Goal: Task Accomplishment & Management: Manage account settings

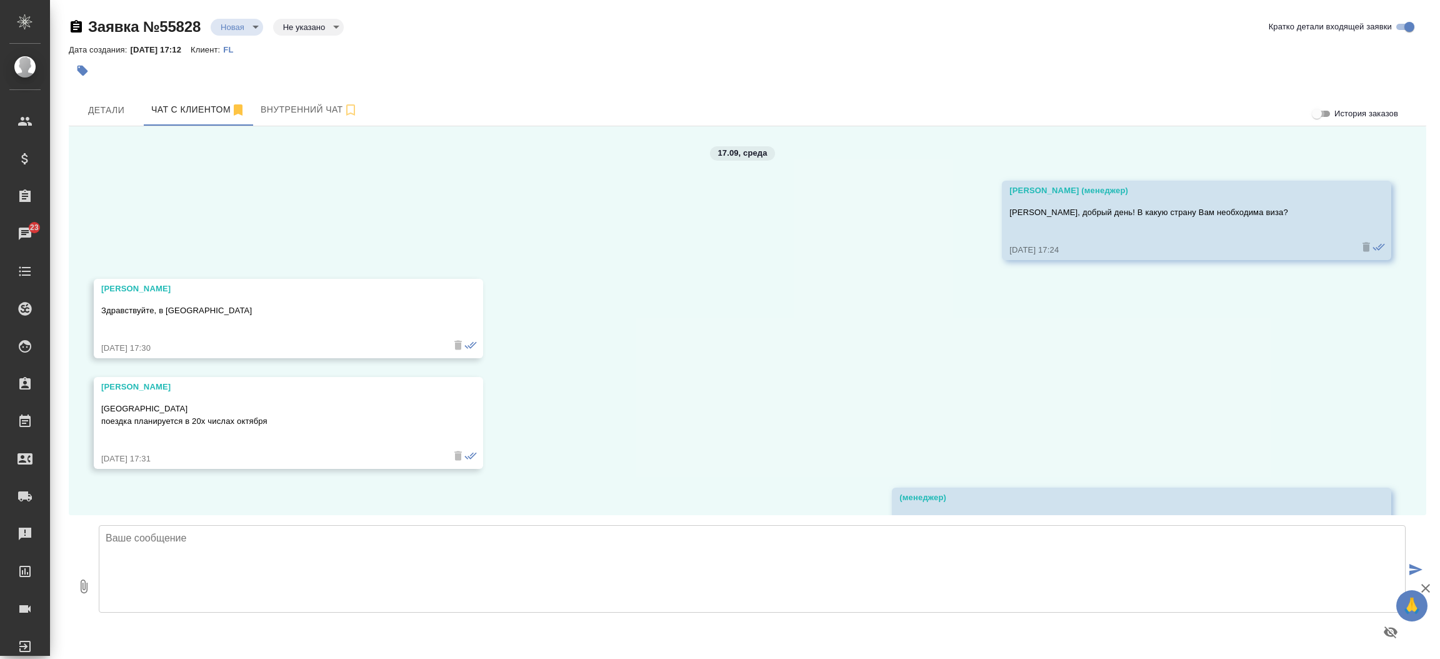
click at [1321, 114] on input "История заказов" at bounding box center [1317, 113] width 45 height 15
checkbox input "true"
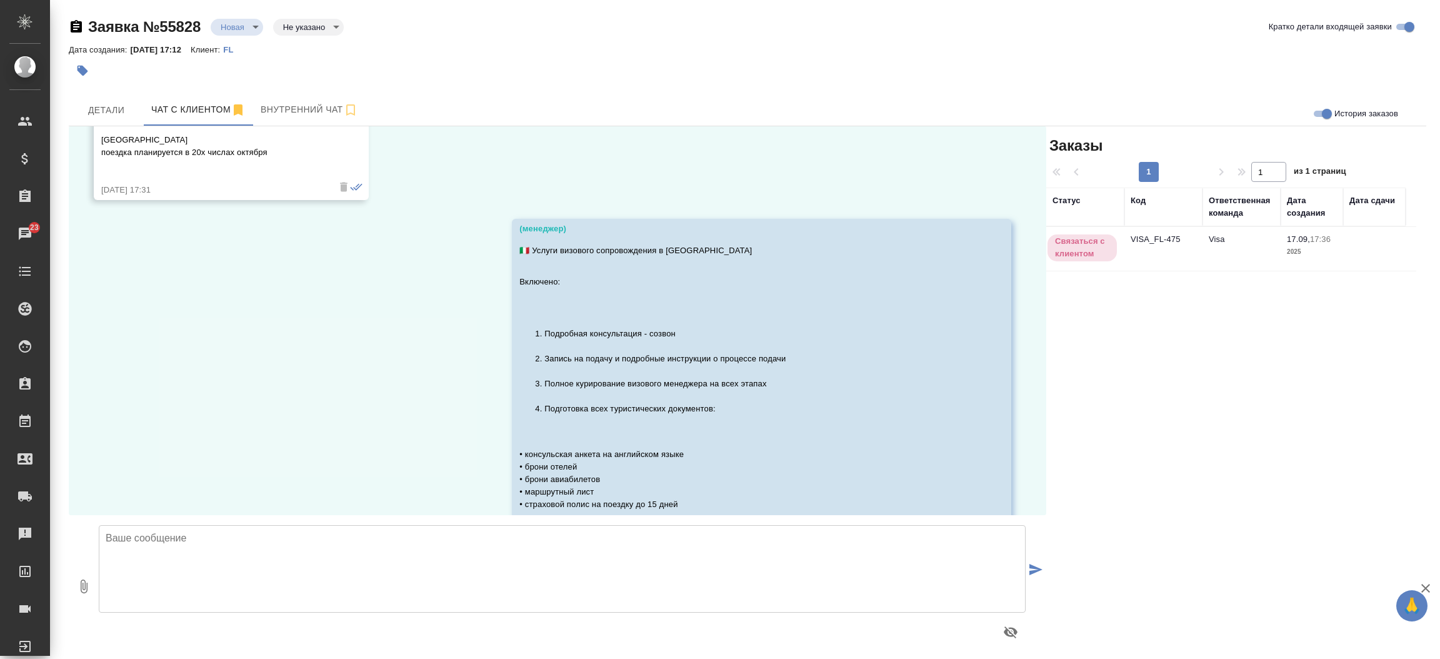
scroll to position [303, 0]
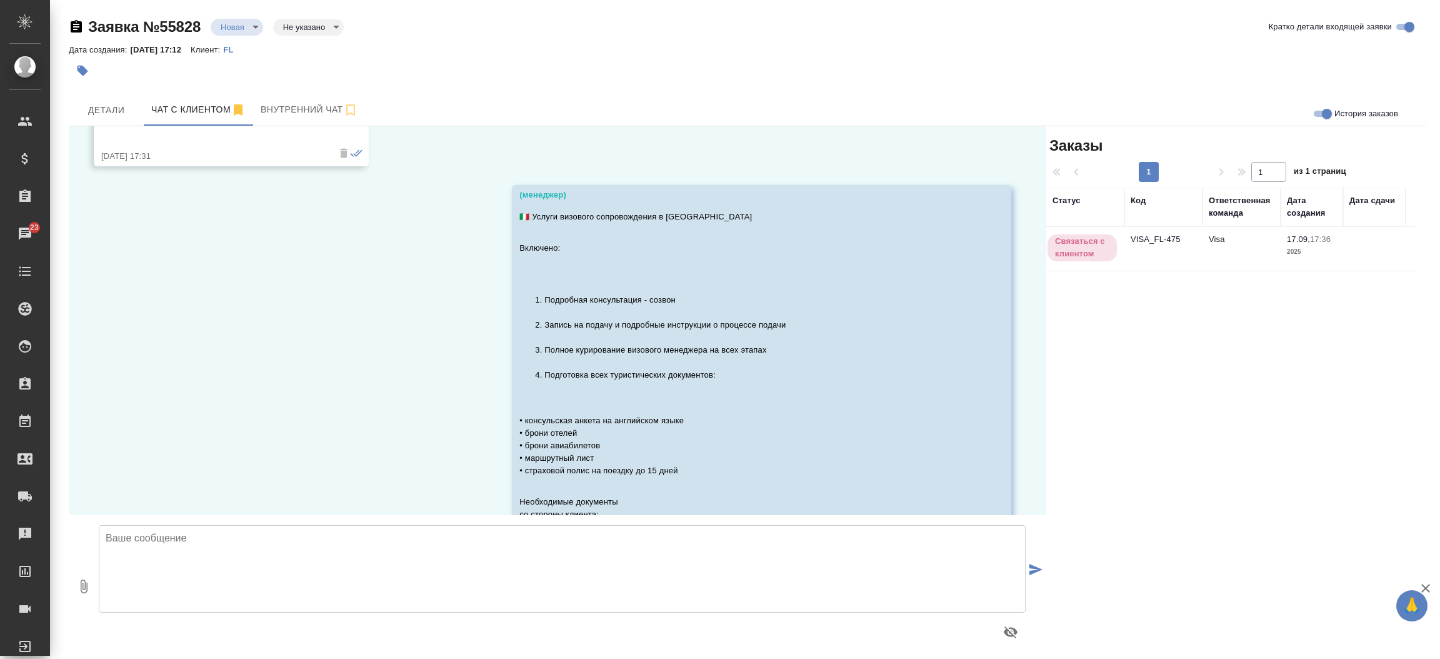
click at [1175, 236] on td "VISA_FL-475" at bounding box center [1164, 249] width 78 height 44
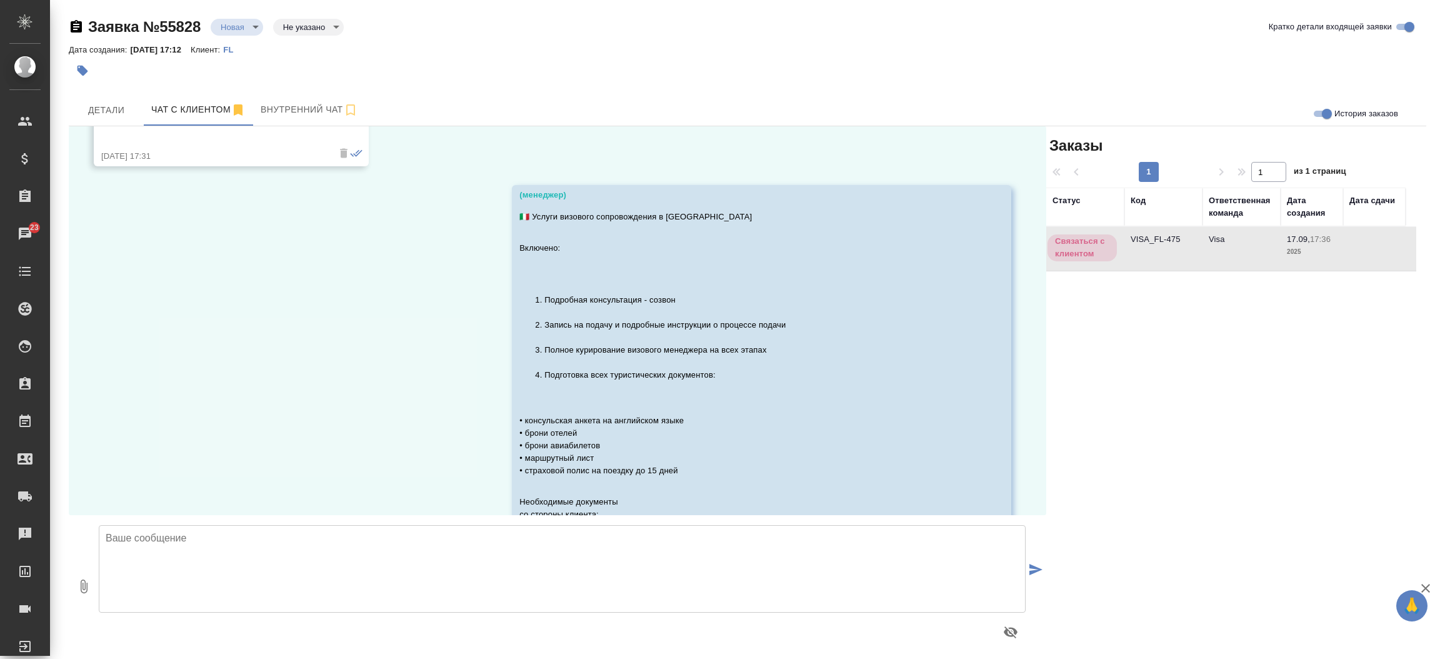
click at [1175, 236] on td "VISA_FL-475" at bounding box center [1164, 249] width 78 height 44
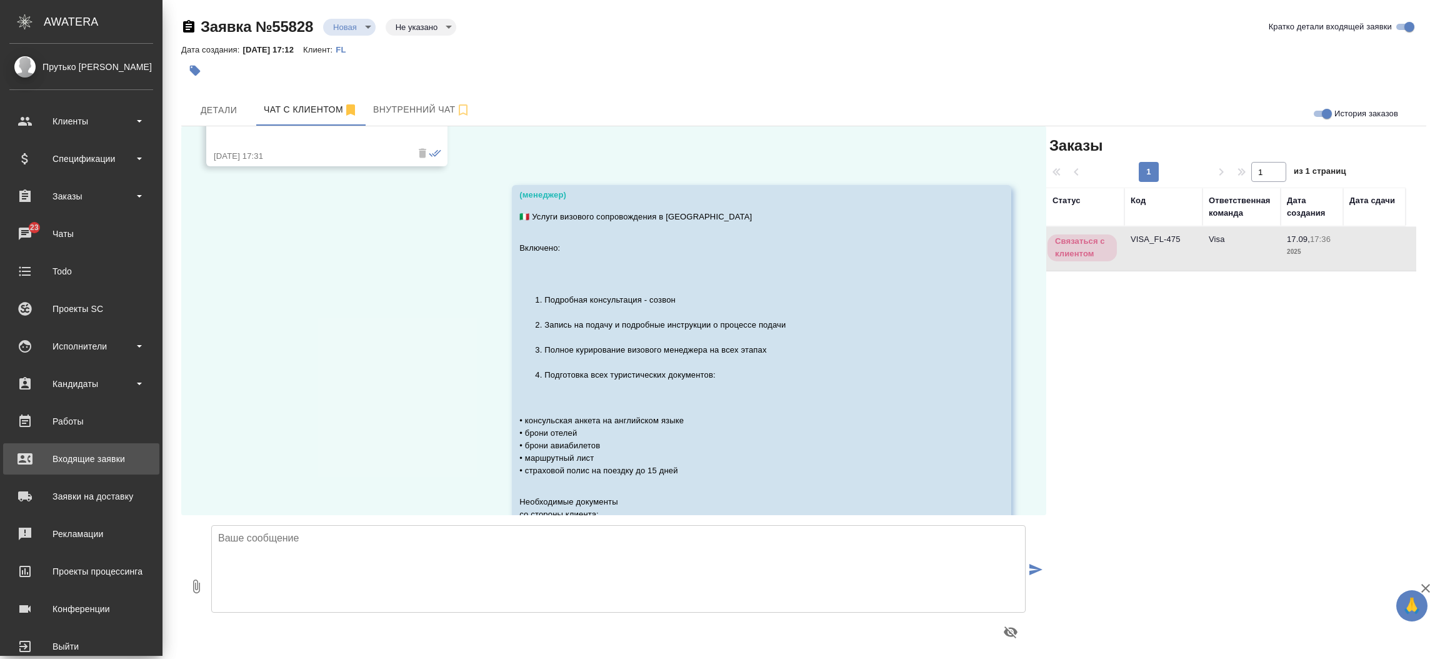
click at [94, 459] on div "Входящие заявки" at bounding box center [81, 458] width 144 height 19
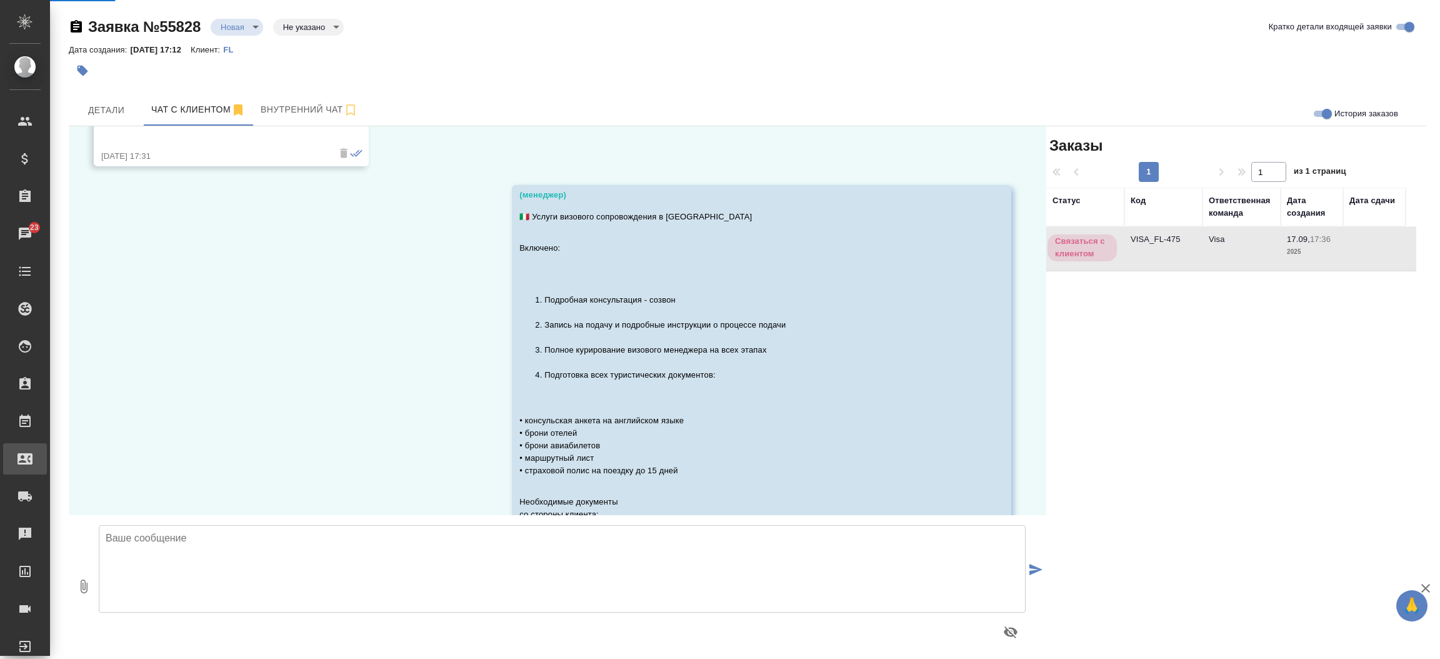
click at [94, 459] on div ".cls-1 fill:#fff; AWATERA Прутько Ирина i.prutko Клиенты Спецификации Заказы 23…" at bounding box center [720, 329] width 1440 height 659
select select "RU"
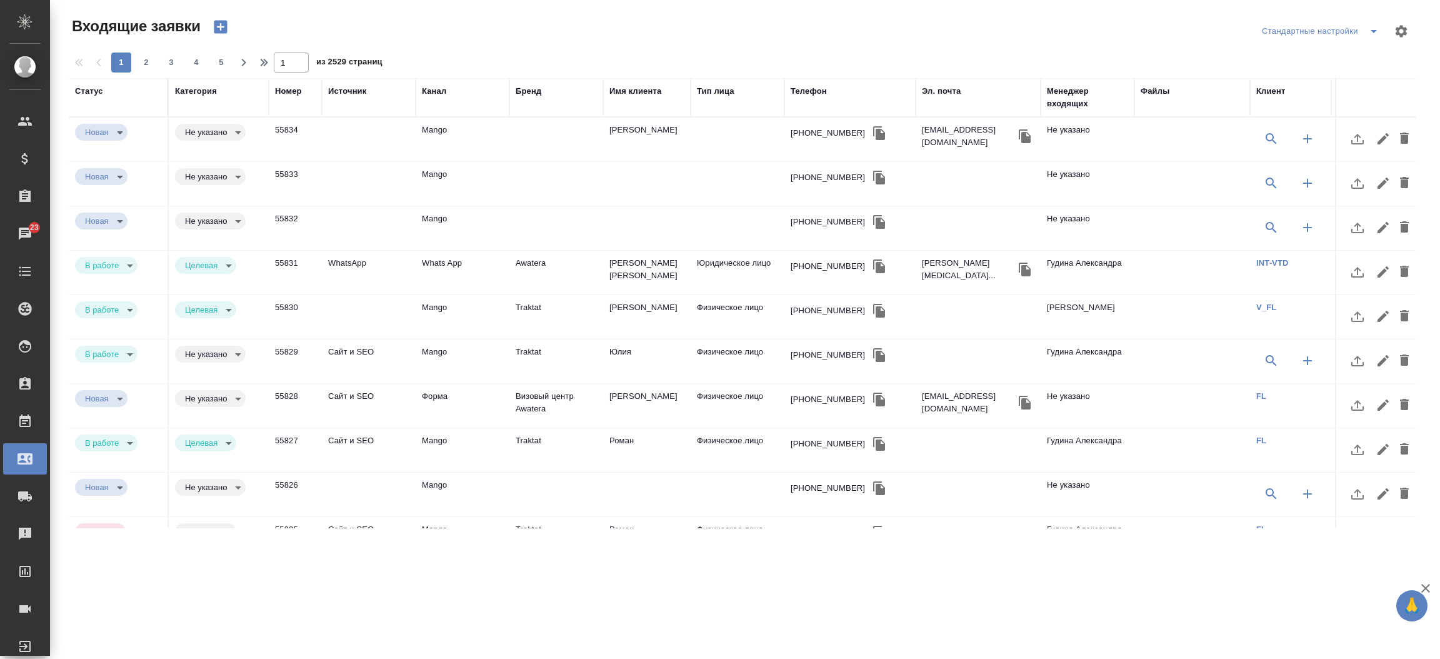
click at [1073, 103] on div "Менеджер входящих" at bounding box center [1087, 97] width 81 height 25
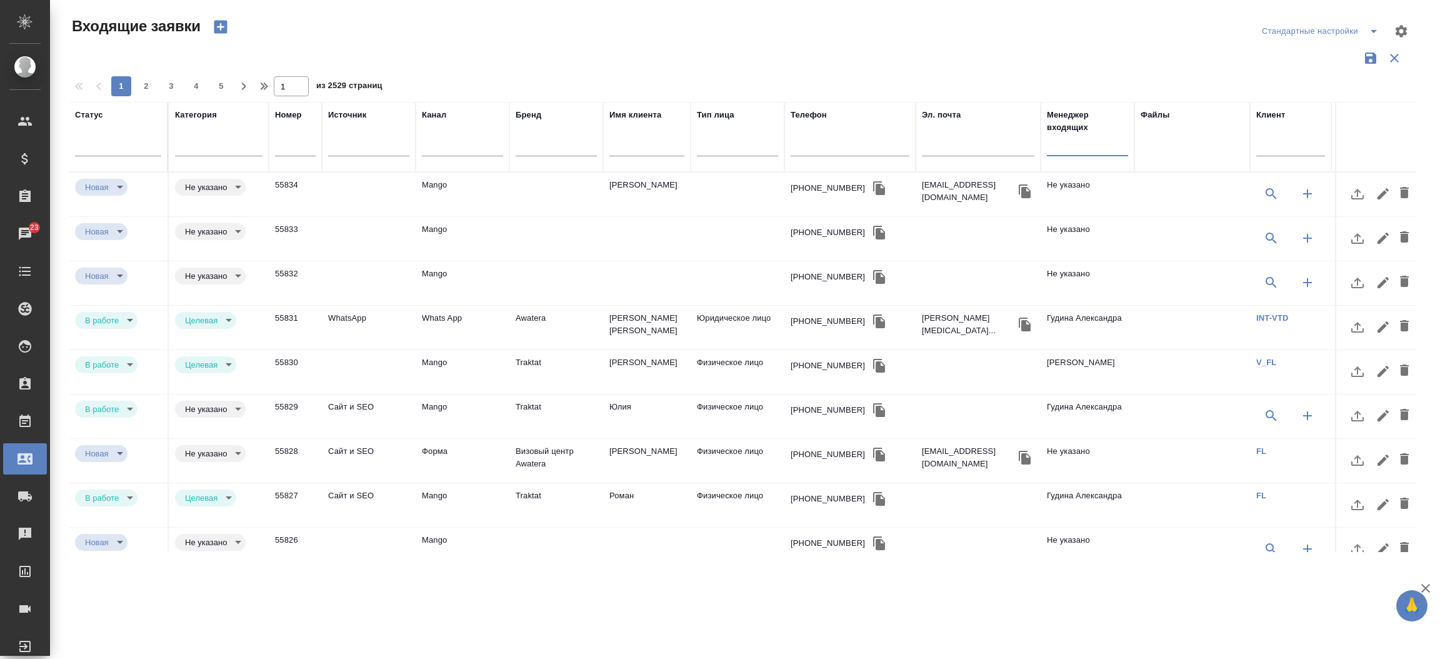
click at [1072, 141] on input "text" at bounding box center [1087, 148] width 81 height 16
type input "моси"
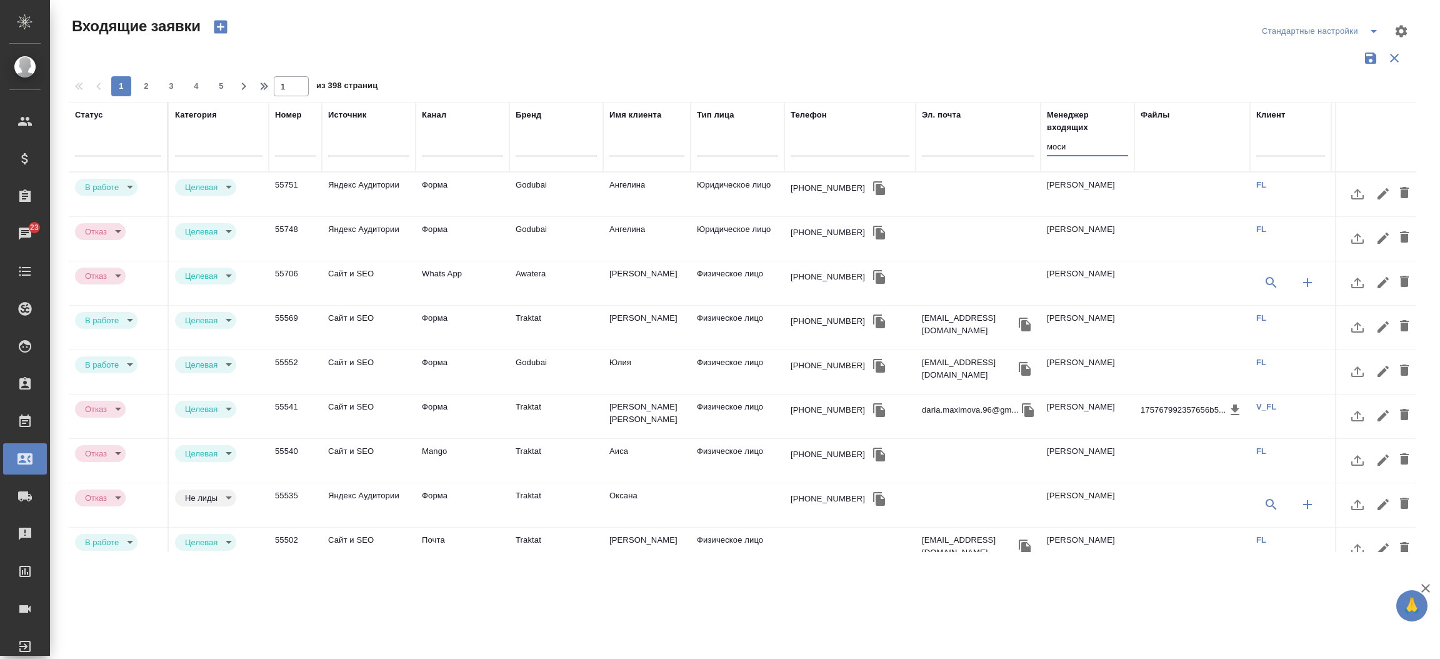
click at [1072, 141] on input "моси" at bounding box center [1087, 148] width 81 height 16
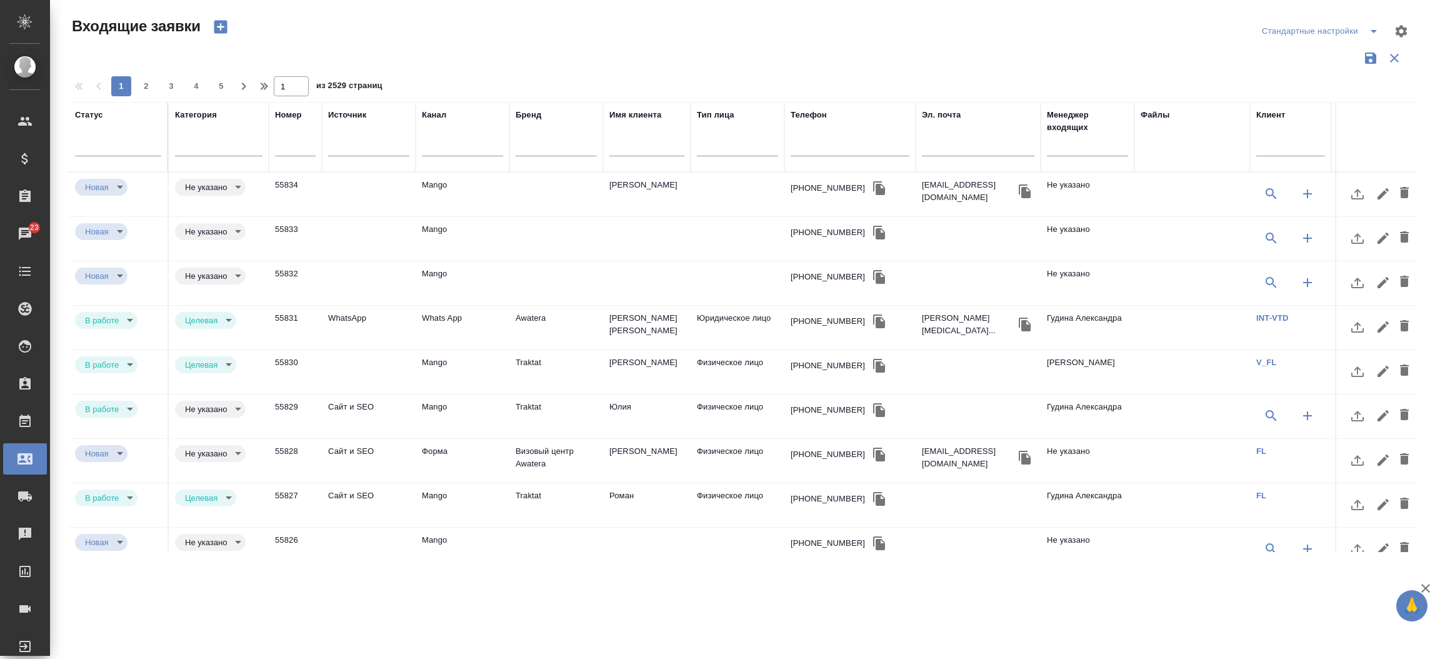
click at [506, 454] on td "Форма" at bounding box center [463, 461] width 94 height 44
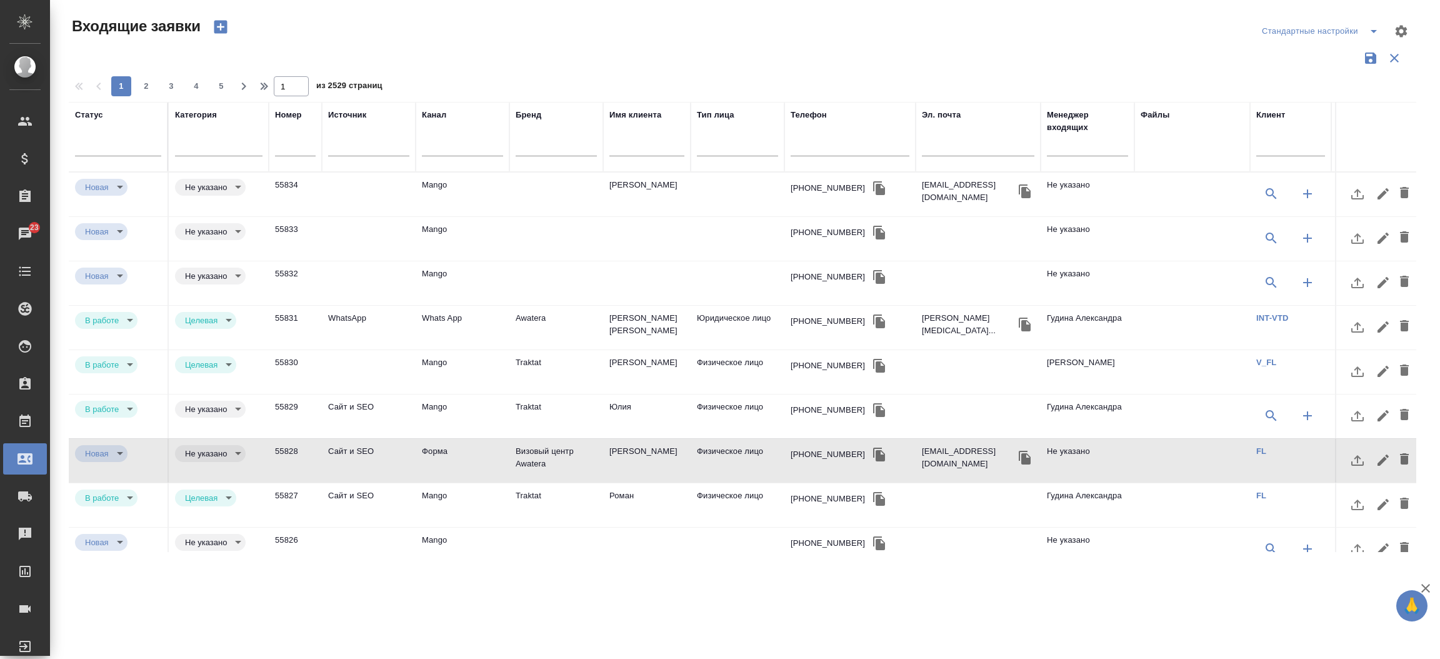
click at [506, 454] on td "Форма" at bounding box center [463, 461] width 94 height 44
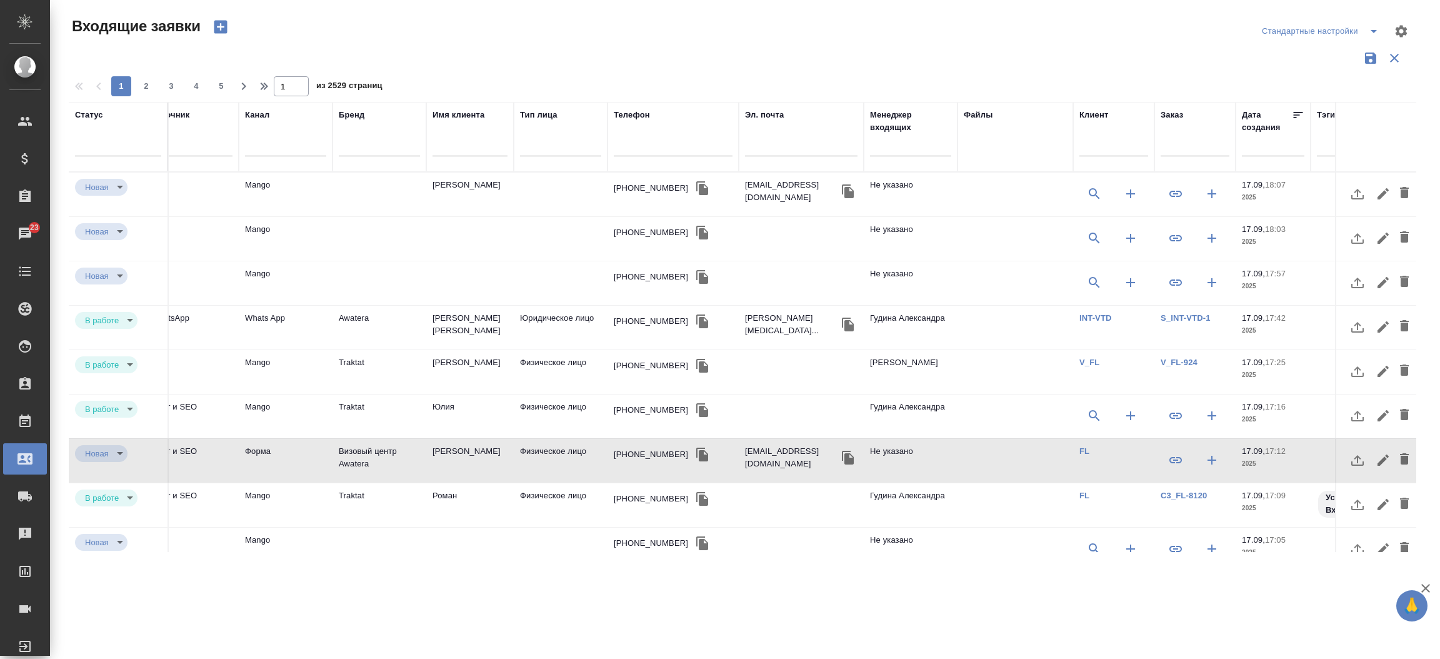
scroll to position [0, 180]
click at [1162, 459] on button "button" at bounding box center [1173, 460] width 30 height 30
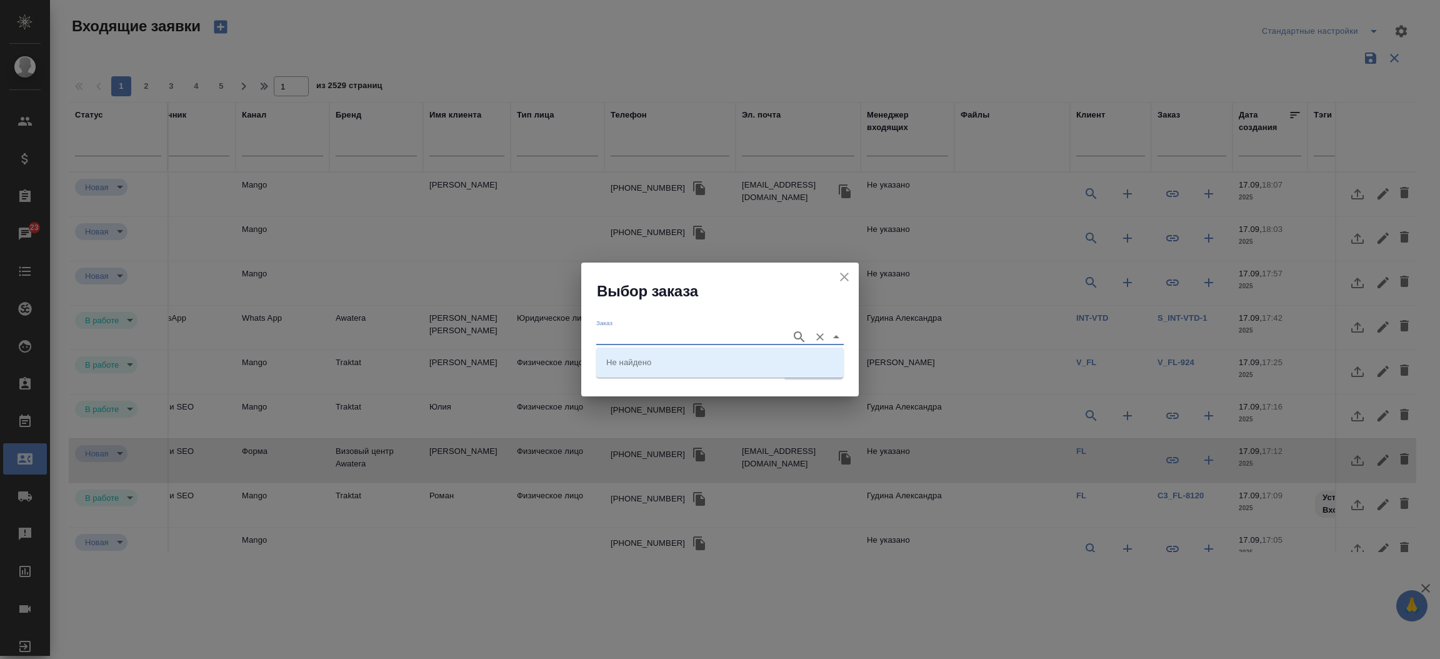
click at [751, 340] on input "Заказ" at bounding box center [690, 336] width 189 height 15
paste input "VISA_FL-475"
type input "VISA_FL-475"
click at [620, 332] on input "Заказ" at bounding box center [690, 336] width 189 height 15
click at [621, 354] on li "VISA_FL-475" at bounding box center [720, 362] width 248 height 23
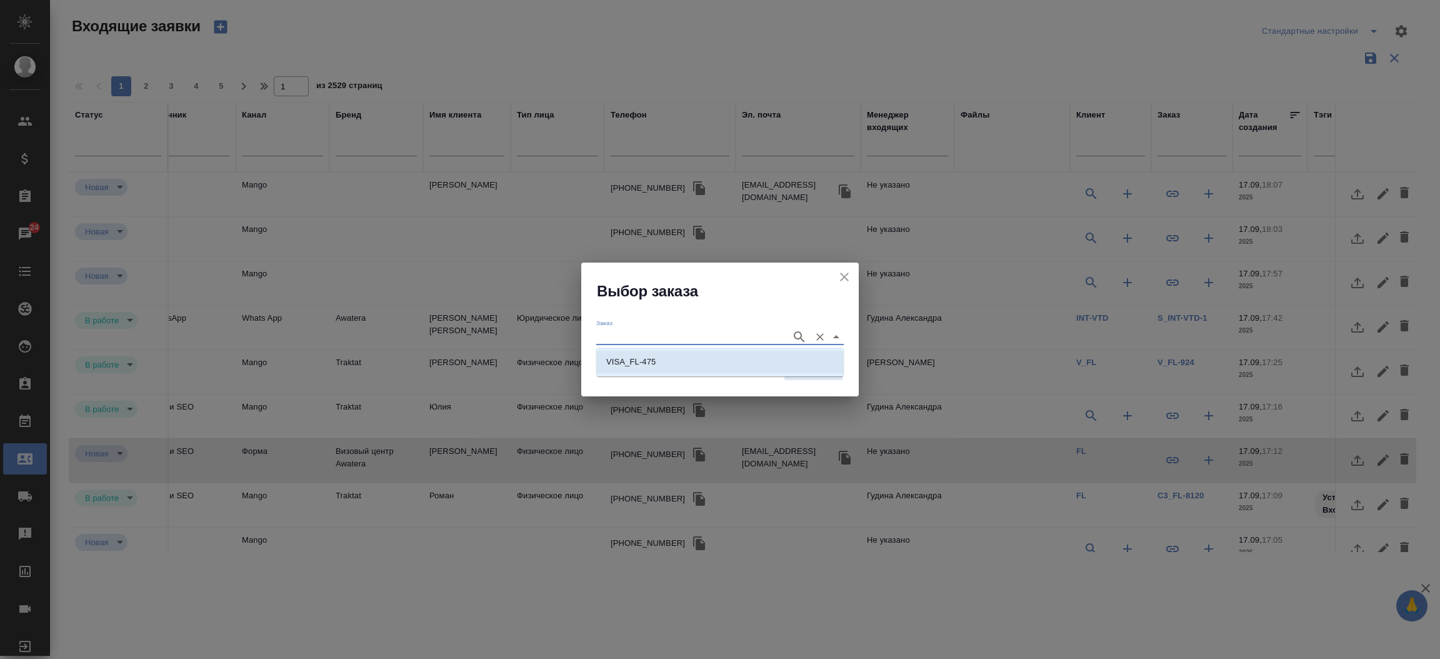
type input "VISA_FL-475"
click at [823, 366] on span "Сохранить" at bounding box center [814, 370] width 46 height 14
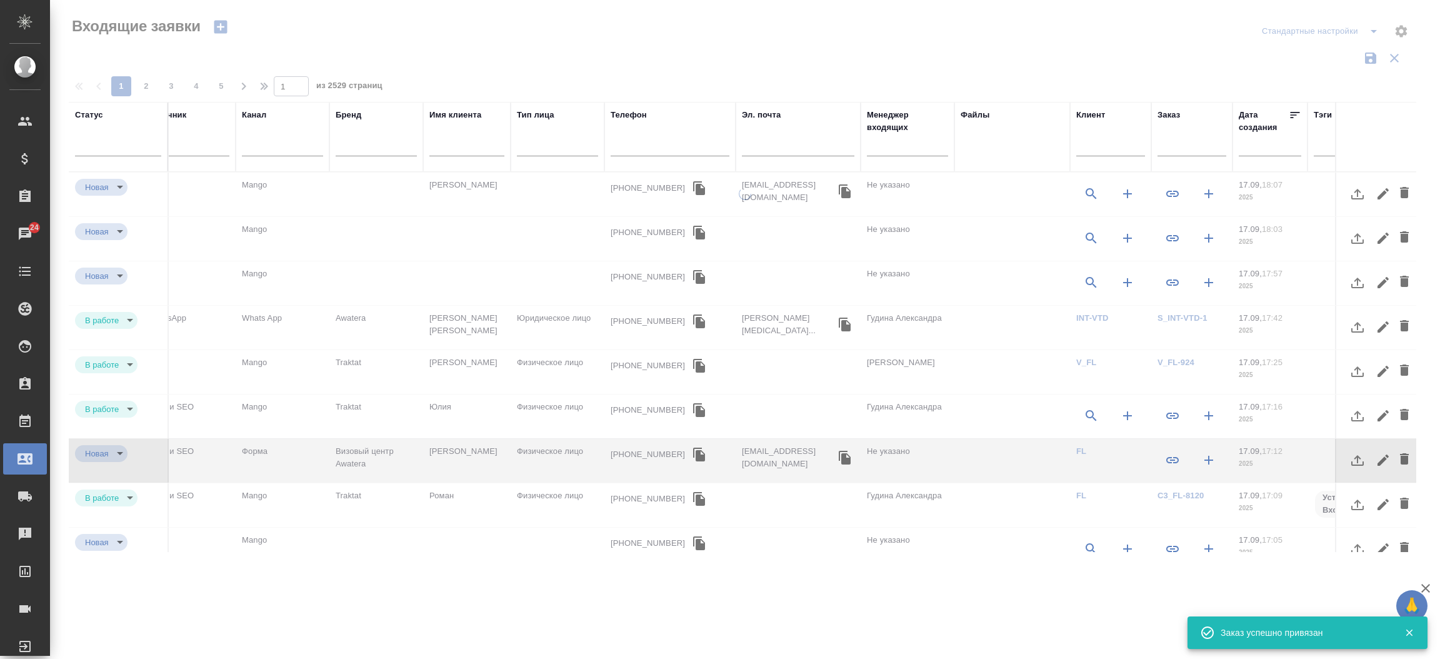
type input "inProcess"
type input "target"
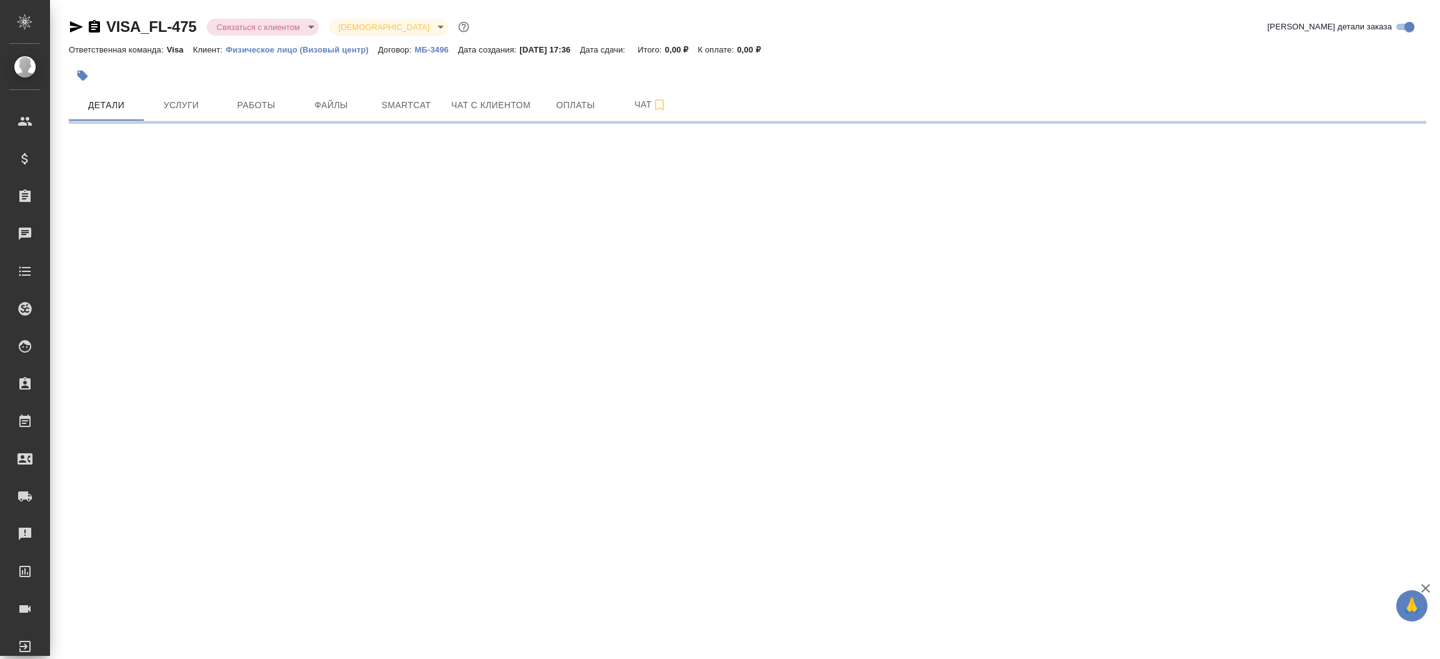
select select "RU"
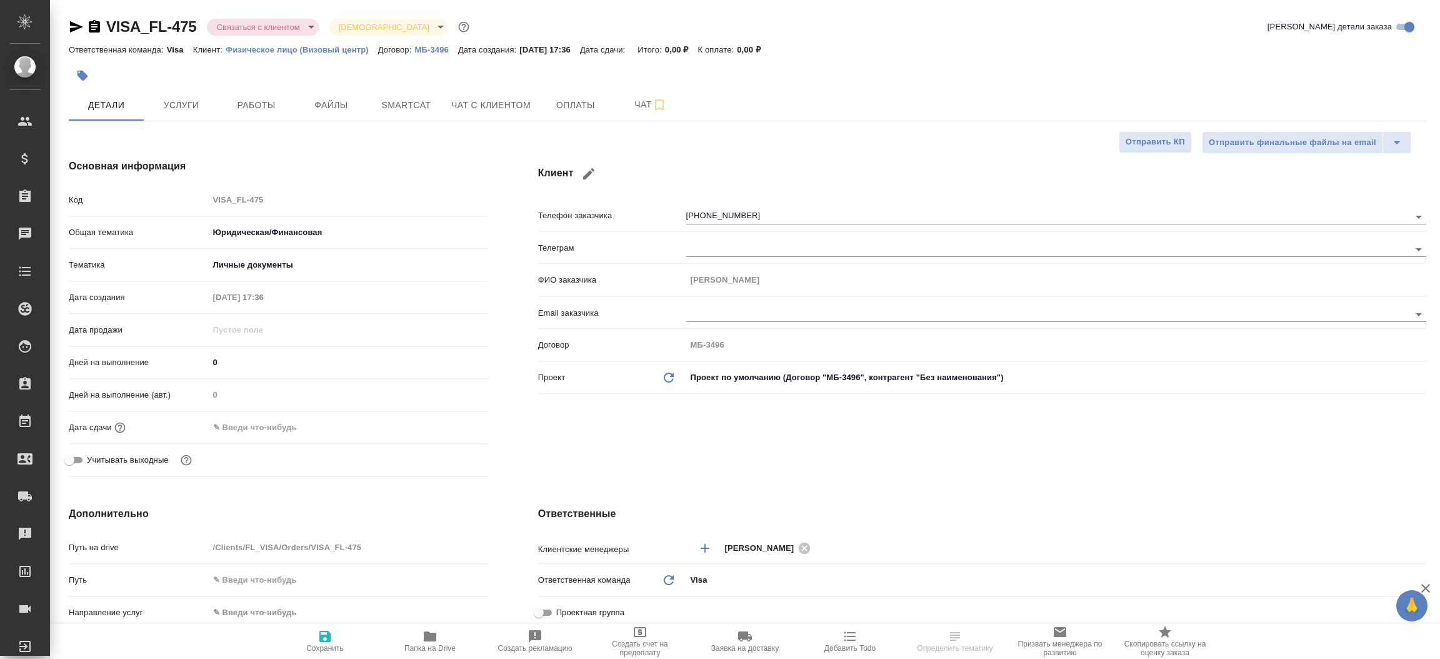
type textarea "x"
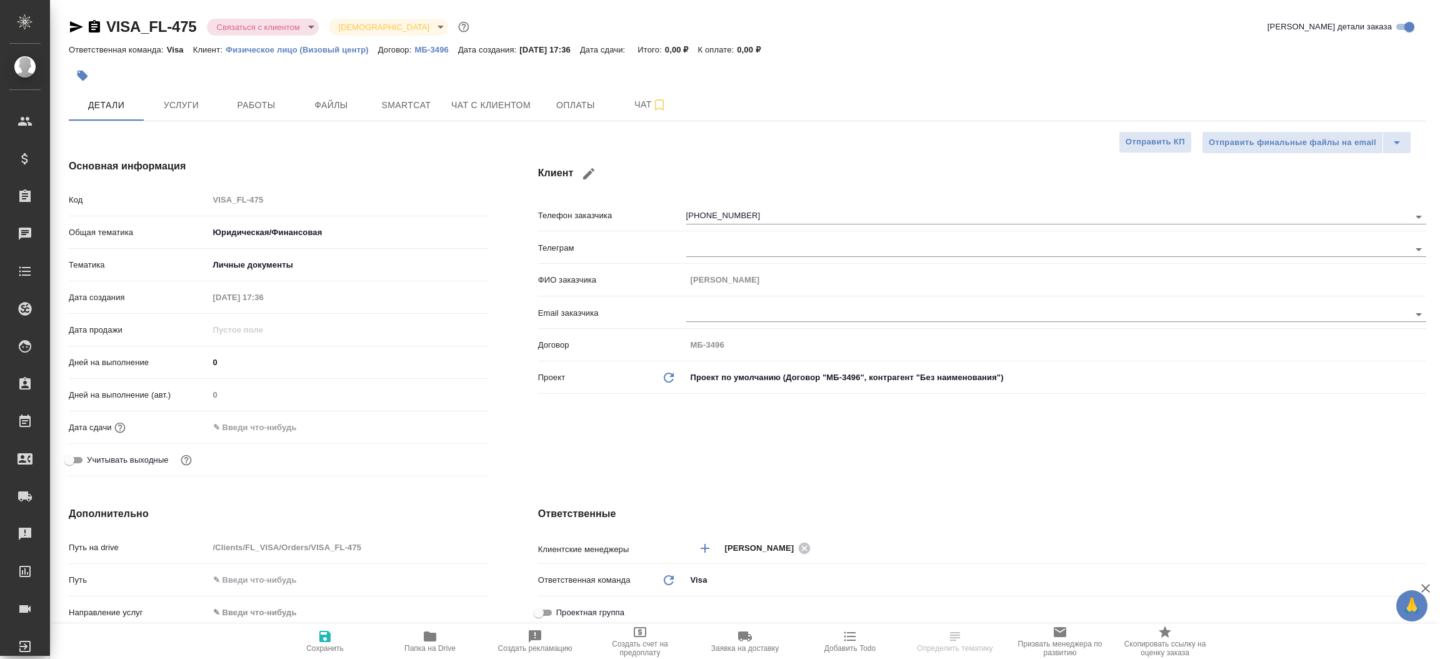
type textarea "x"
click at [78, 22] on icon "button" at bounding box center [76, 26] width 15 height 15
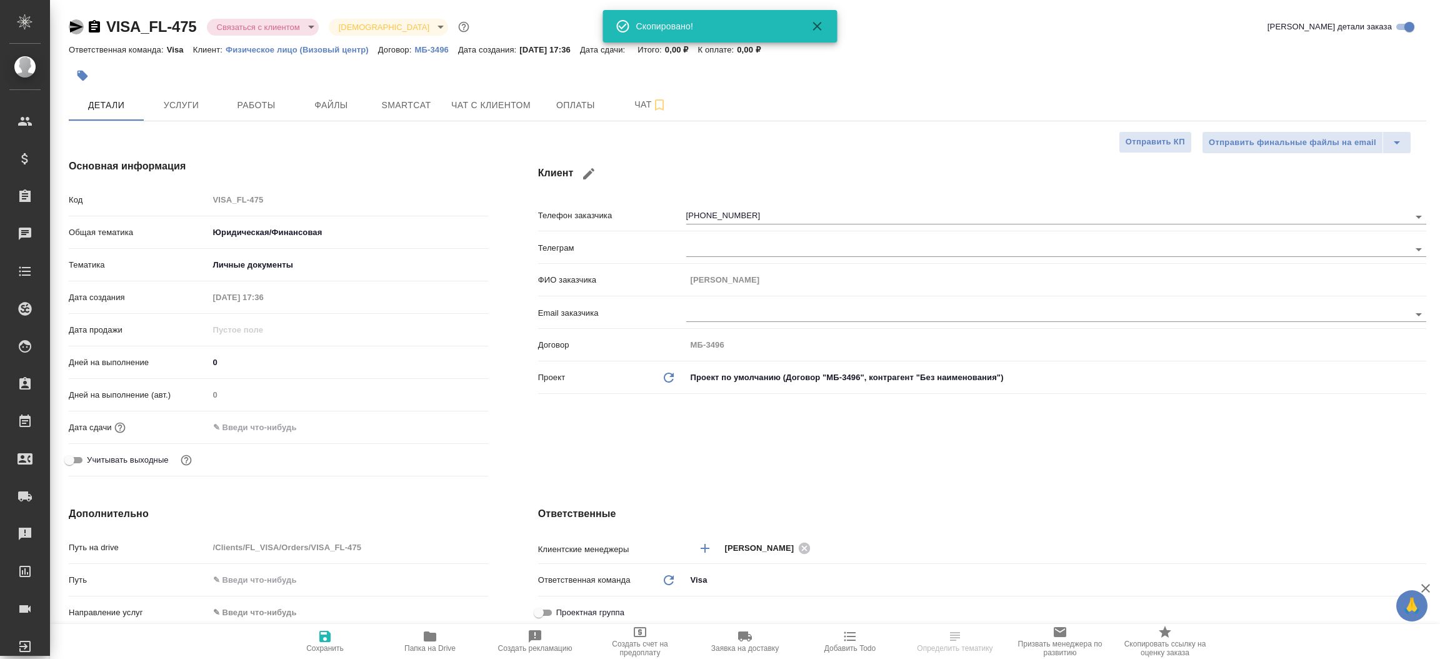
click at [78, 22] on icon "button" at bounding box center [76, 26] width 15 height 15
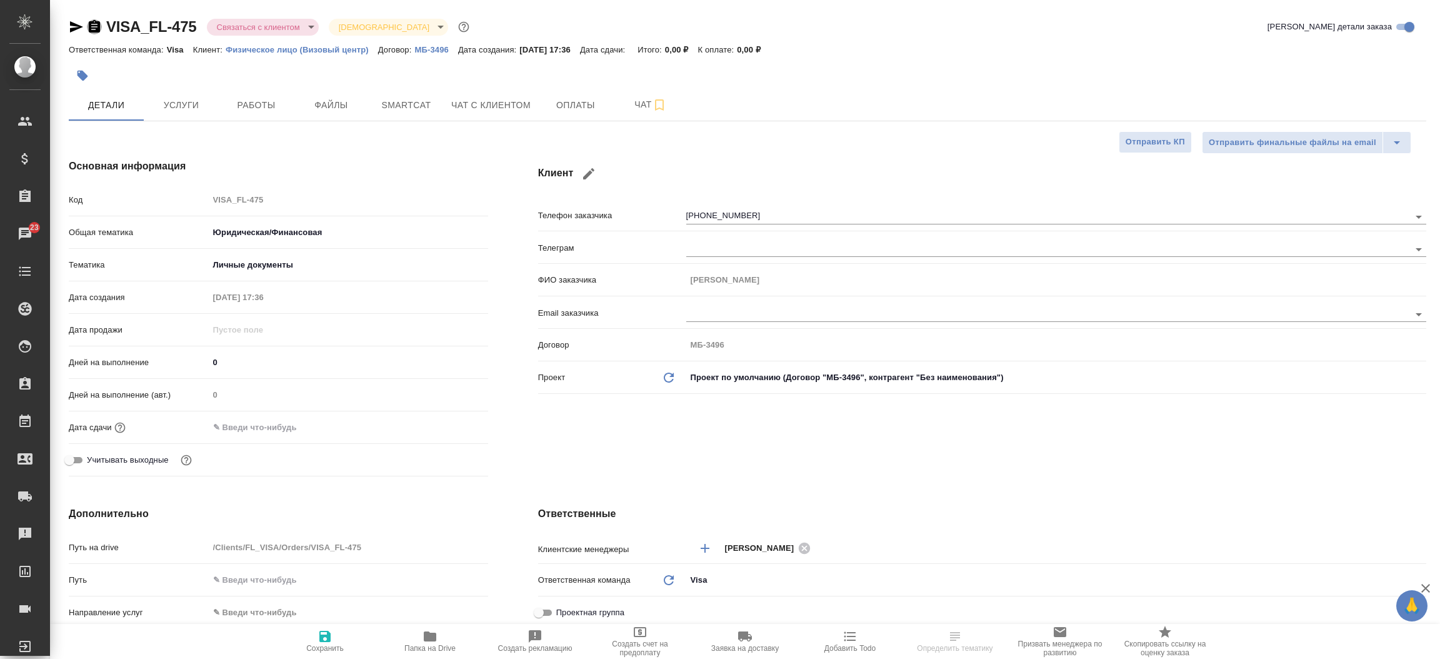
click at [96, 25] on icon "button" at bounding box center [94, 26] width 11 height 13
type textarea "x"
select select "RU"
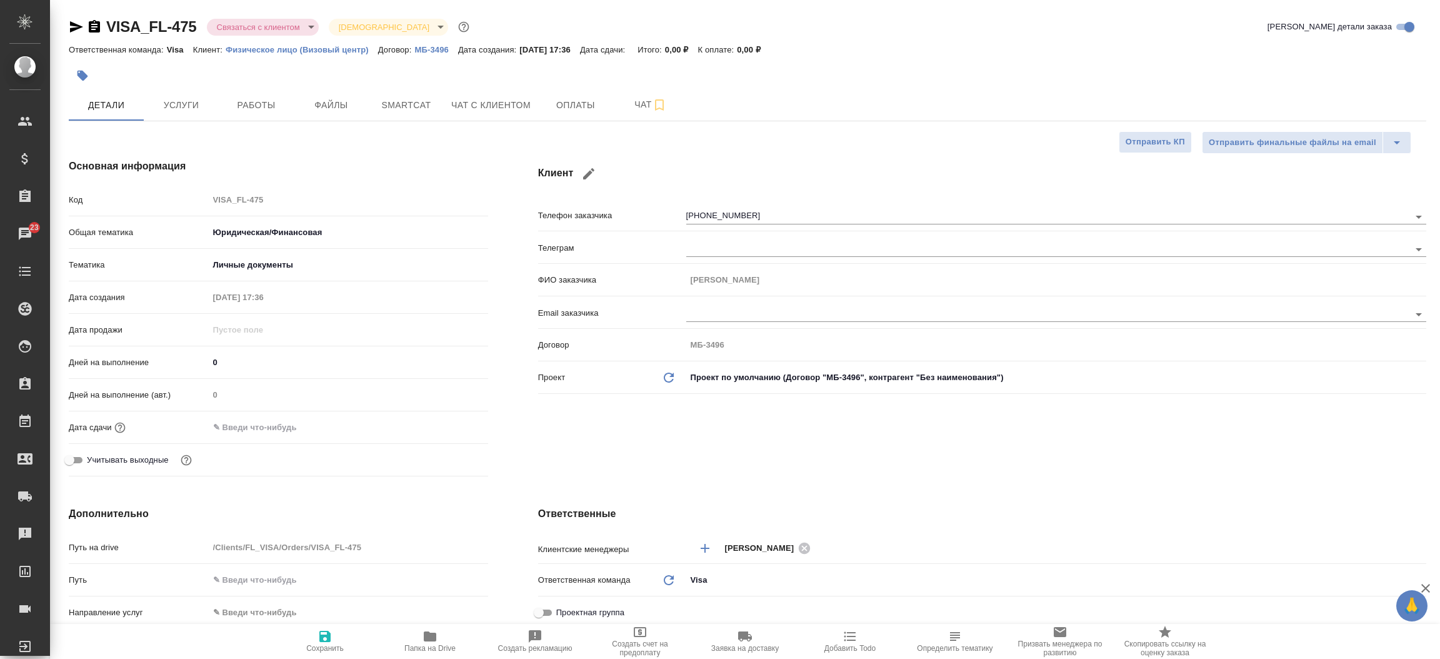
type textarea "x"
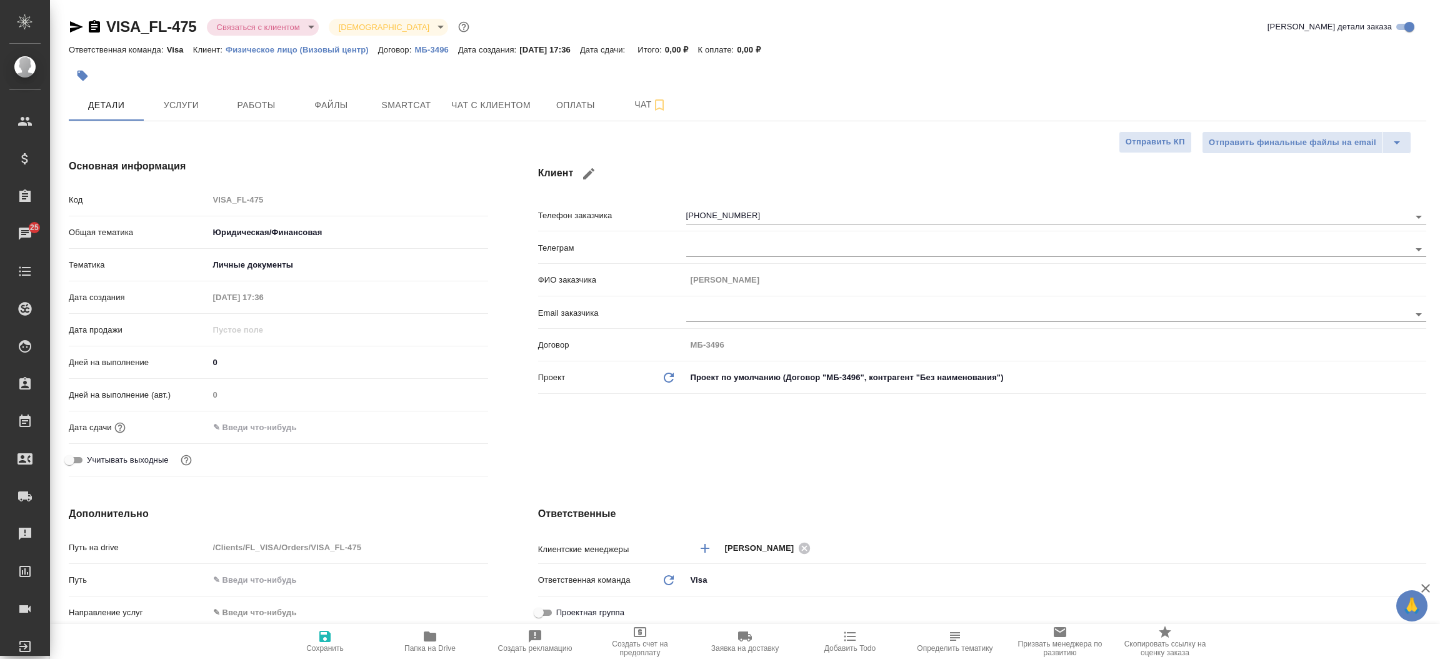
type textarea "x"
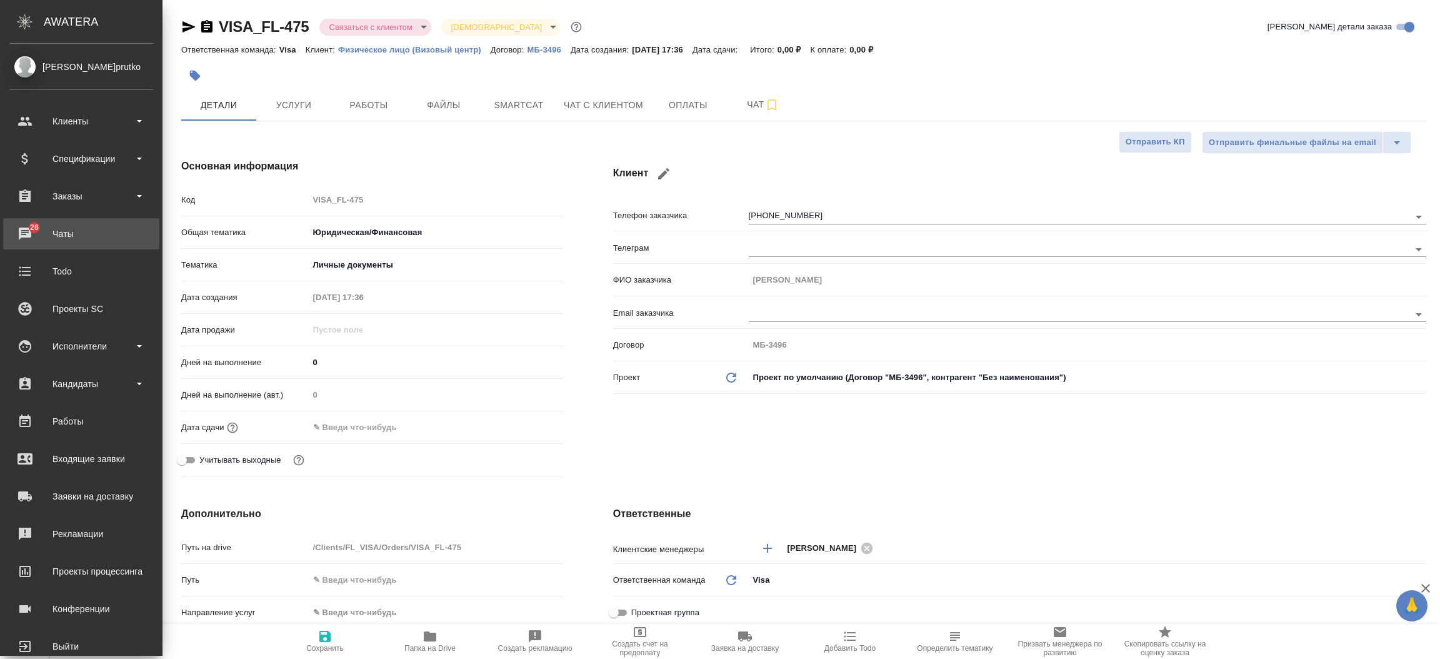
type textarea "x"
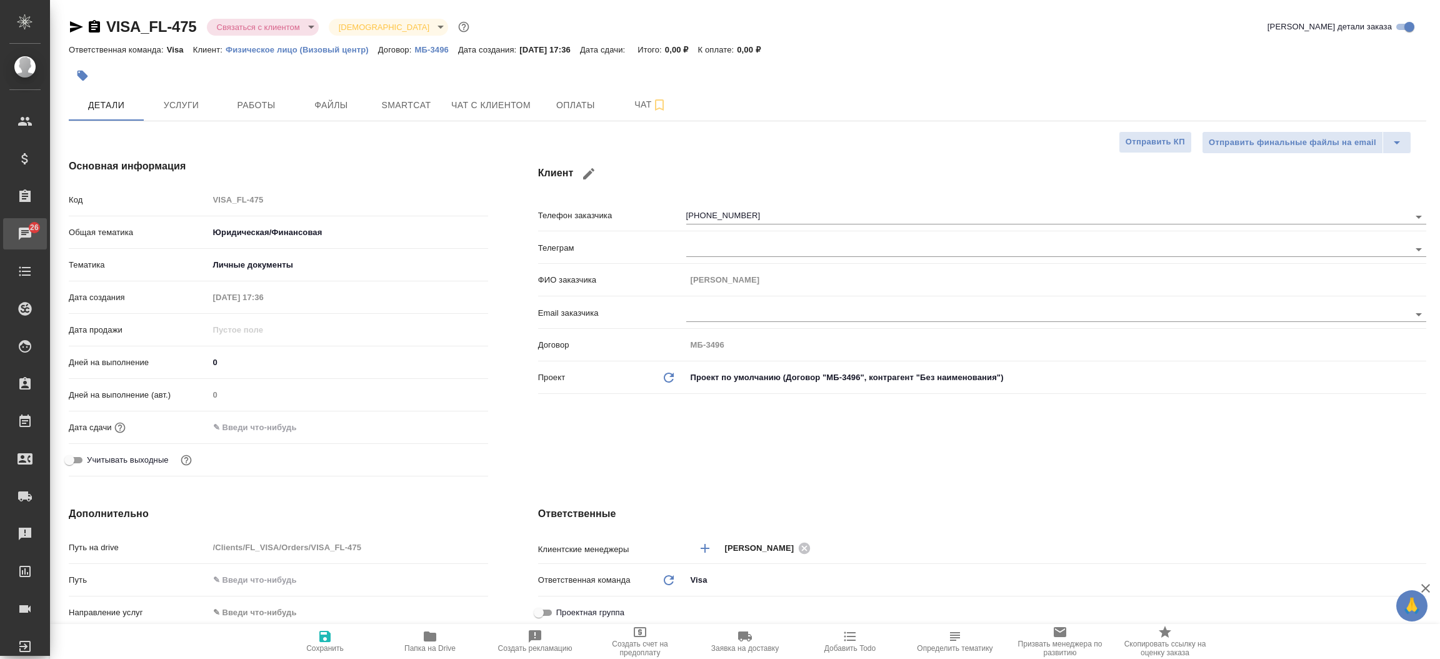
click at [25, 228] on div "Чаты" at bounding box center [9, 233] width 31 height 19
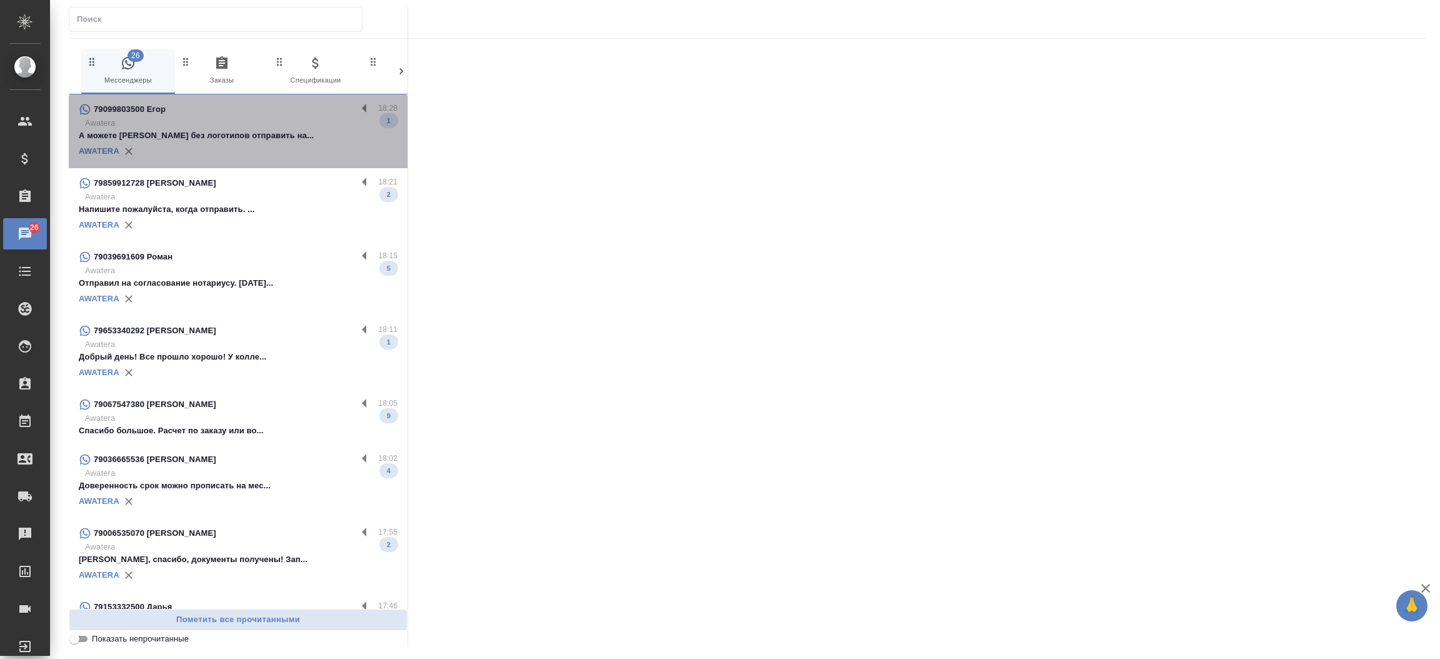
click at [279, 131] on p "А можете Юрия без логотипов отправить на..." at bounding box center [238, 135] width 319 height 13
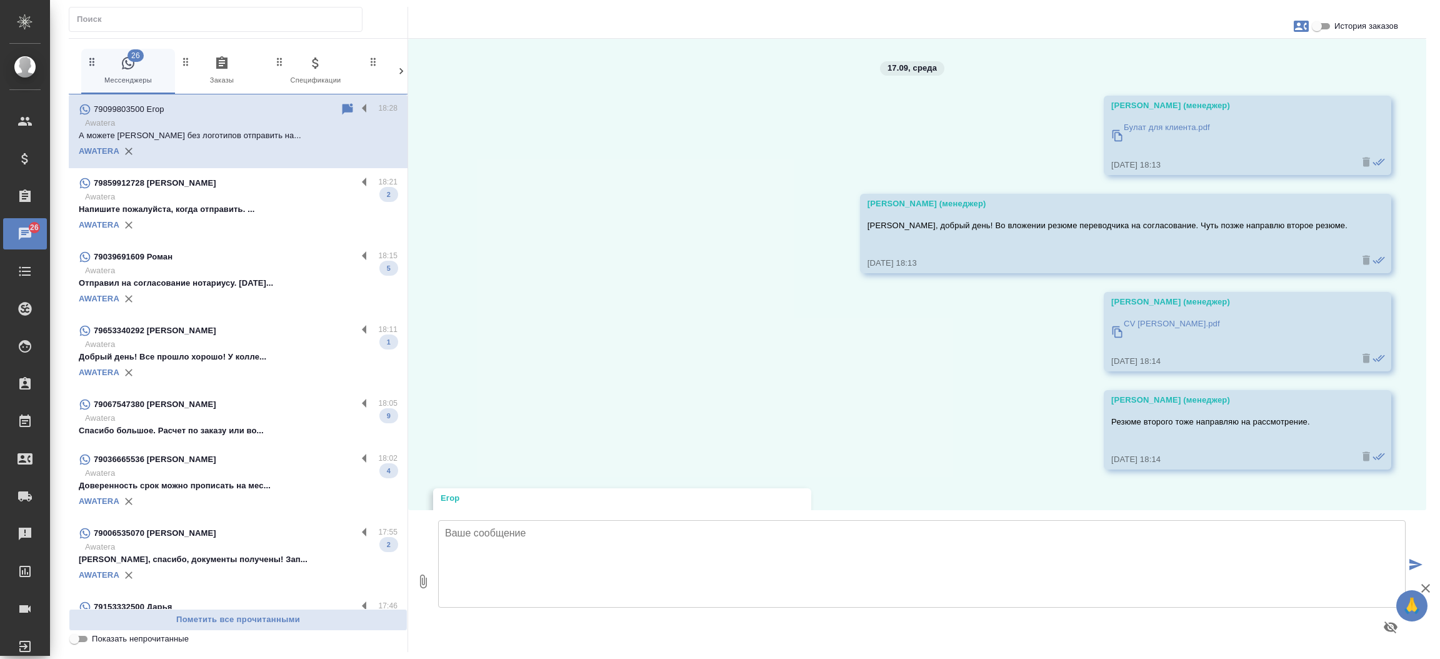
scroll to position [1248, 0]
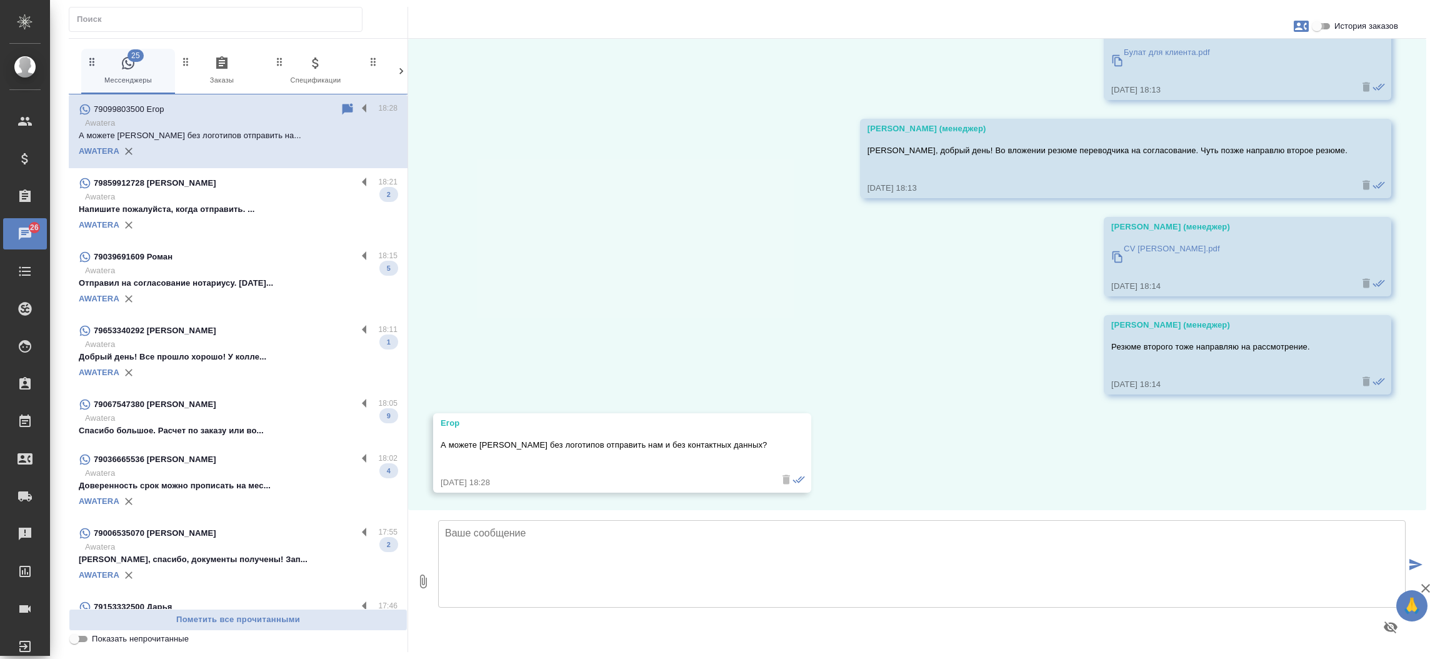
click at [1325, 26] on input "История заказов" at bounding box center [1317, 26] width 45 height 15
checkbox input "true"
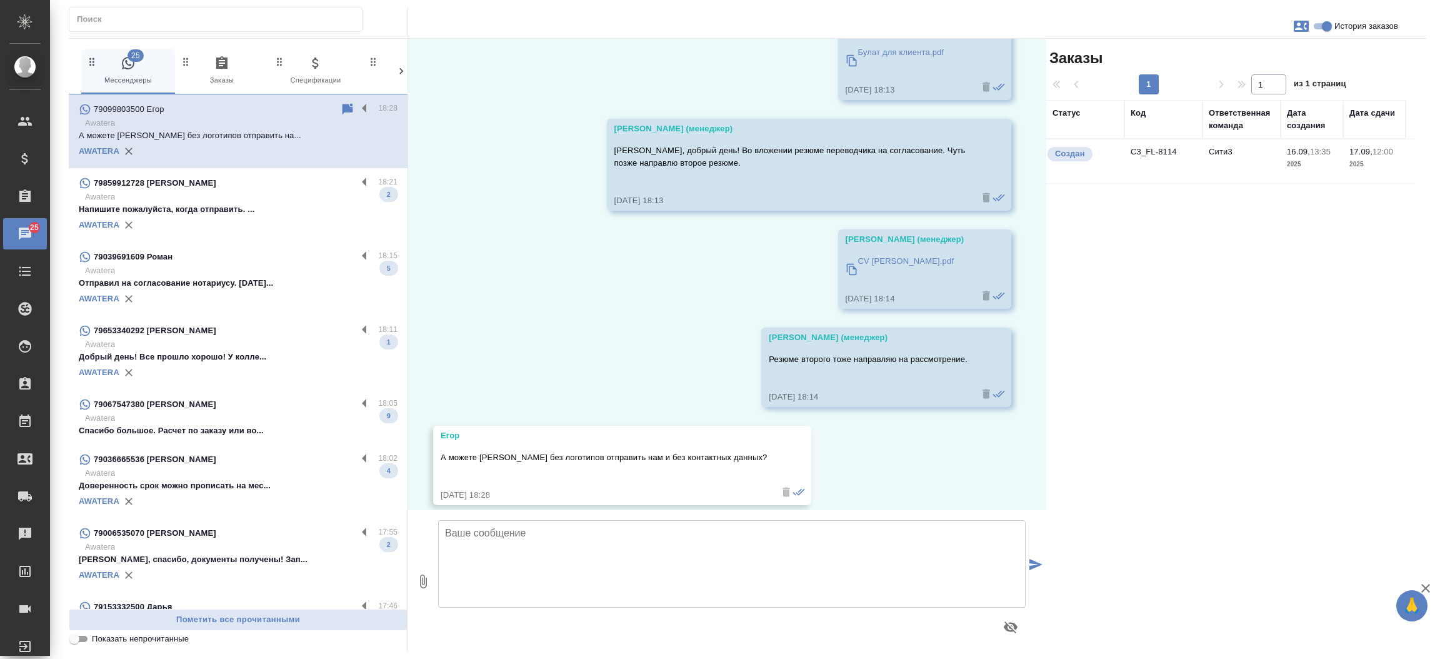
click at [1160, 155] on td "C3_FL-8114" at bounding box center [1164, 161] width 78 height 44
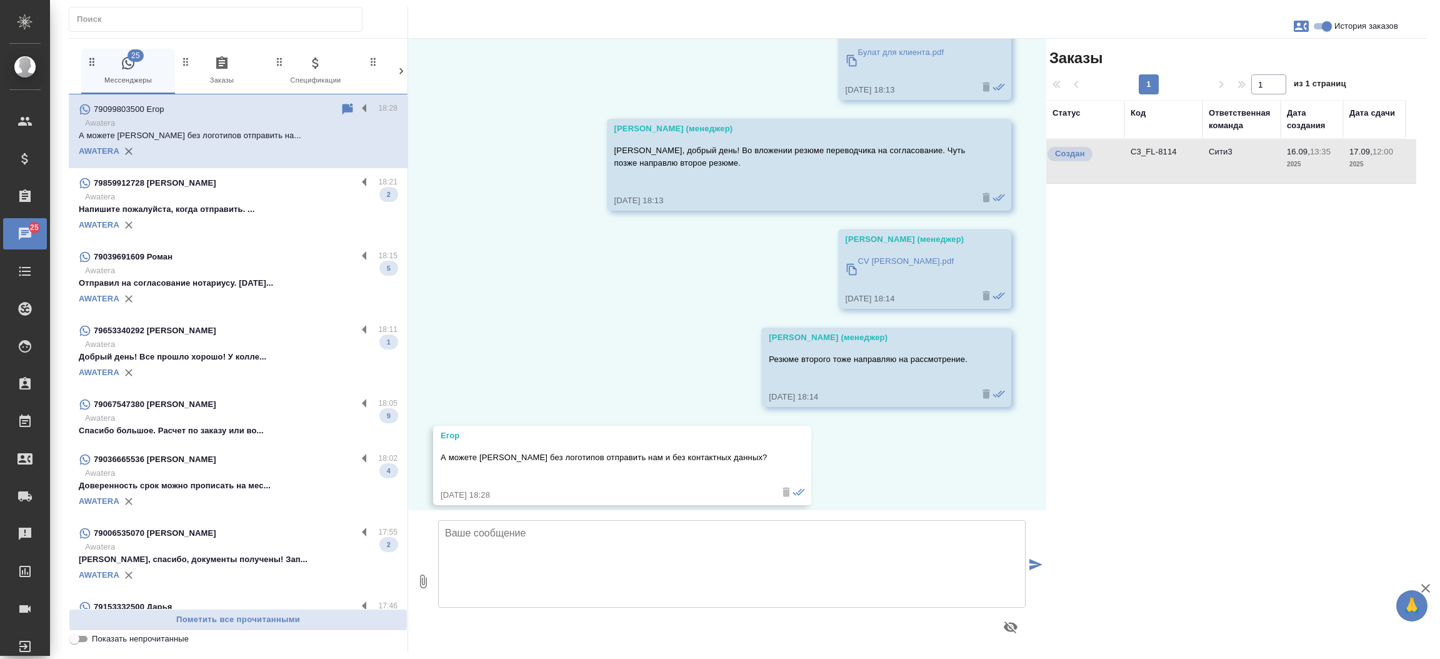
click at [1160, 155] on td "C3_FL-8114" at bounding box center [1164, 161] width 78 height 44
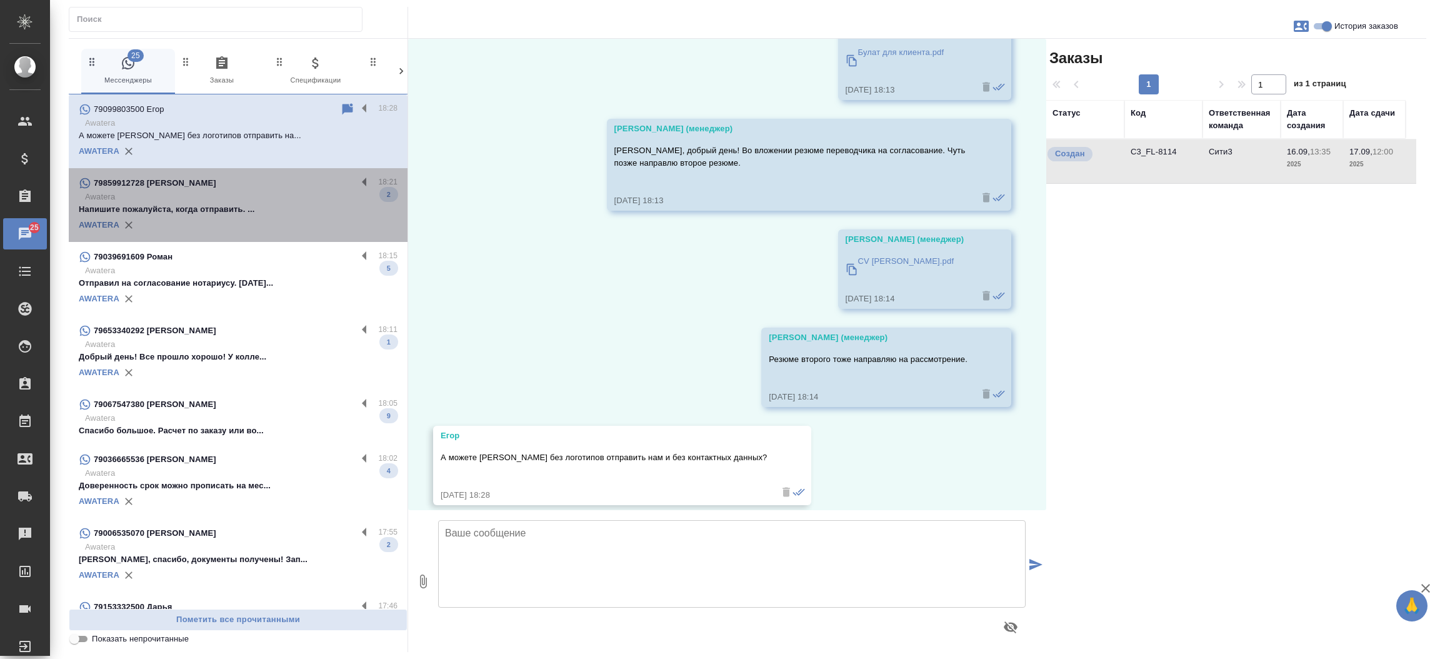
click at [242, 209] on p "Напишите пожалуйста, когда отправить. ..." at bounding box center [238, 209] width 319 height 13
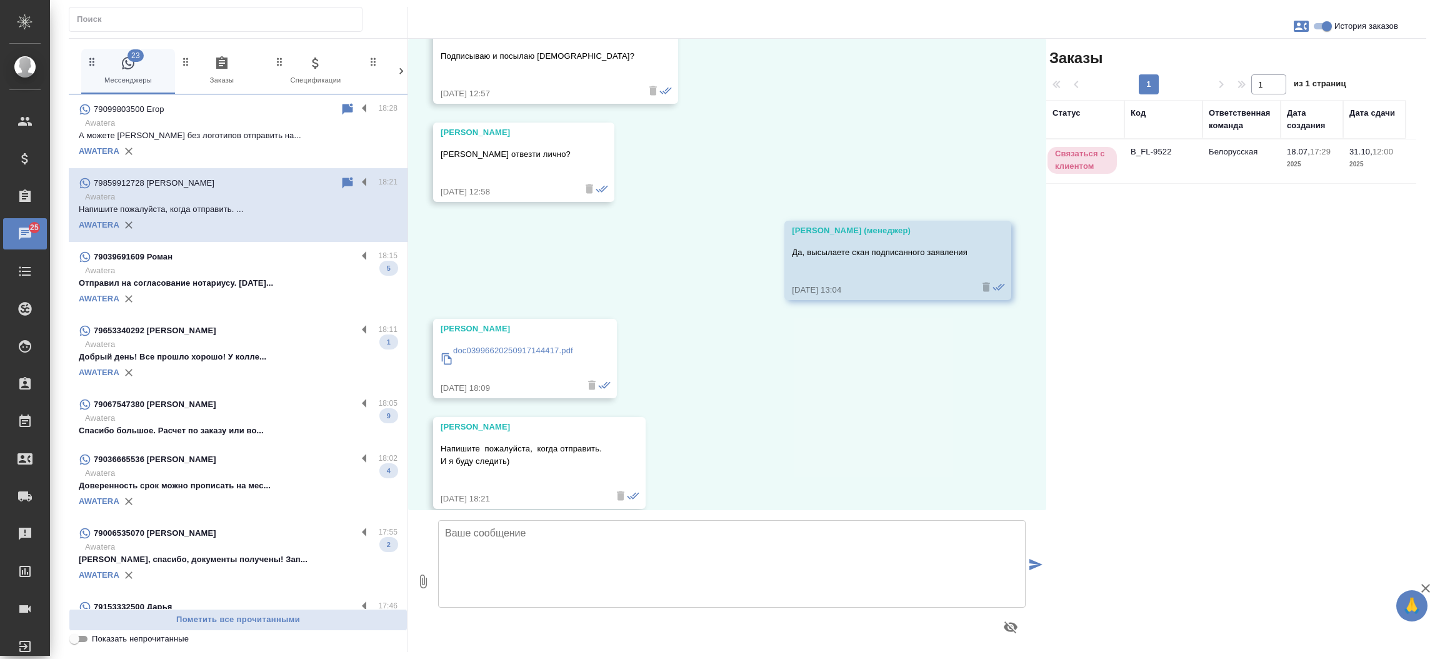
scroll to position [11152, 0]
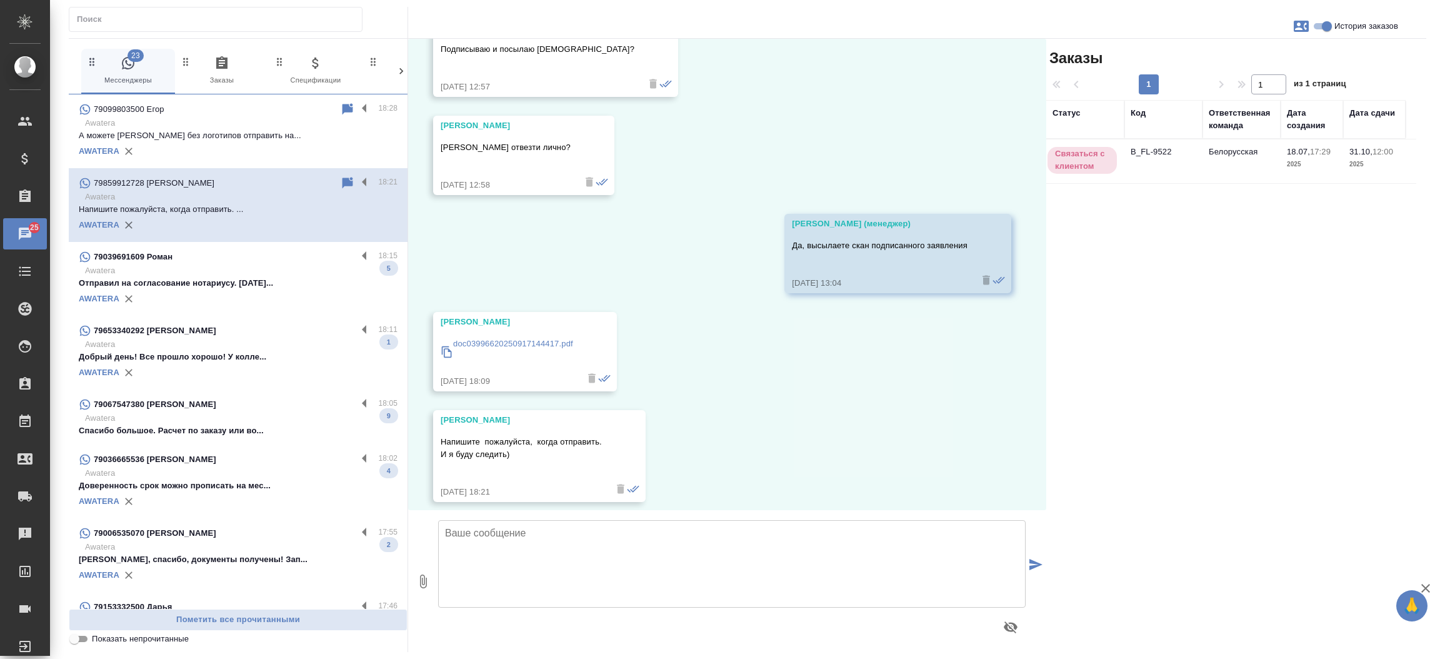
click at [1146, 149] on td "B_FL-9522" at bounding box center [1164, 161] width 78 height 44
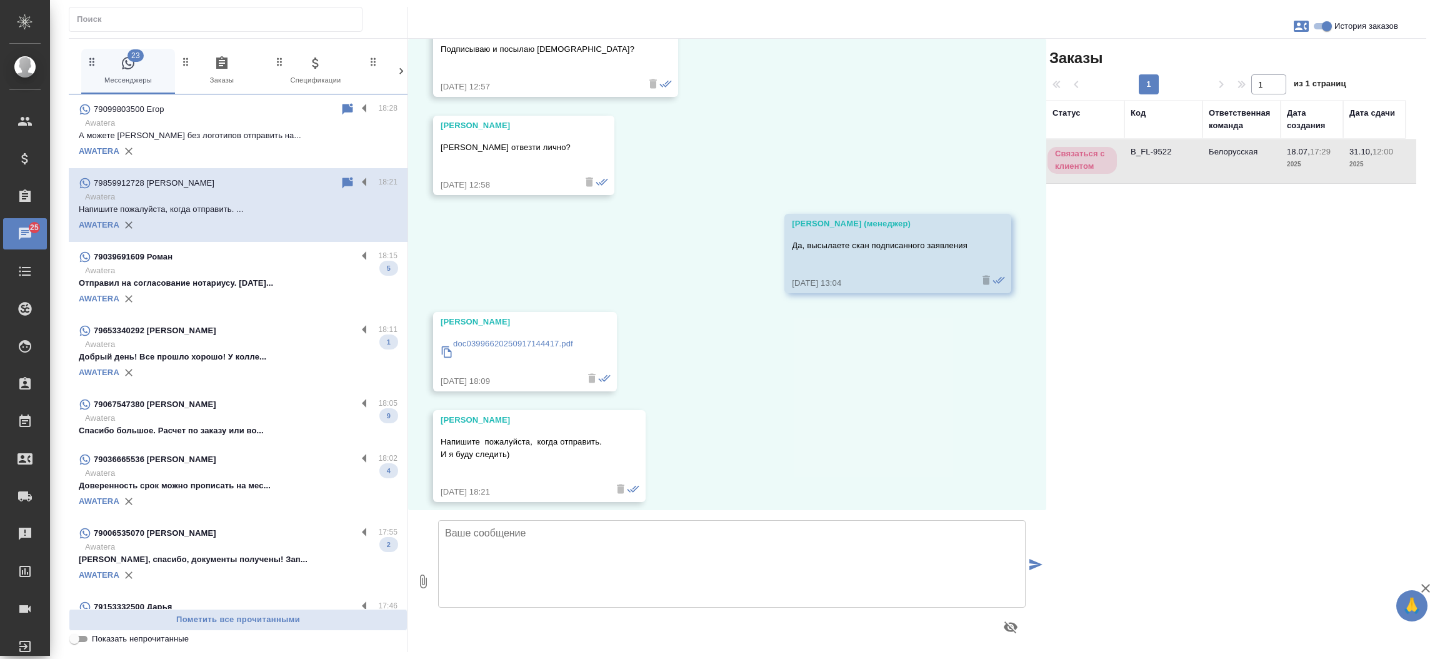
click at [1146, 149] on td "B_FL-9522" at bounding box center [1164, 161] width 78 height 44
click at [216, 301] on div "AWATERA" at bounding box center [238, 298] width 319 height 19
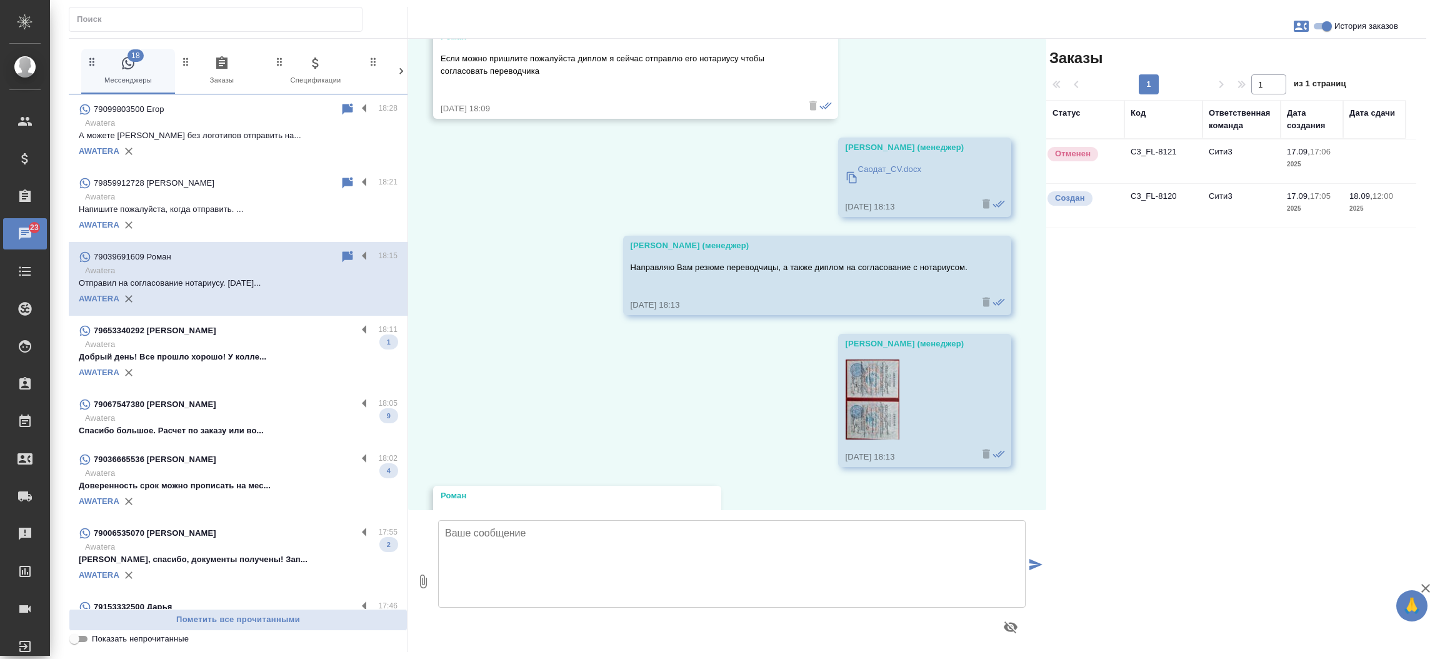
scroll to position [1095, 0]
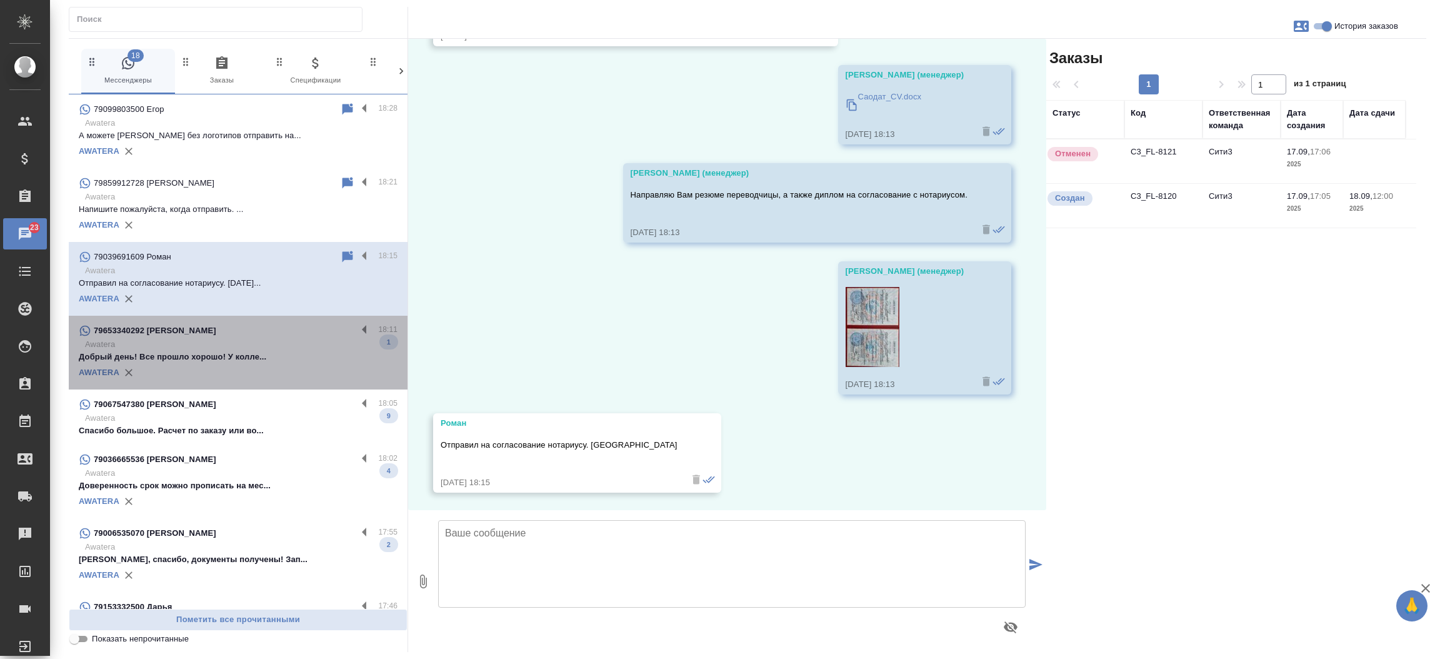
click at [245, 362] on p "Добрый день! Все прошло хорошо! У колле..." at bounding box center [238, 357] width 319 height 13
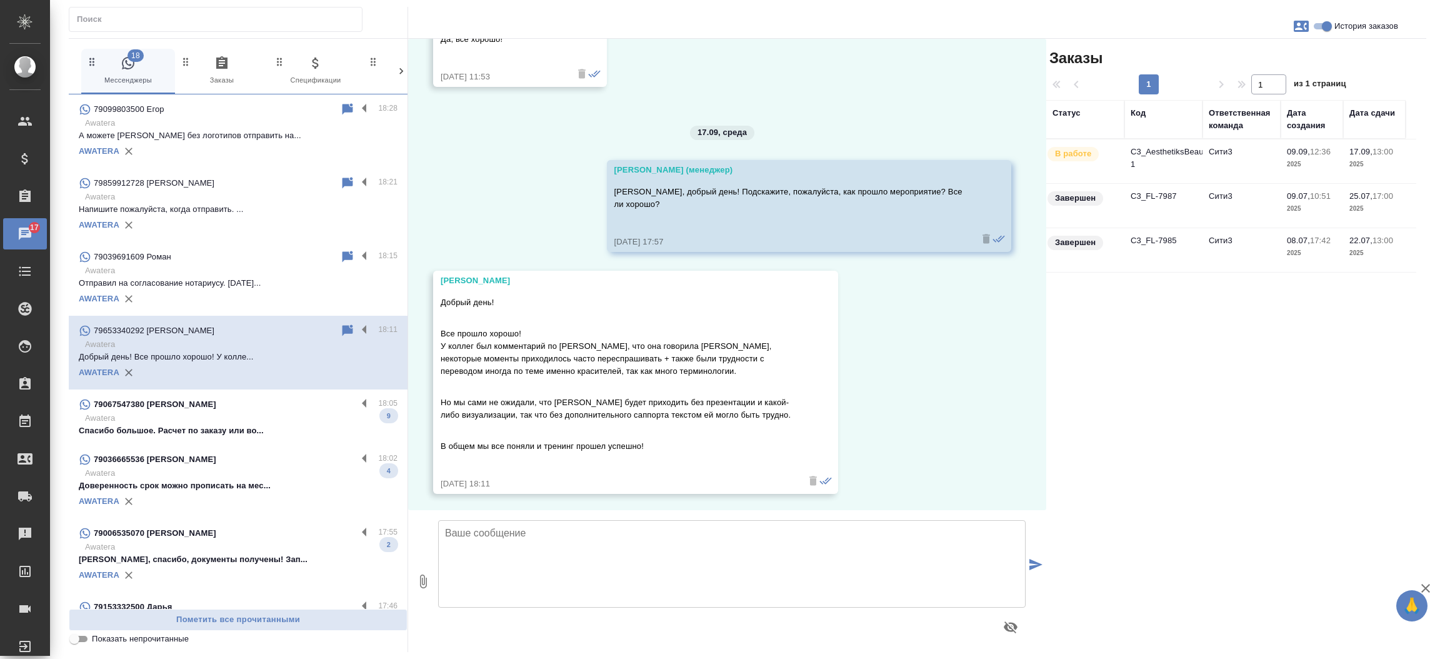
scroll to position [4061, 0]
click at [1143, 151] on td "C3_AesthetiksBeauty-1" at bounding box center [1164, 161] width 78 height 44
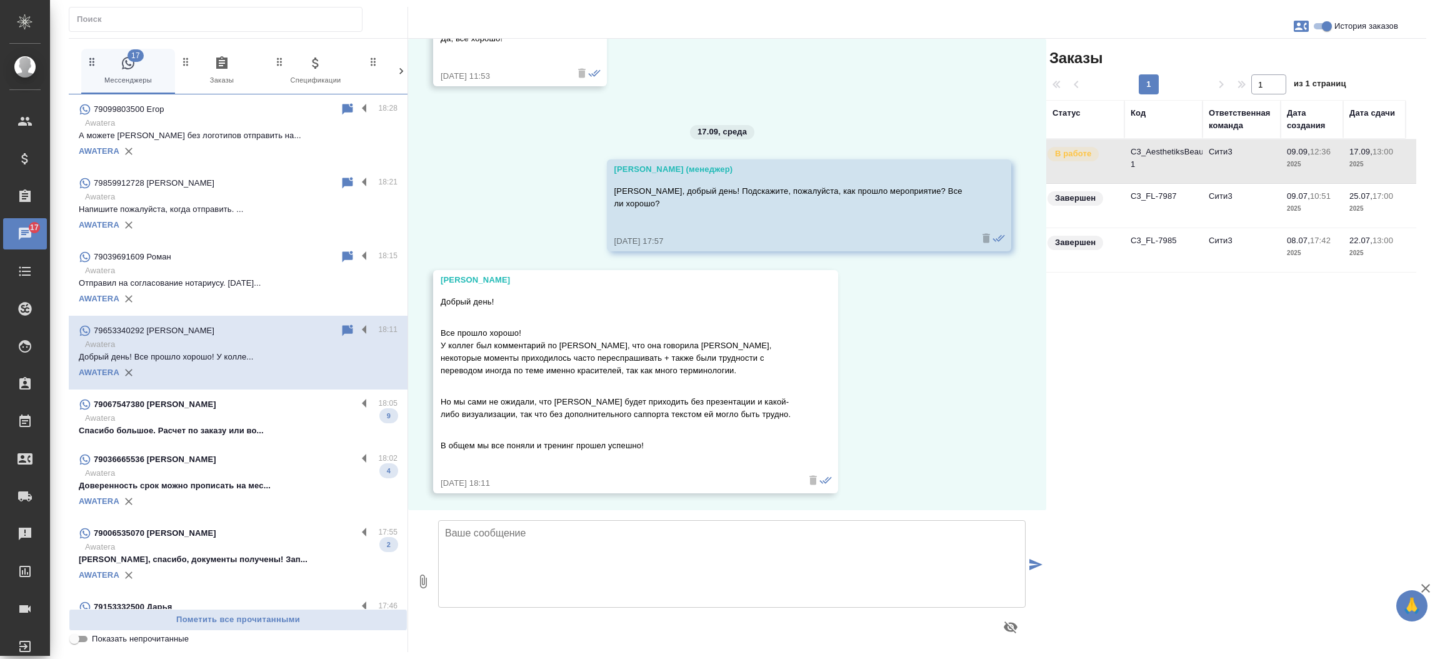
click at [1143, 151] on td "C3_AesthetiksBeauty-1" at bounding box center [1164, 161] width 78 height 44
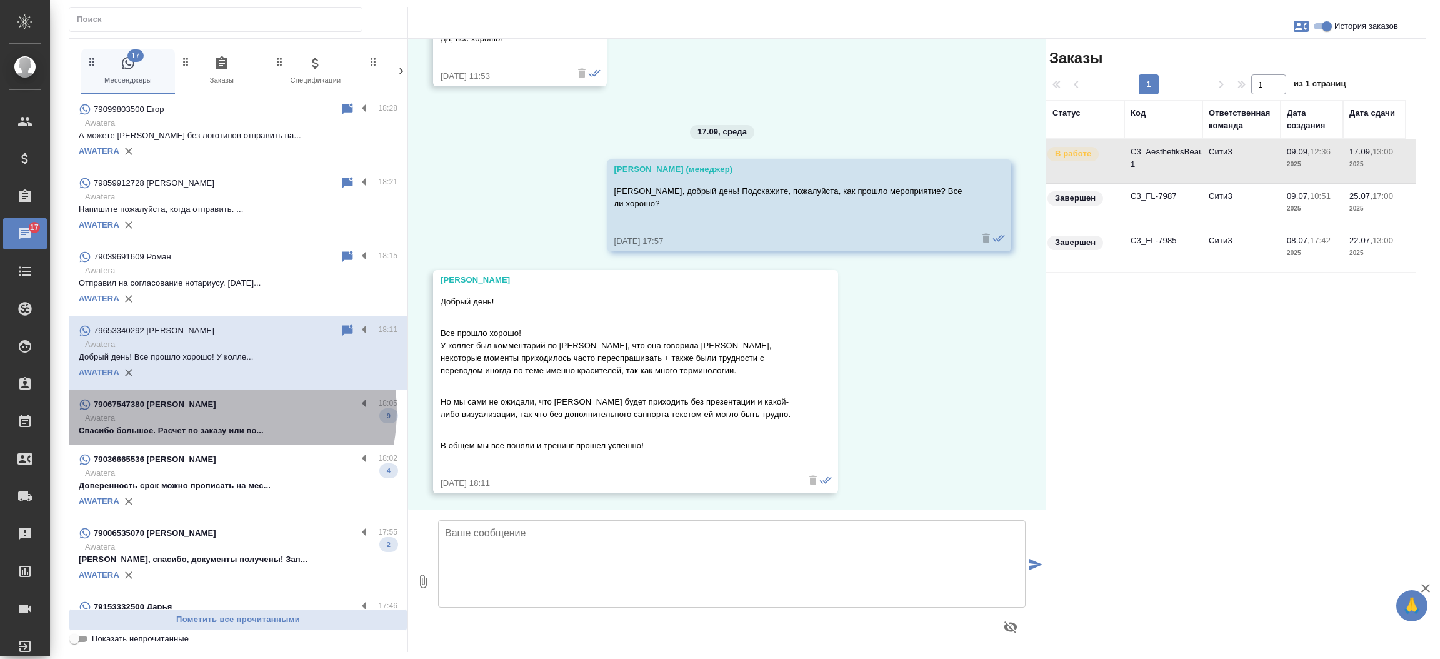
click at [219, 411] on div "79067547380 Александра" at bounding box center [218, 404] width 278 height 15
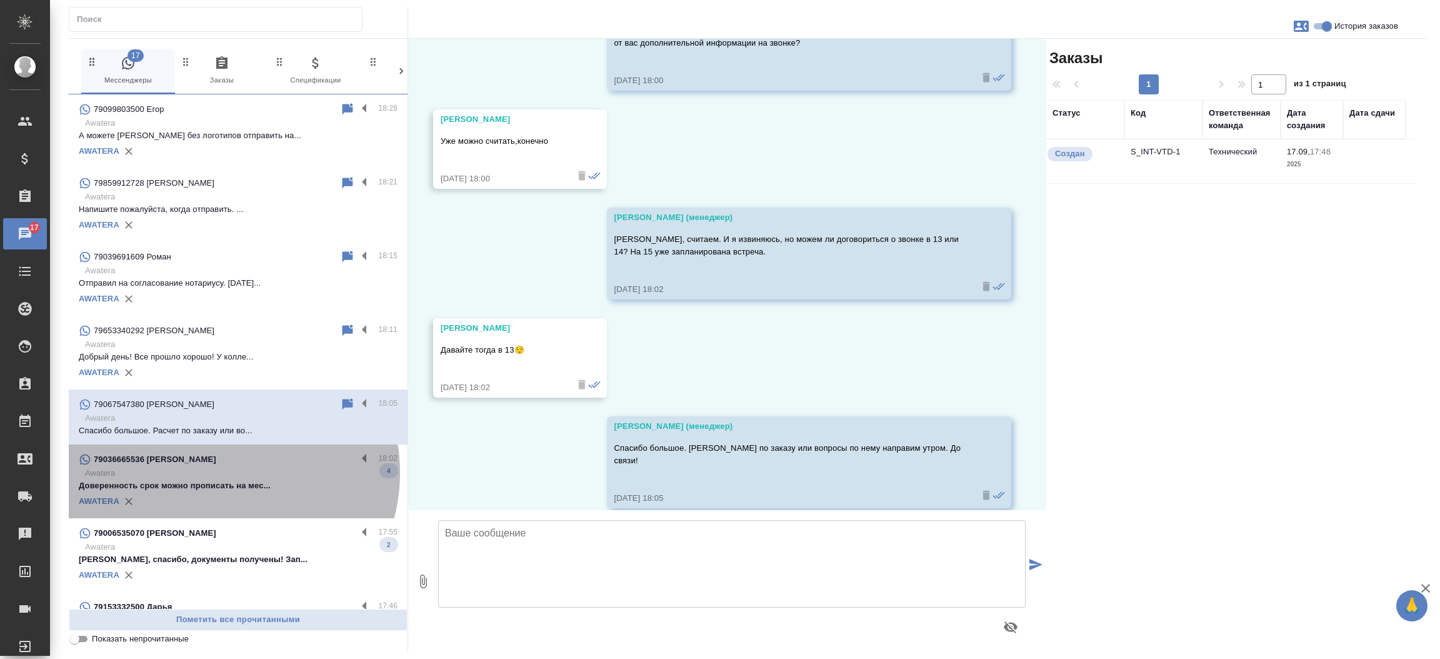
click at [220, 473] on p "Awatera" at bounding box center [241, 473] width 313 height 13
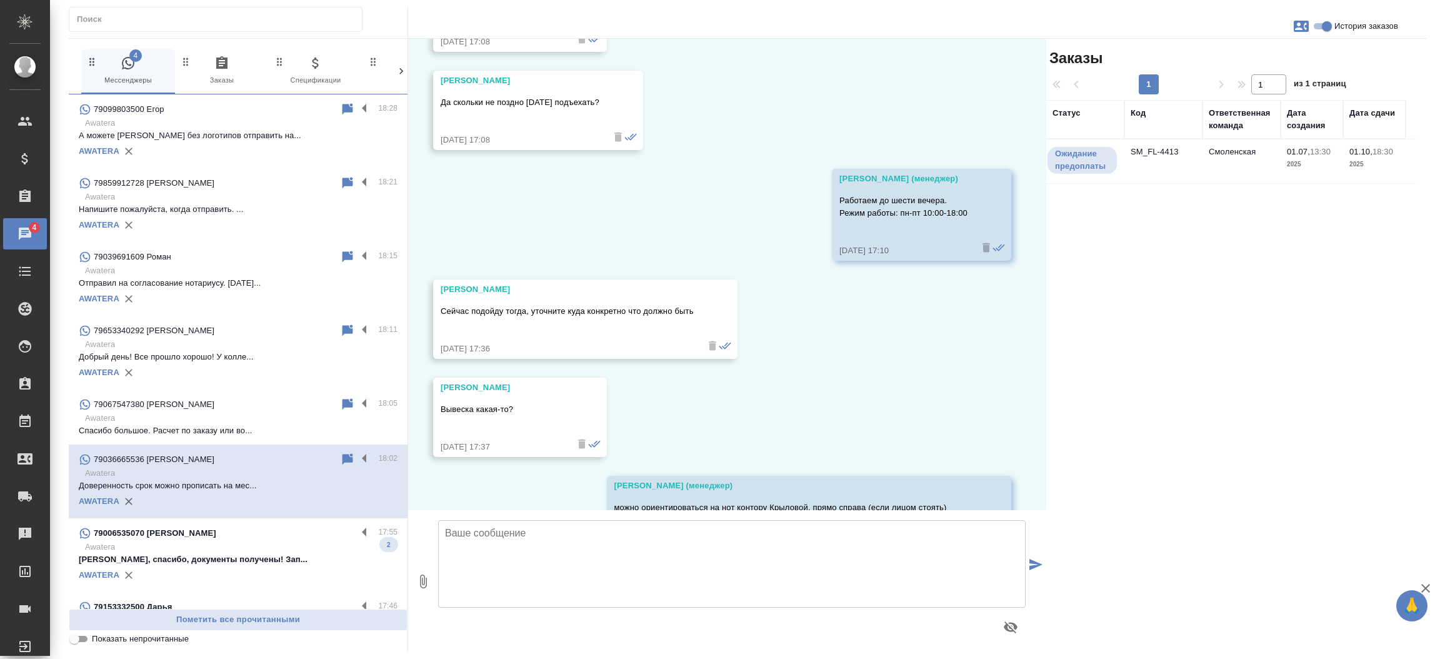
scroll to position [4658, 0]
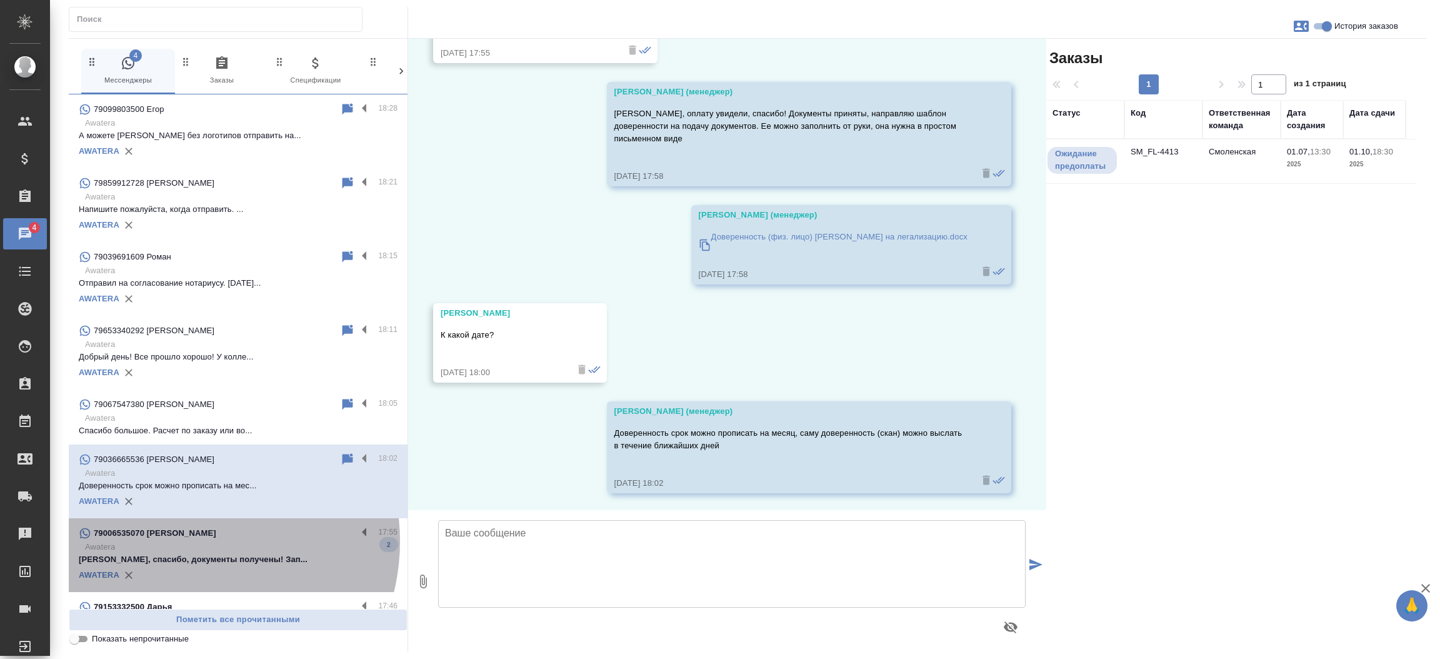
click at [186, 541] on p "Awatera" at bounding box center [241, 547] width 313 height 13
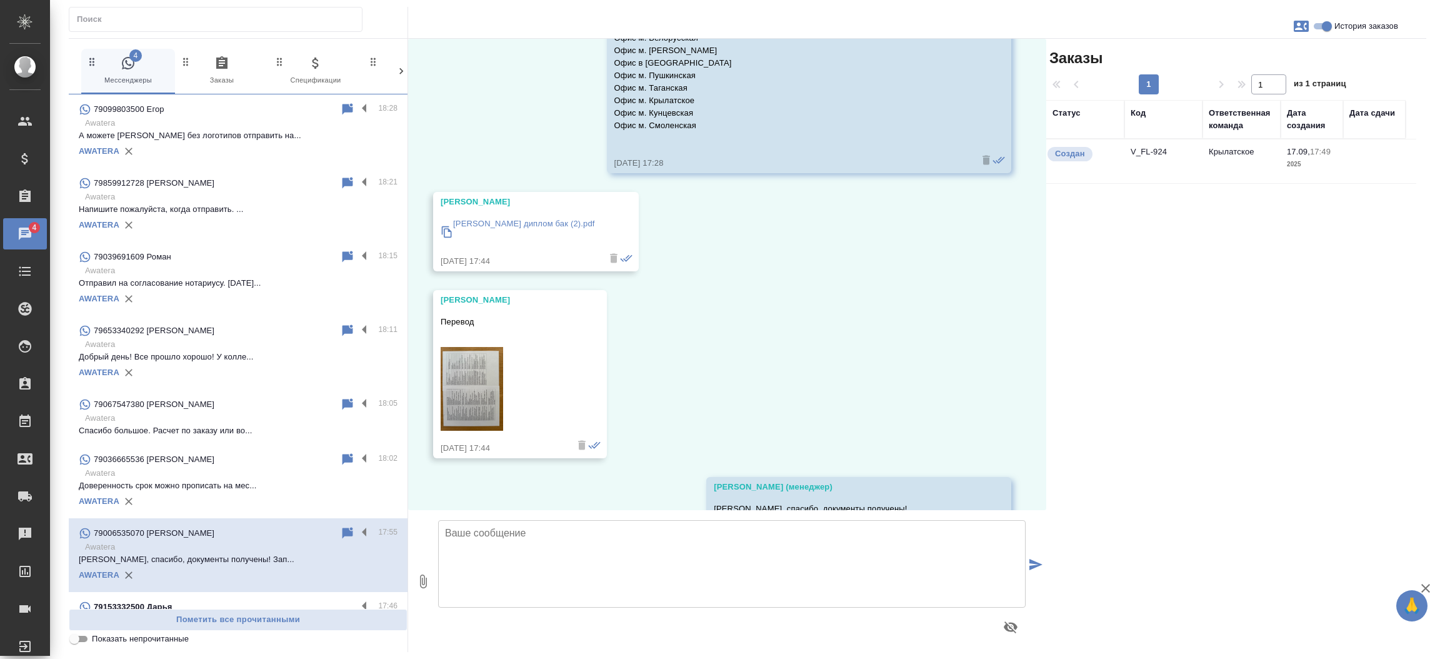
scroll to position [314, 0]
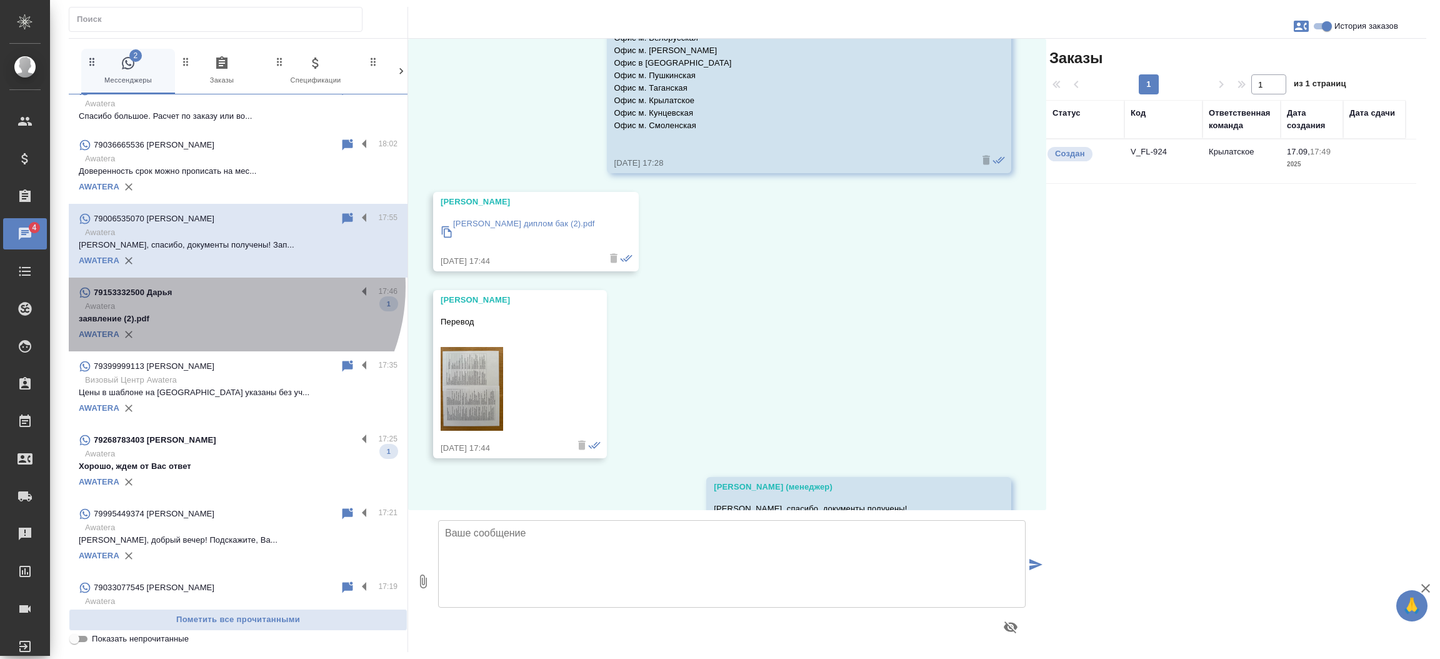
click at [219, 286] on div "79153332500 Дарья" at bounding box center [218, 292] width 278 height 15
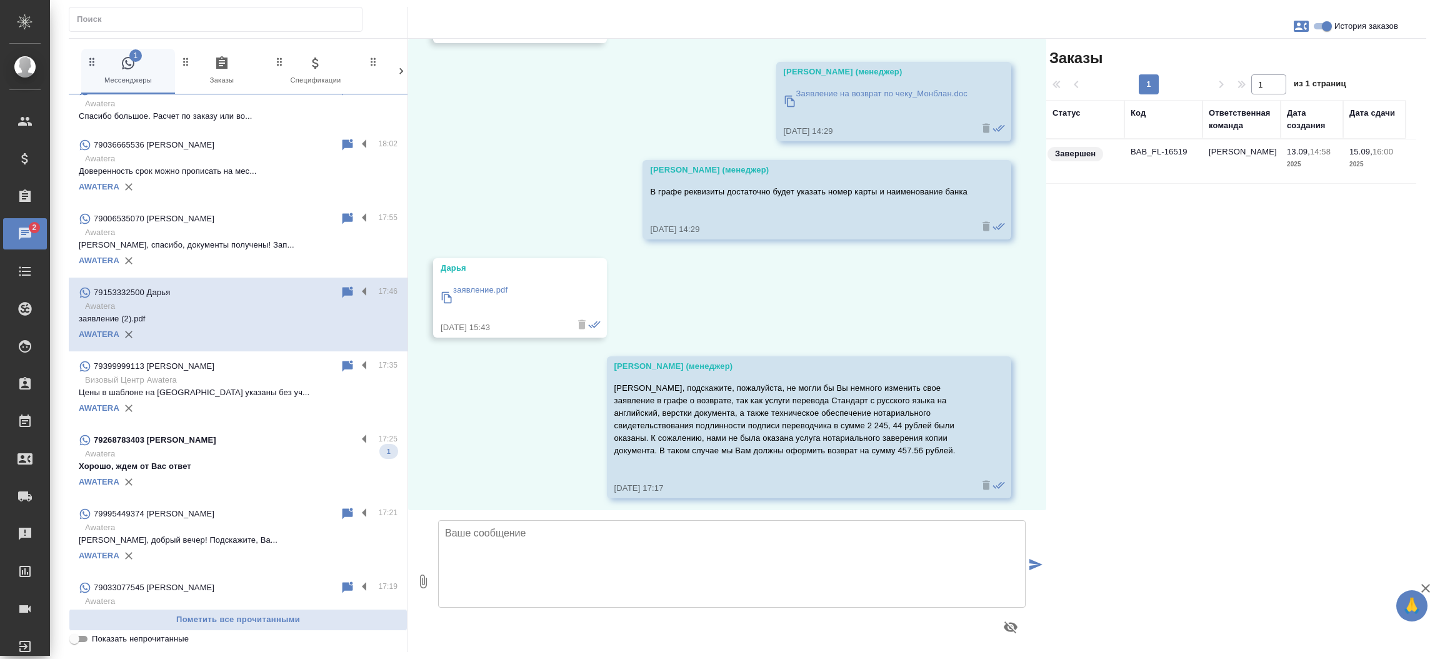
scroll to position [4373, 0]
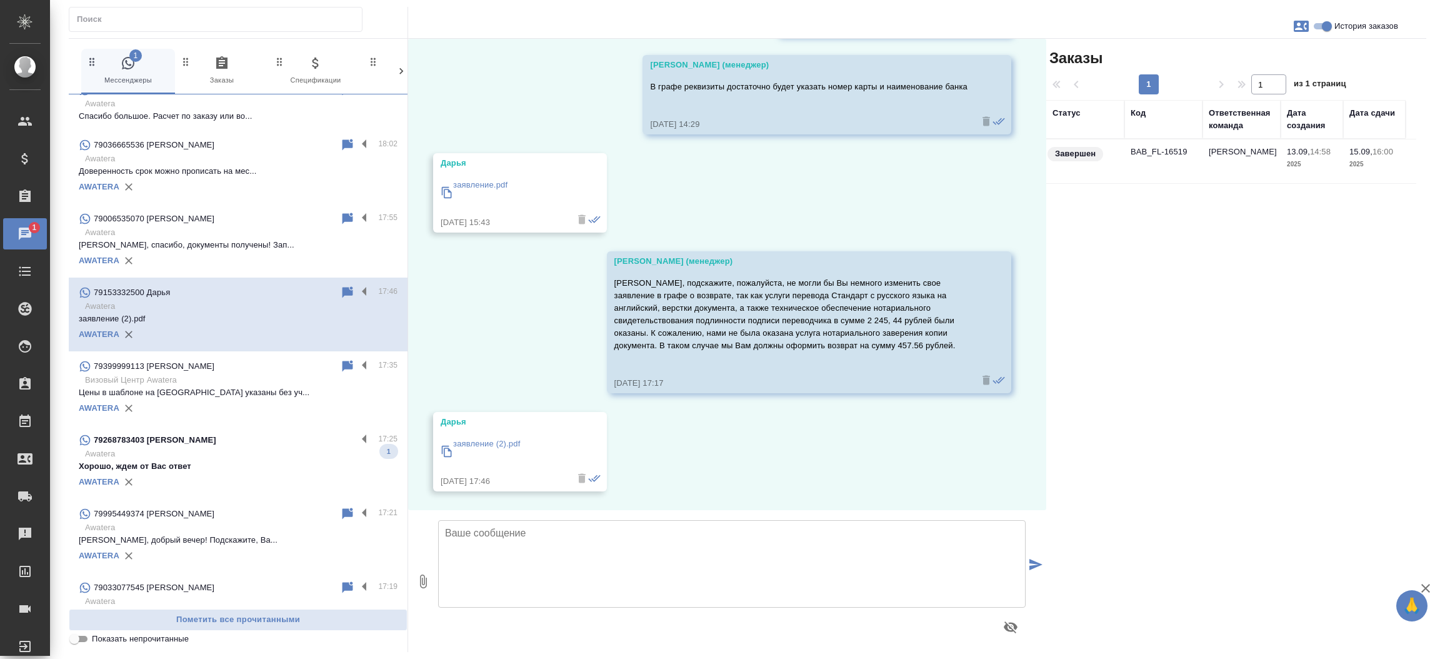
click at [1173, 158] on td "BAB_FL-16519" at bounding box center [1164, 161] width 78 height 44
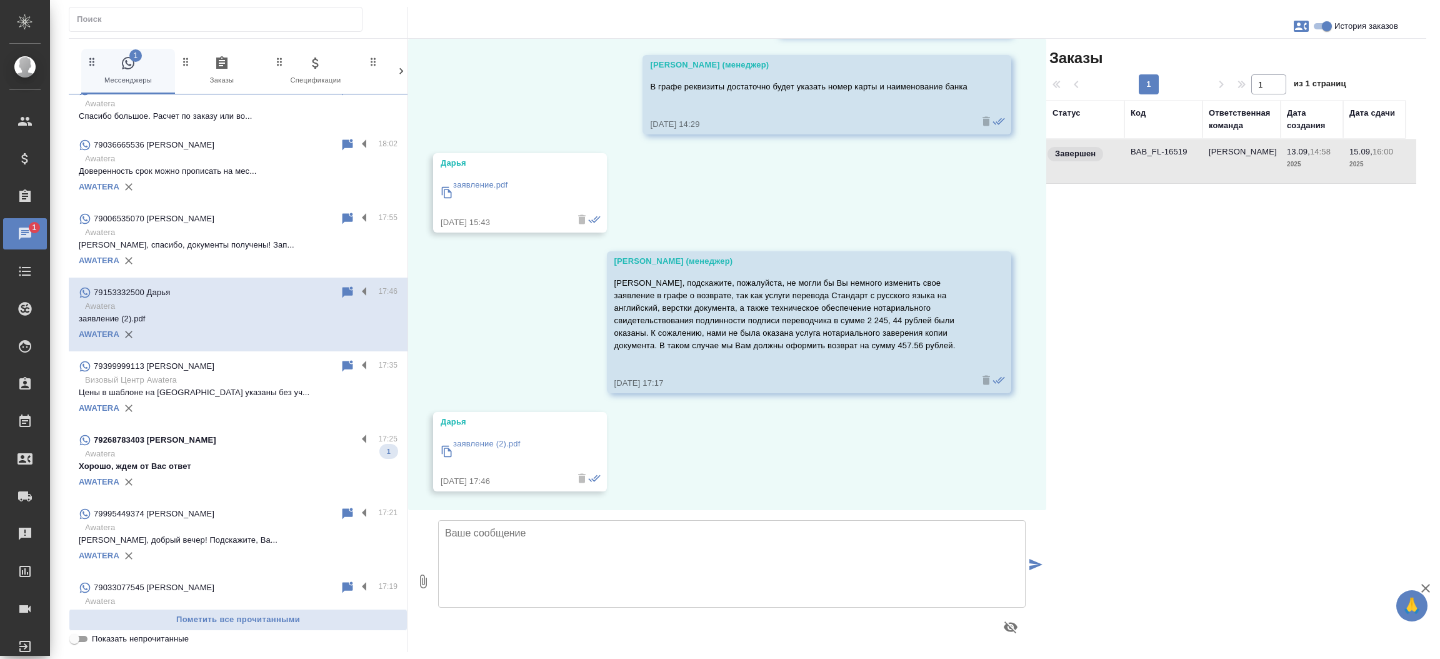
click at [1173, 158] on td "BAB_FL-16519" at bounding box center [1164, 161] width 78 height 44
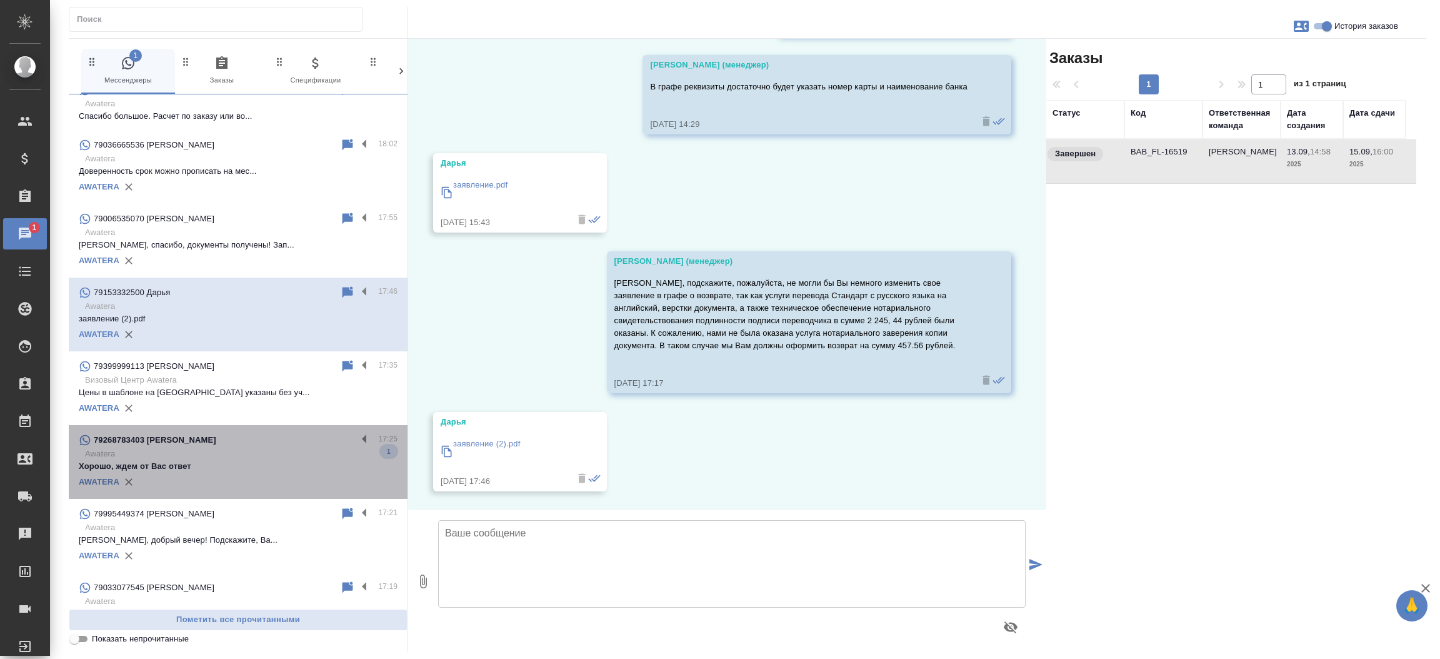
click at [241, 456] on p "Awatera" at bounding box center [241, 454] width 313 height 13
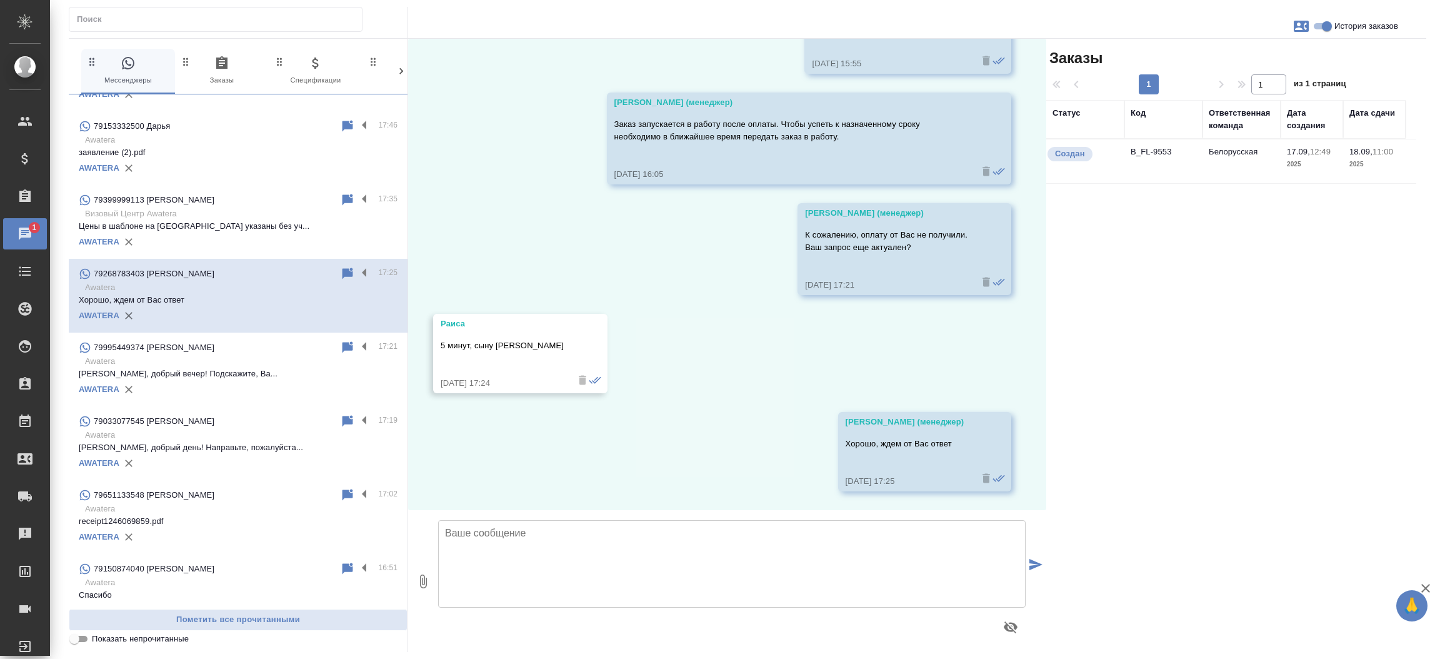
scroll to position [0, 0]
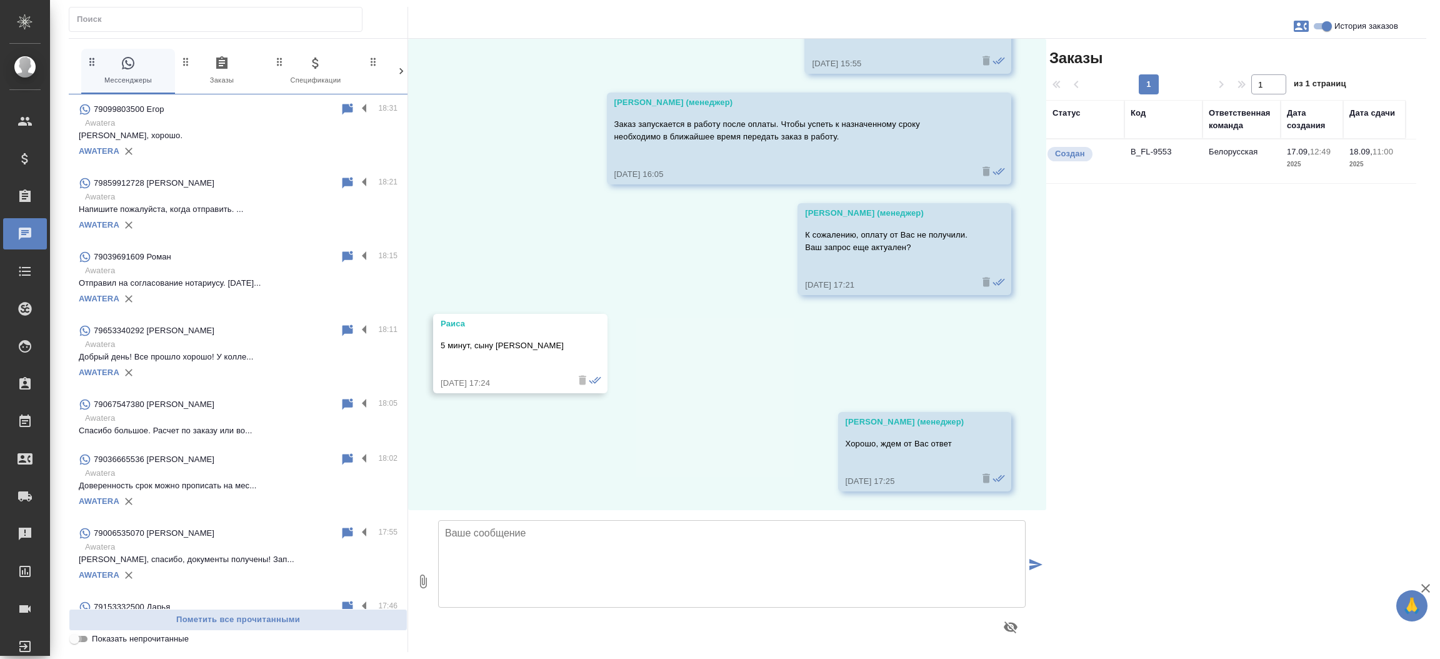
click at [78, 635] on input "Показать непрочитанные" at bounding box center [74, 638] width 45 height 15
checkbox input "true"
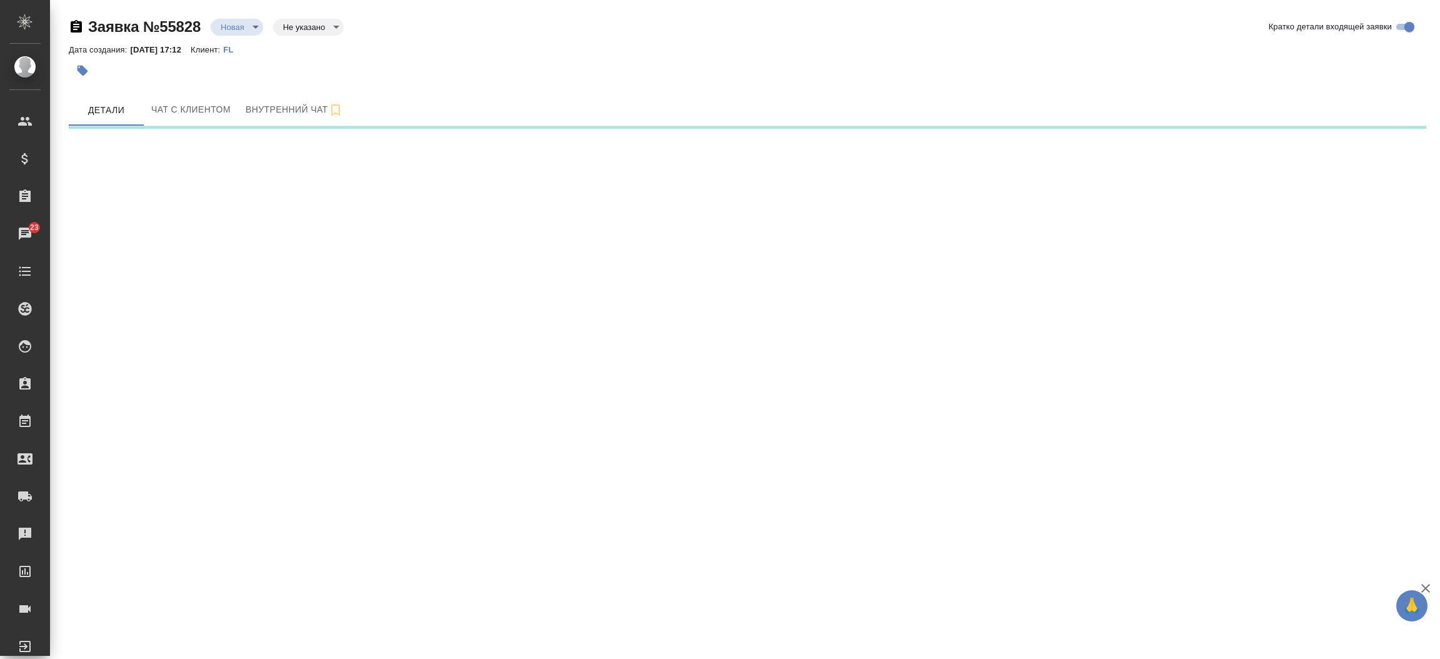
select select "RU"
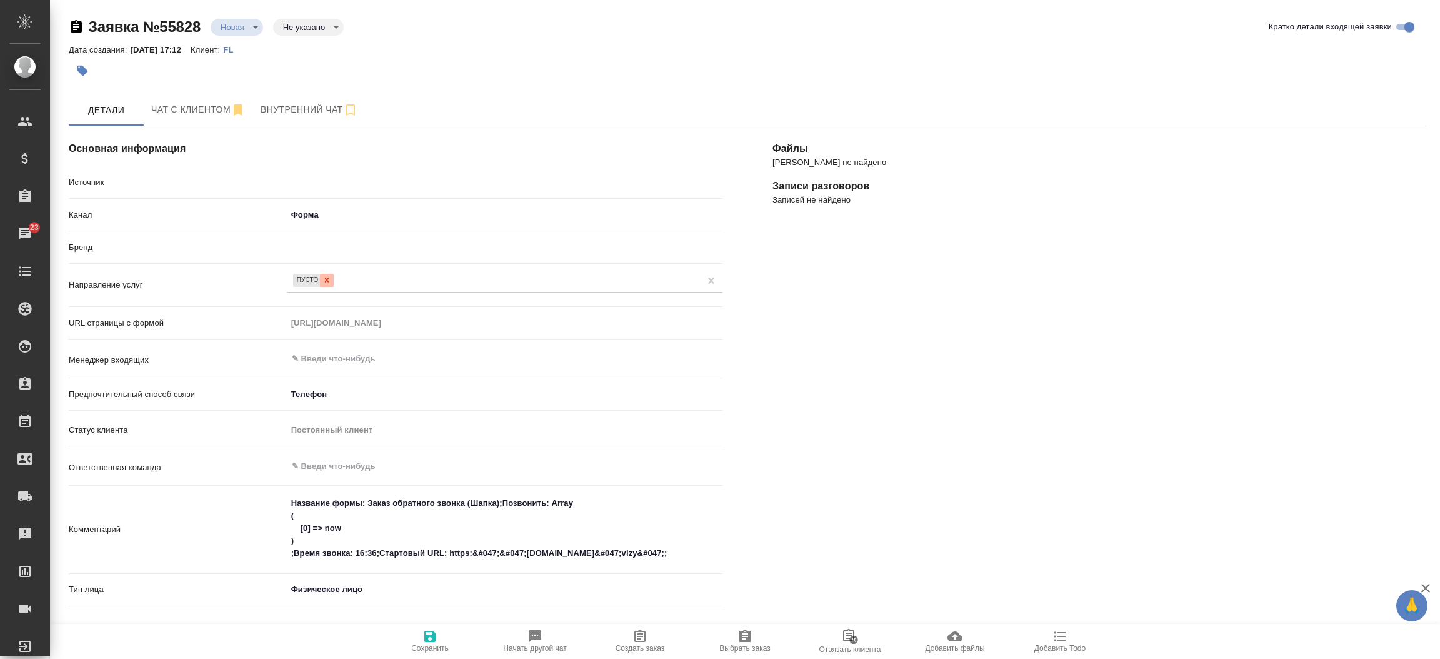
click at [324, 281] on icon at bounding box center [327, 280] width 9 height 9
click at [326, 179] on body "🙏 .cls-1 fill:#fff; AWATERA Прутько Ирина i.prutko Клиенты Спецификации Заказы …" at bounding box center [720, 329] width 1440 height 659
click at [309, 278] on div at bounding box center [720, 329] width 1440 height 659
type textarea "x"
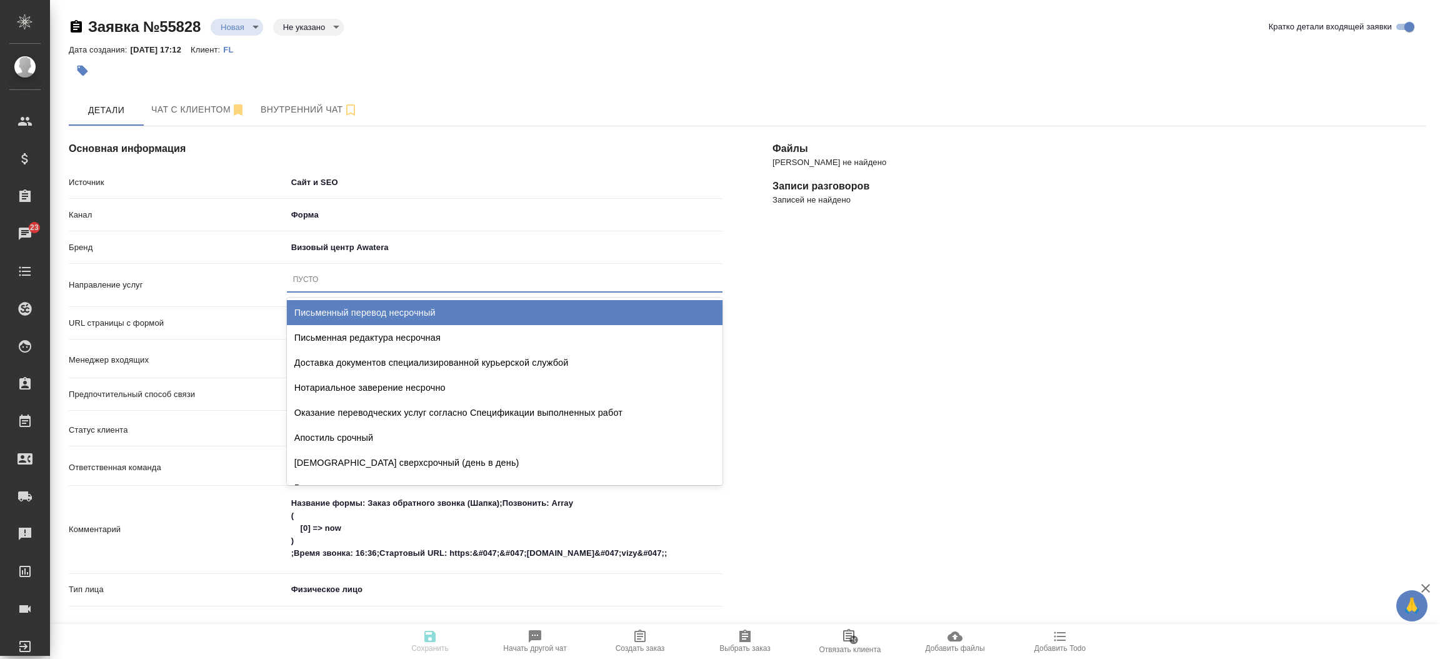
click at [309, 278] on div "Пусто" at bounding box center [306, 279] width 26 height 11
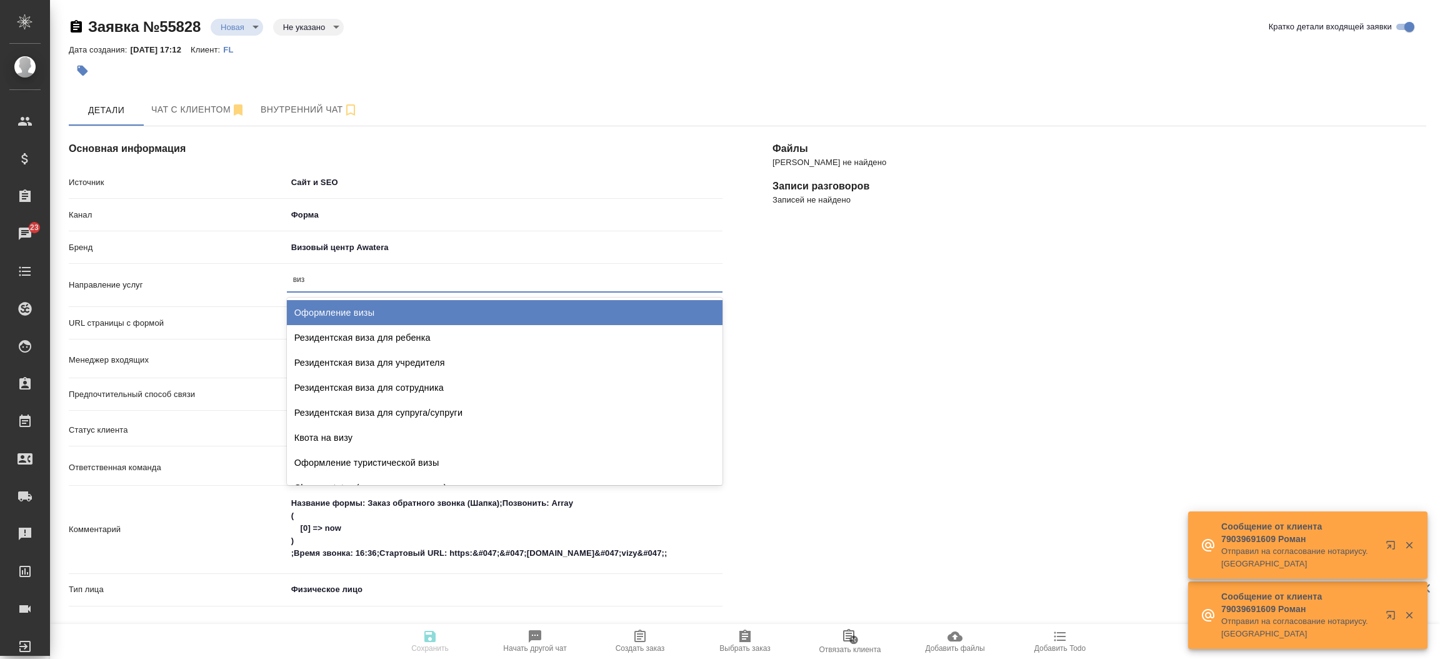
type input "виза"
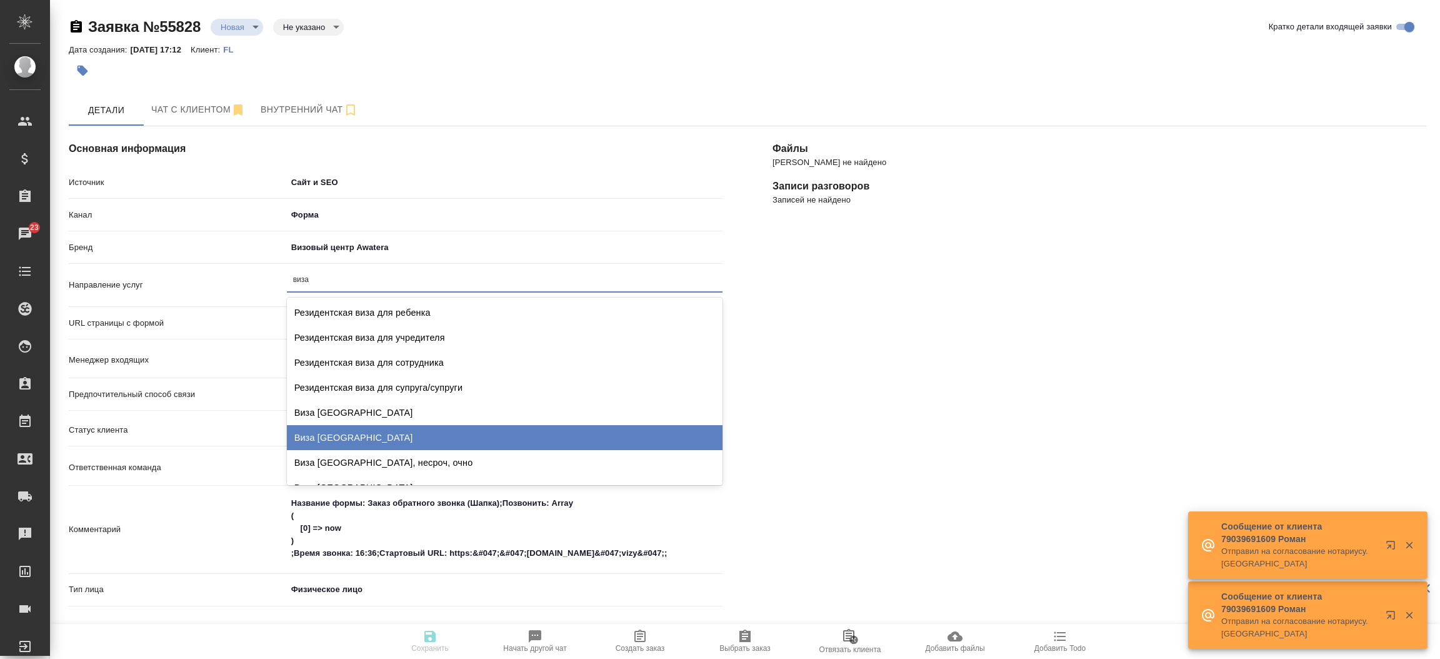
click at [331, 439] on div "Виза Италия" at bounding box center [505, 437] width 436 height 25
type textarea "x"
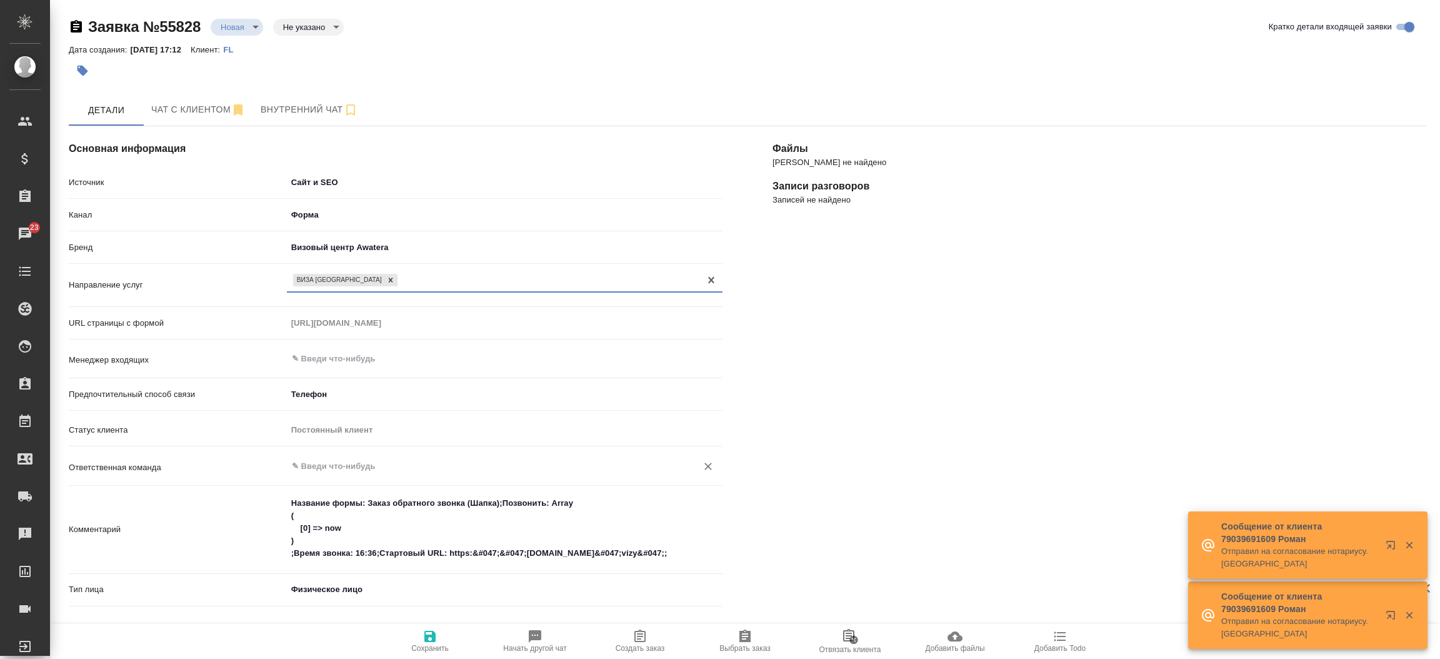
click at [332, 475] on div "​" at bounding box center [505, 465] width 436 height 23
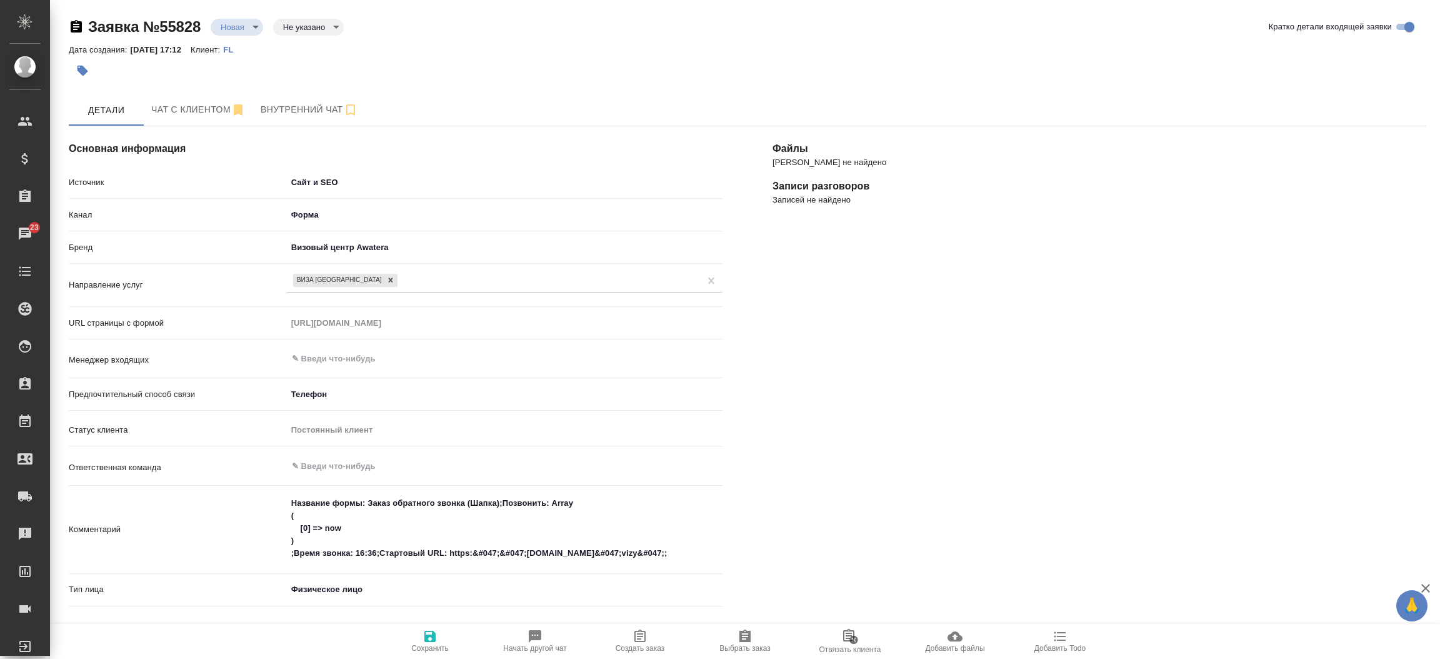
click at [342, 421] on div "Постоянный клиент" at bounding box center [505, 429] width 436 height 21
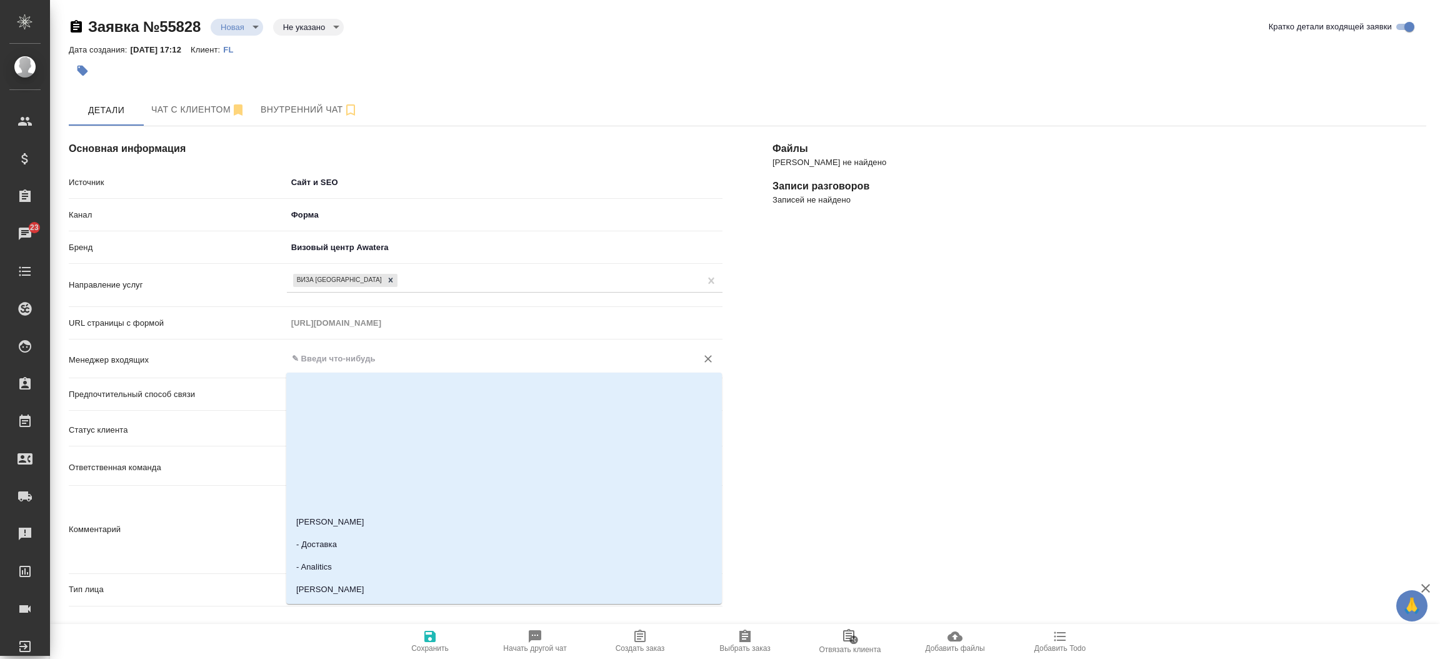
click at [348, 363] on input "text" at bounding box center [484, 358] width 386 height 15
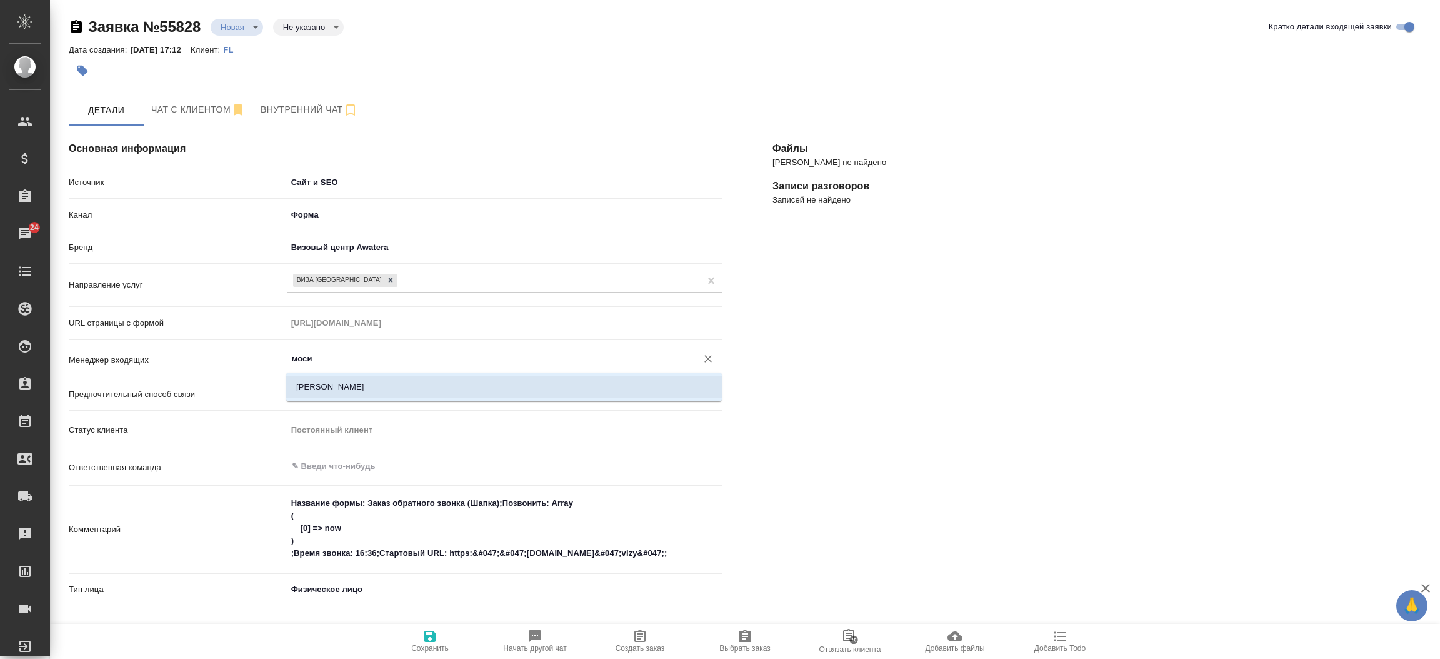
click at [348, 383] on li "Мосина Ирина" at bounding box center [504, 387] width 436 height 23
type input "Мосина Ирина"
type textarea "x"
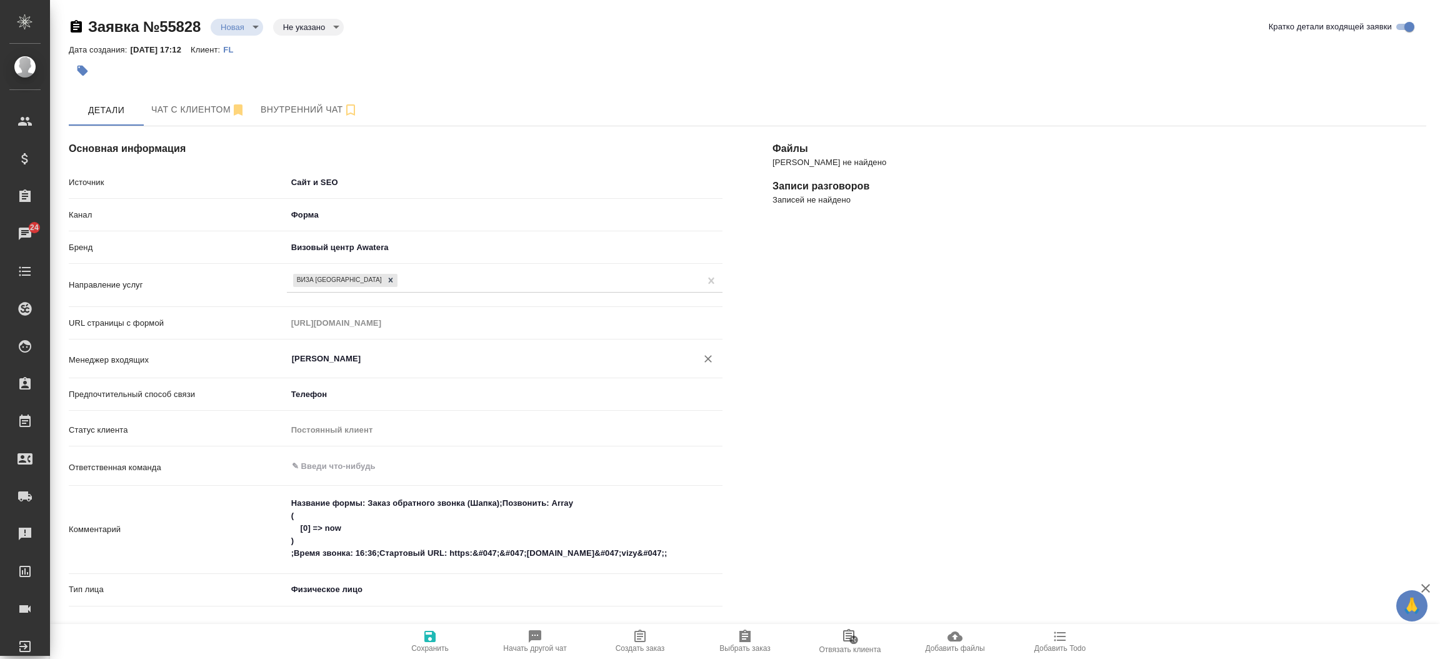
type input "Мосина Ирина"
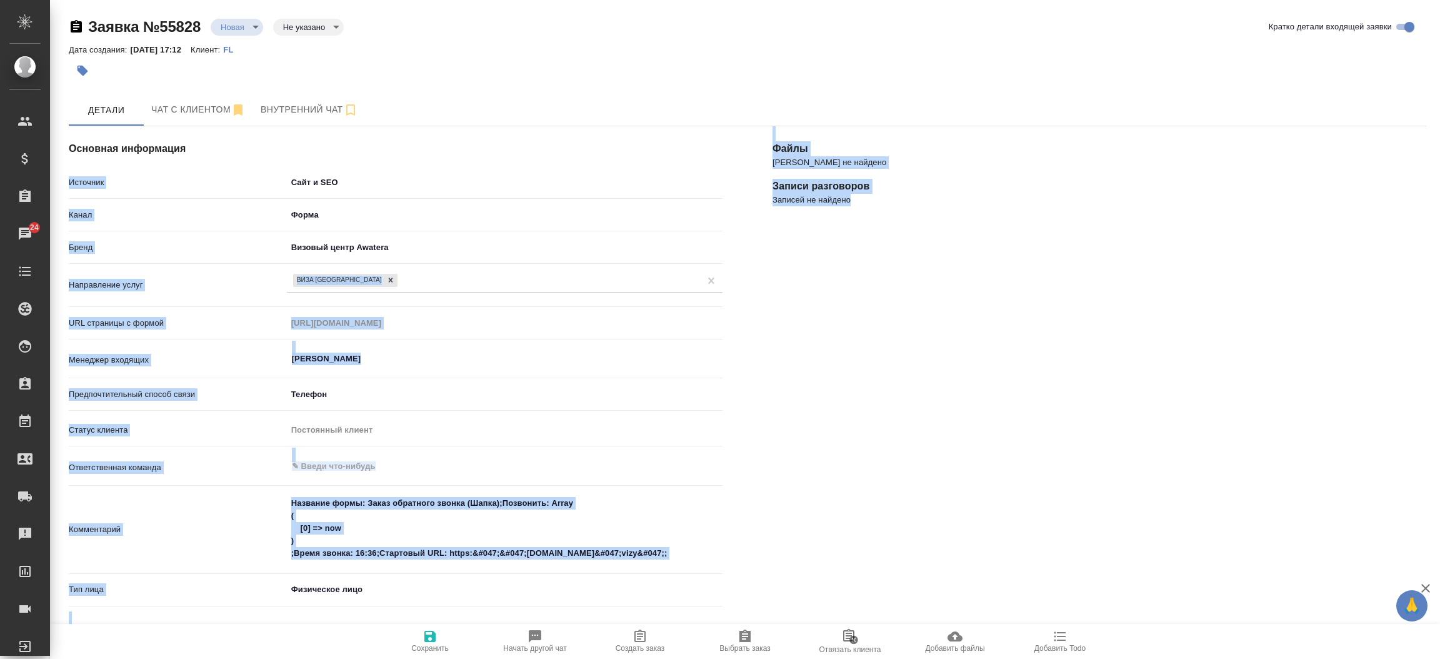
drag, startPoint x: 414, startPoint y: 623, endPoint x: 424, endPoint y: 648, distance: 27.5
click at [424, 648] on div "Основная информация Источник Сайт и SEO seo Канал Форма 63623f8939da55ae86e7274…" at bounding box center [748, 531] width 1358 height 835
click at [424, 648] on span "Сохранить" at bounding box center [430, 648] width 38 height 9
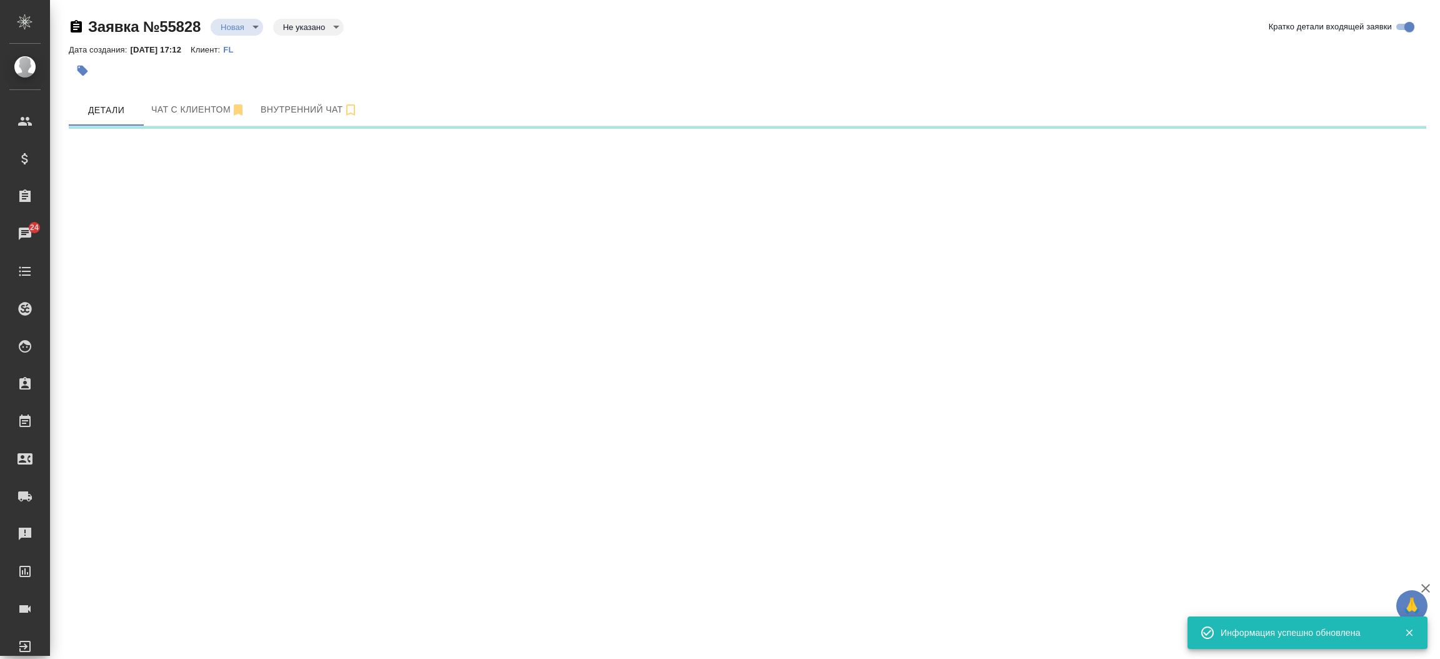
select select "RU"
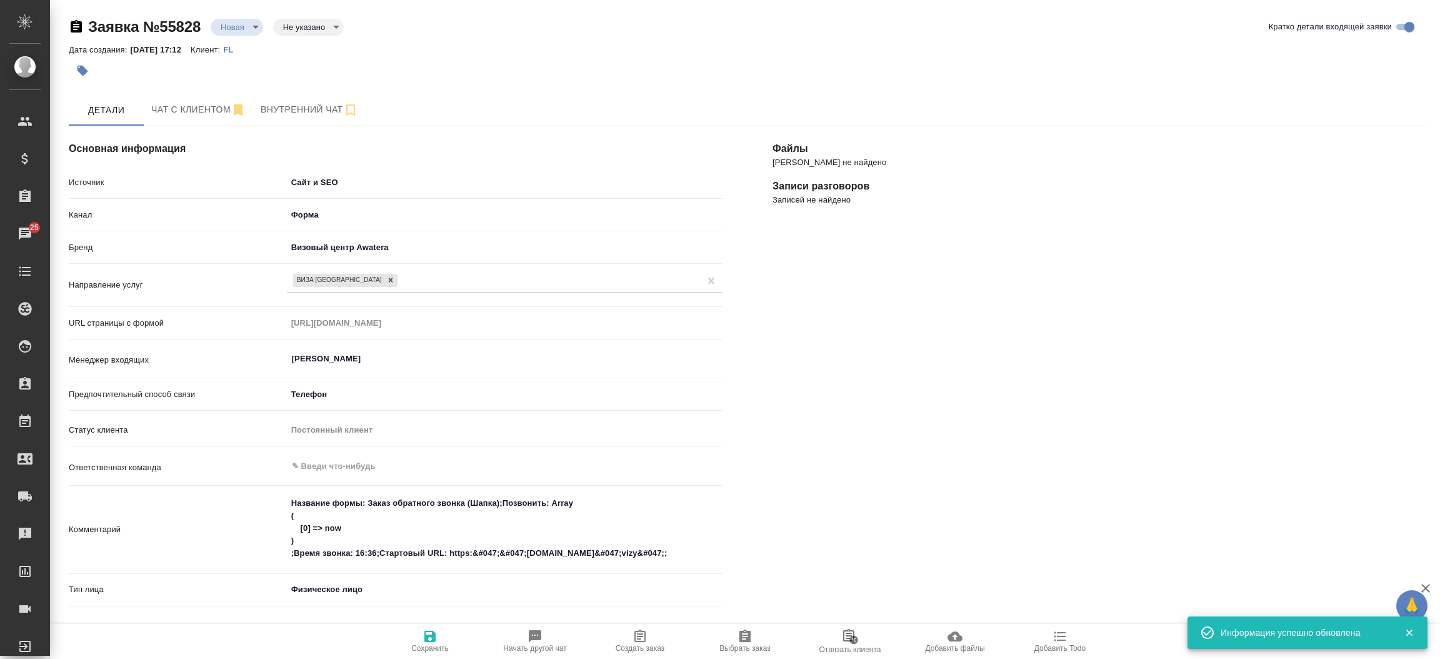
type textarea "x"
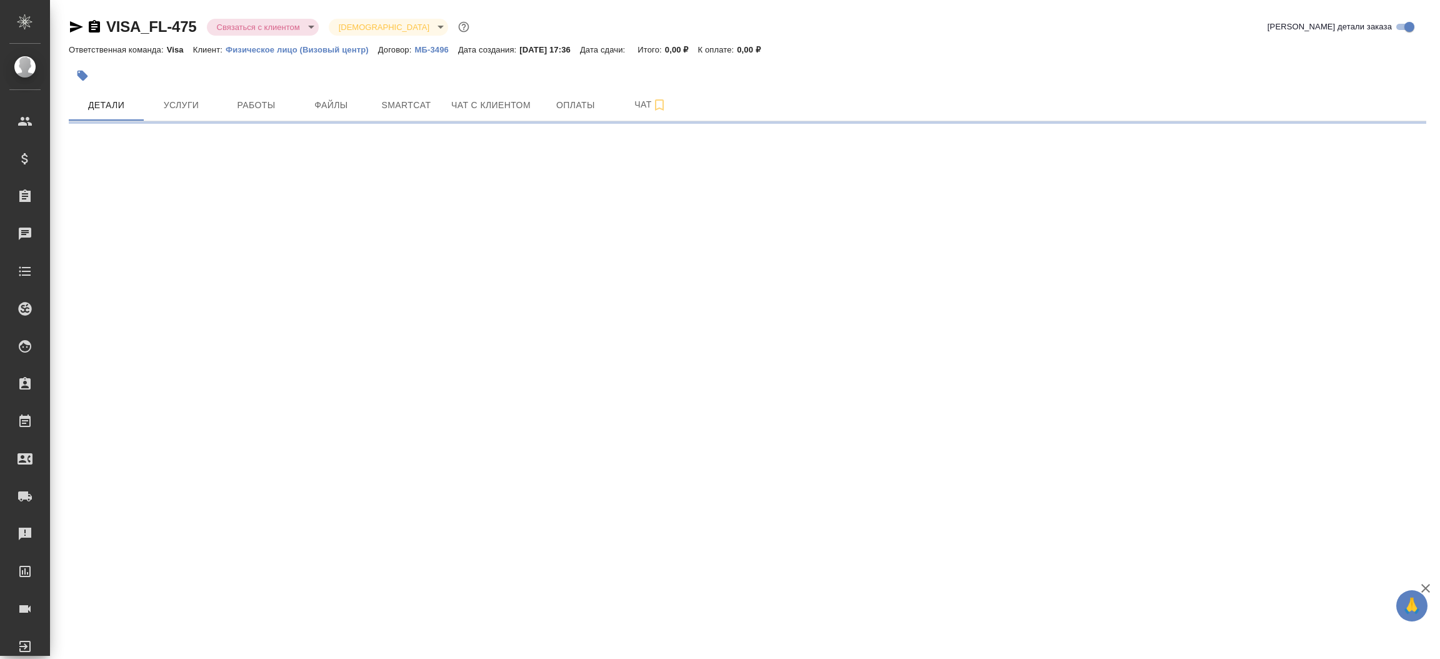
select select "RU"
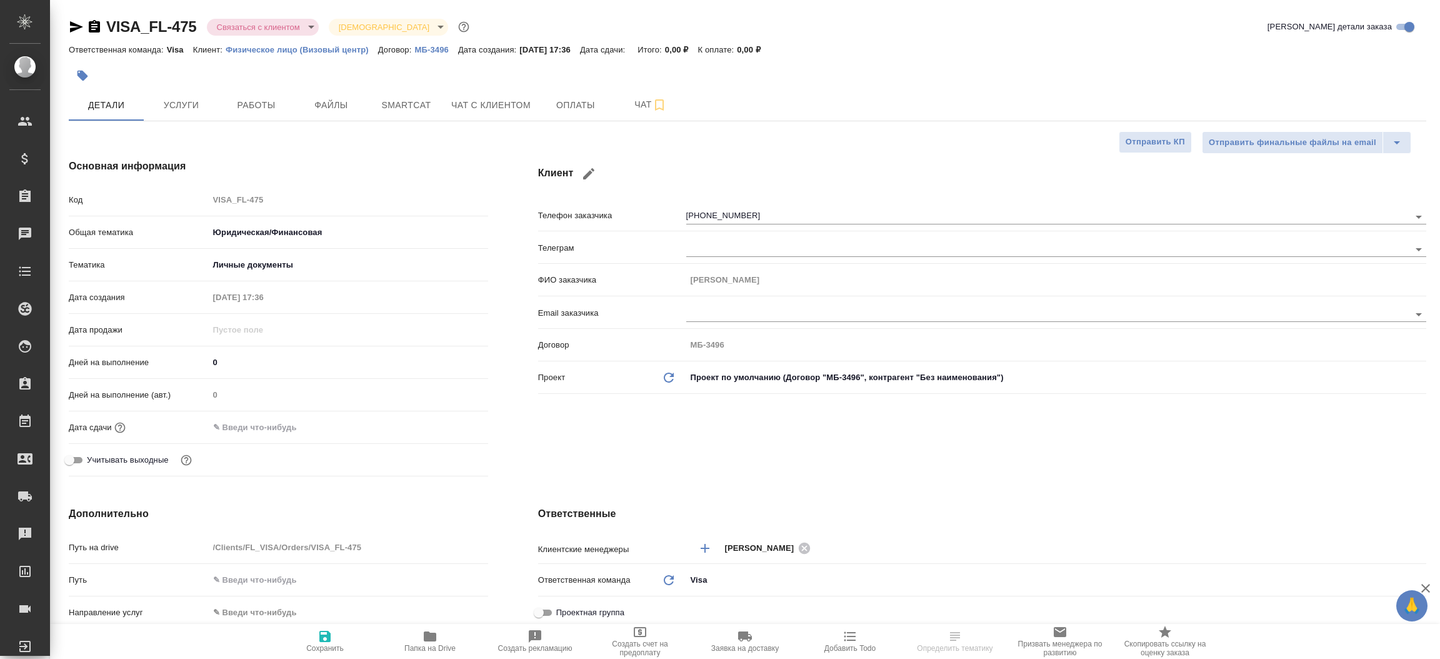
type textarea "x"
select select "RU"
type textarea "x"
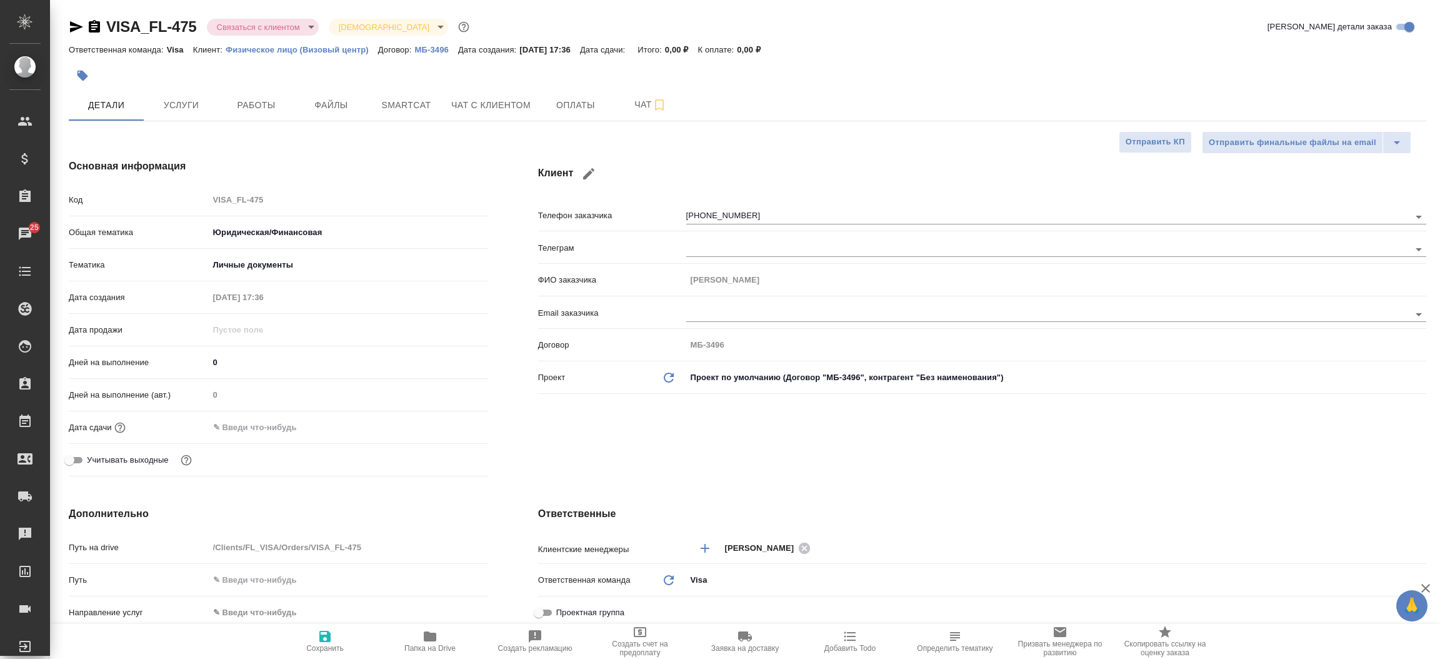
type textarea "x"
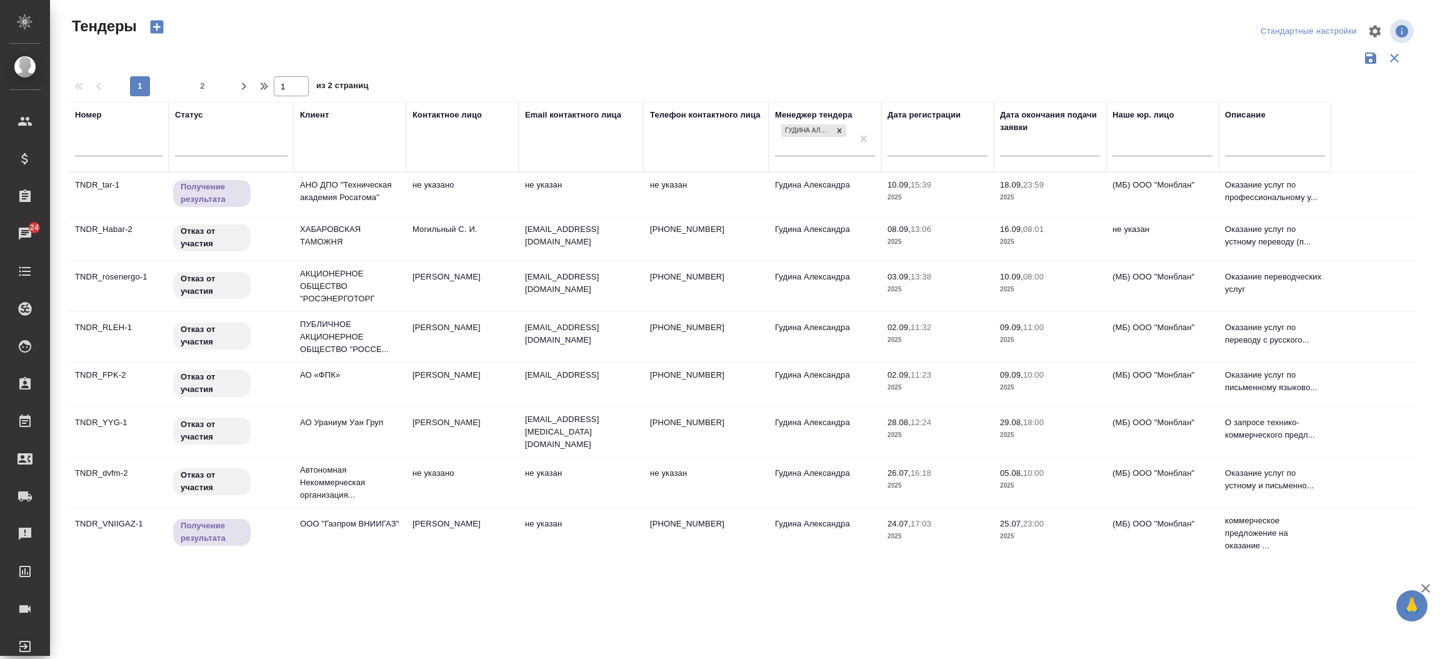
scroll to position [796, 0]
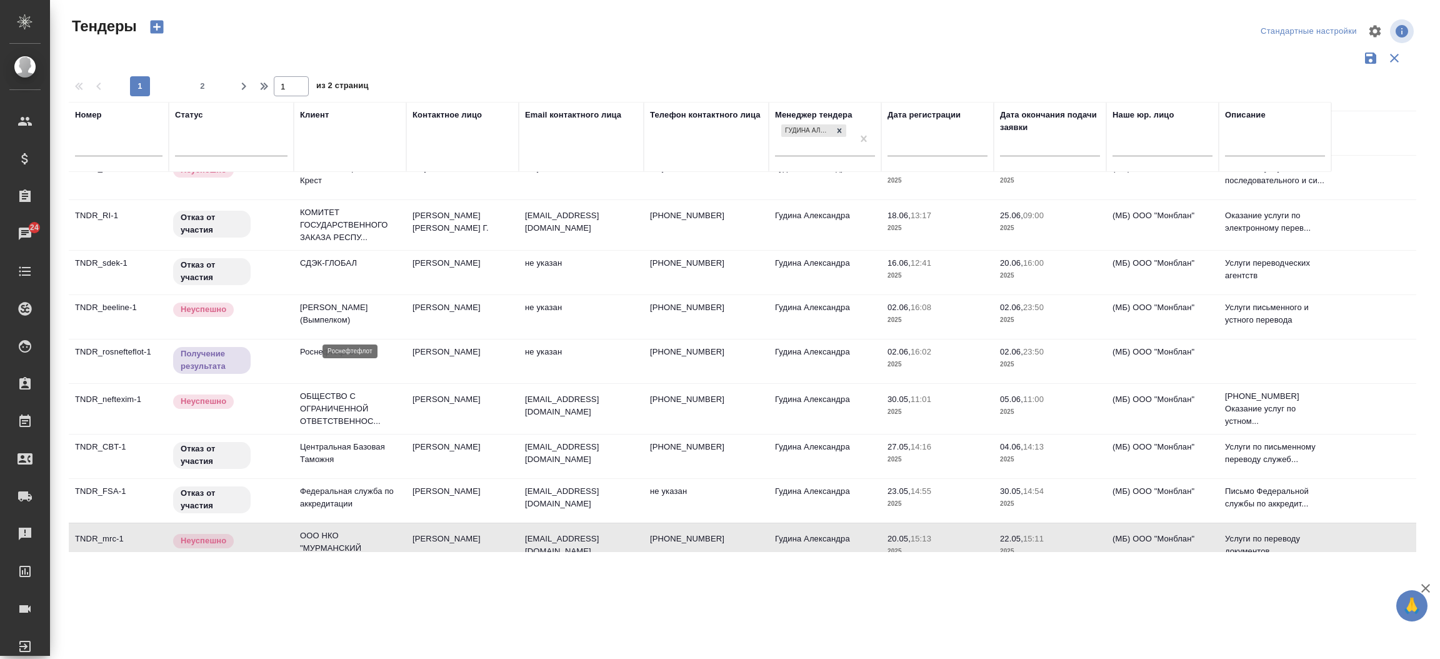
click at [317, 346] on p "Роснефтефлот" at bounding box center [350, 352] width 100 height 13
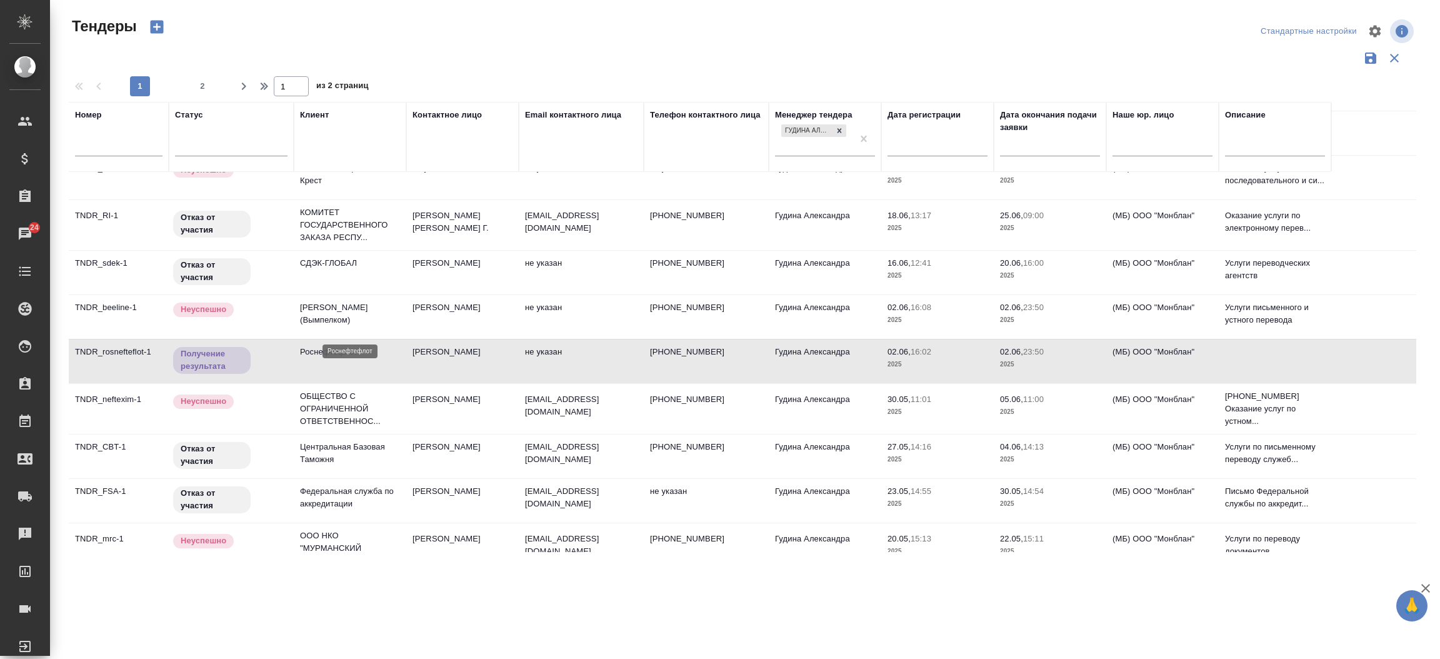
click at [317, 346] on p "Роснефтефлот" at bounding box center [350, 352] width 100 height 13
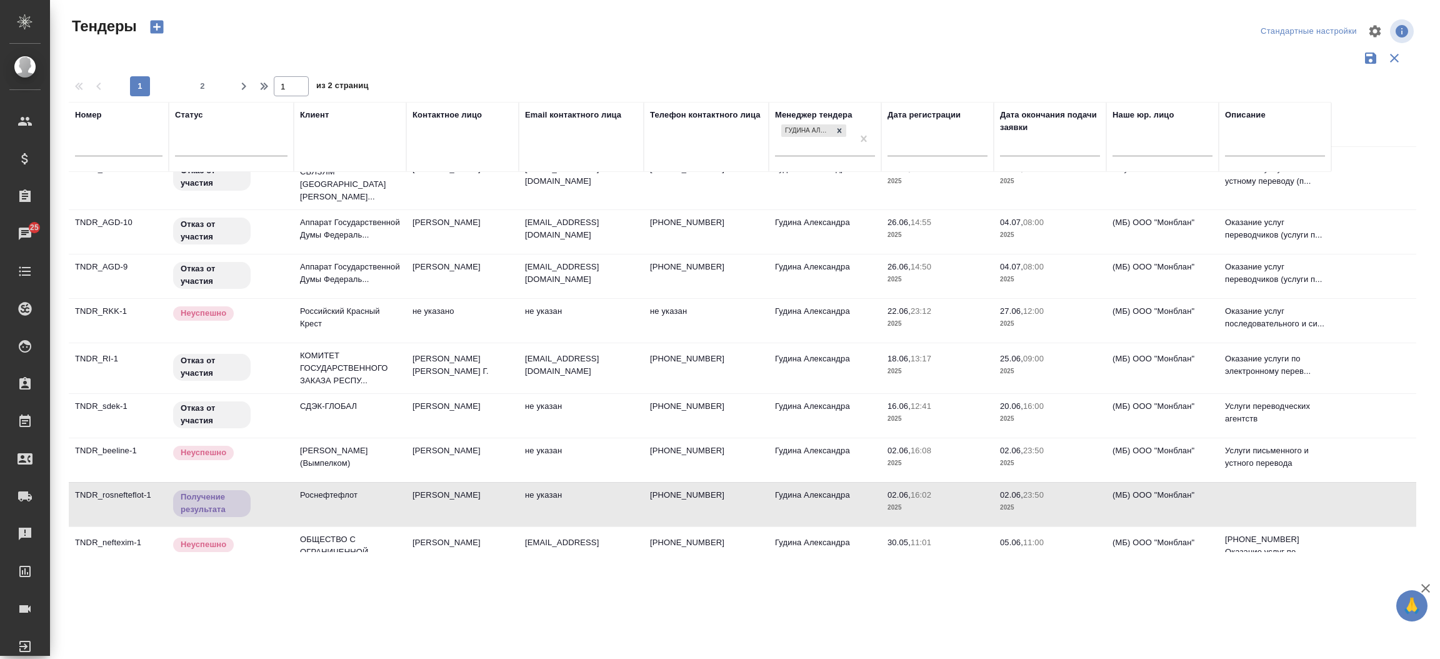
scroll to position [646, 0]
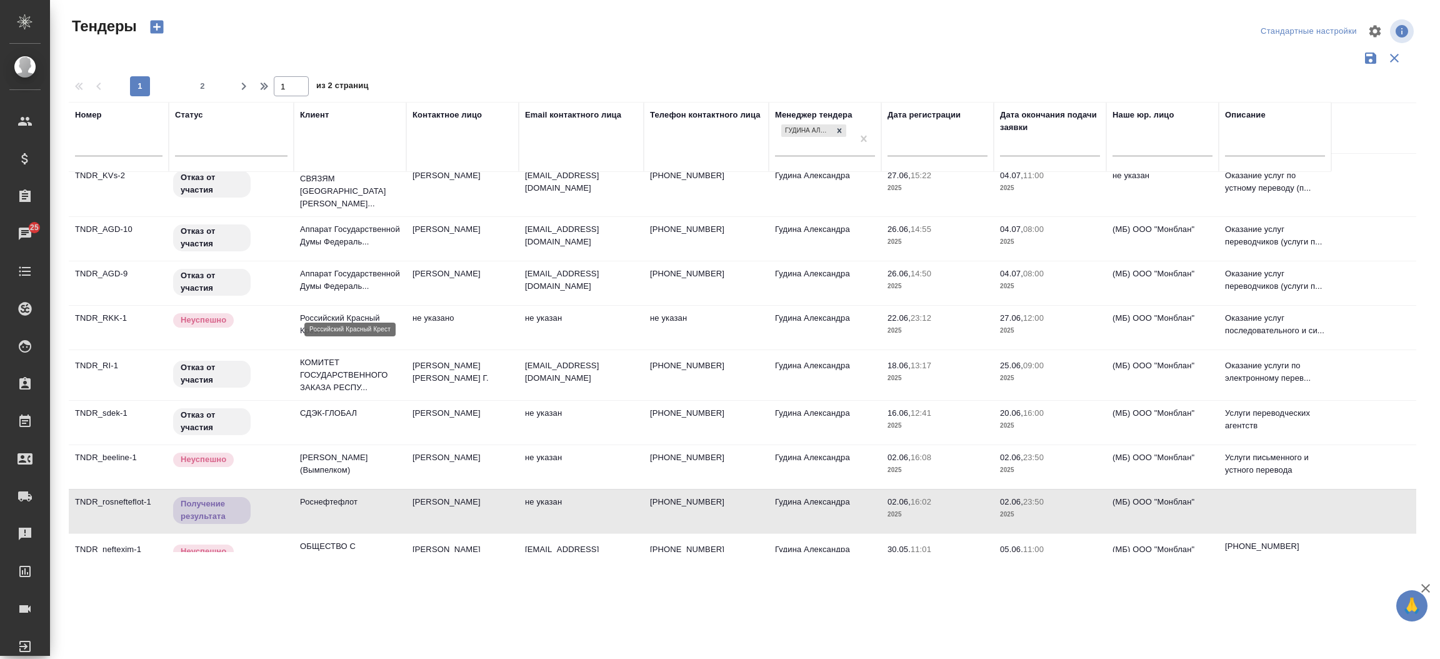
click at [344, 312] on p "Российский Красный Крест" at bounding box center [350, 324] width 100 height 25
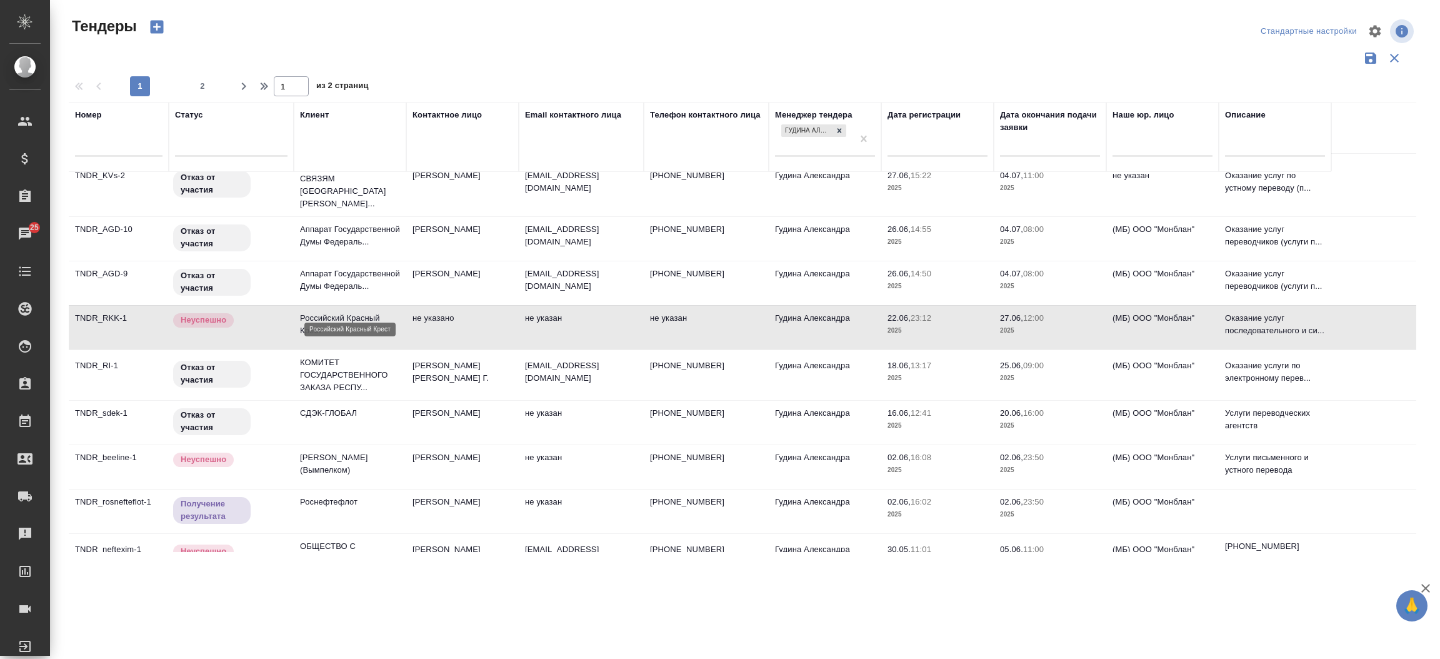
click at [344, 312] on p "Российский Красный Крест" at bounding box center [350, 324] width 100 height 25
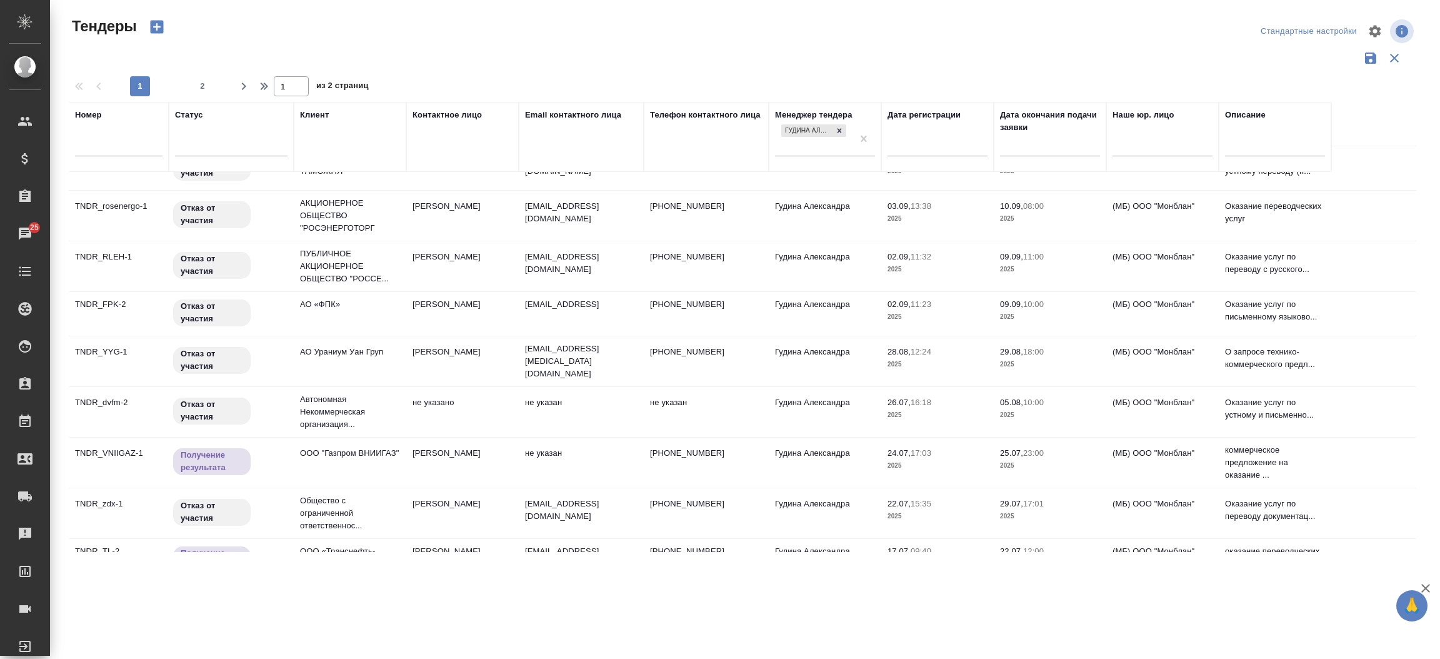
scroll to position [0, 0]
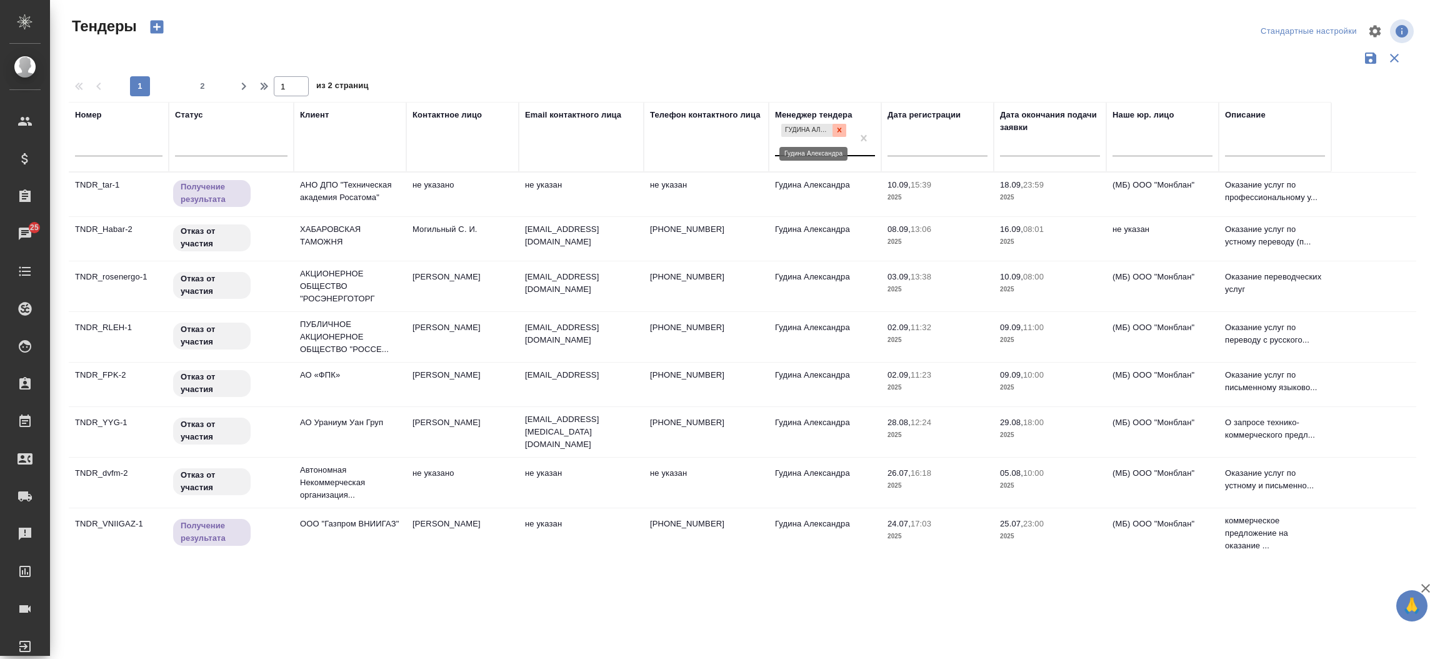
click at [836, 126] on icon at bounding box center [839, 130] width 9 height 9
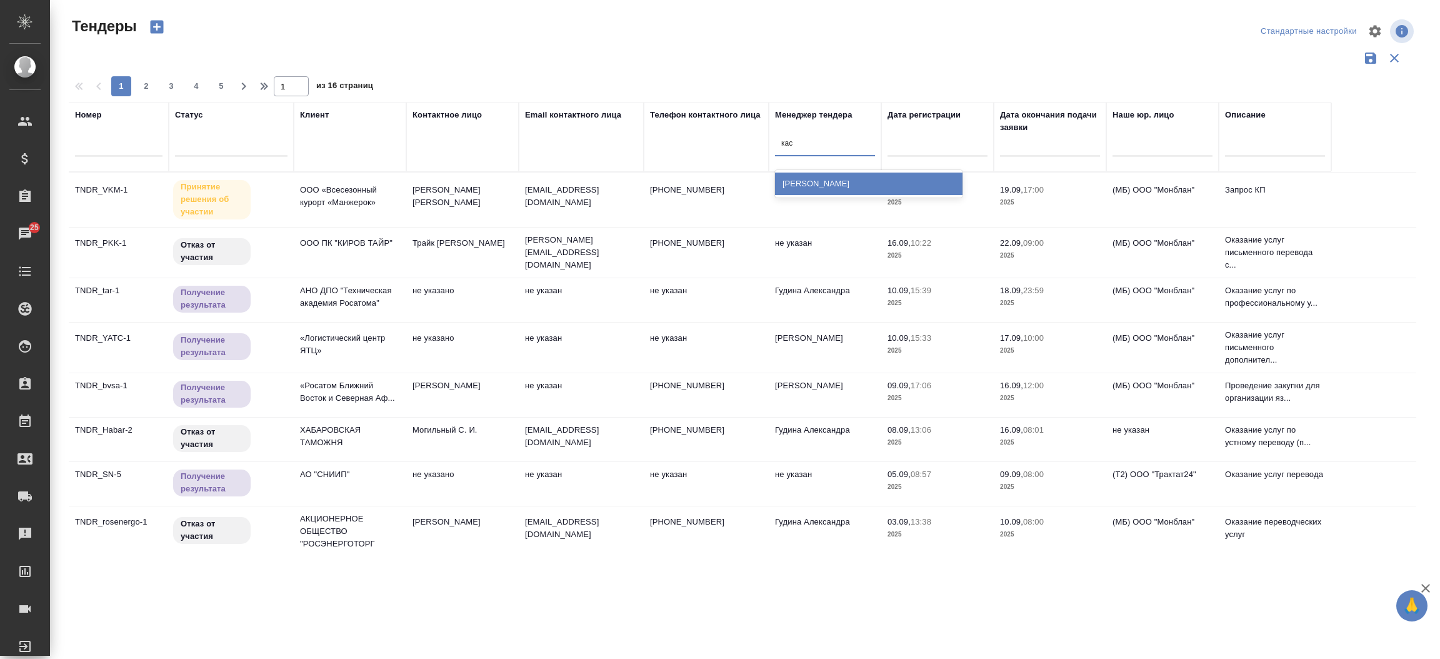
type input "каса"
click at [835, 179] on div "Касаткина Александра" at bounding box center [869, 184] width 188 height 23
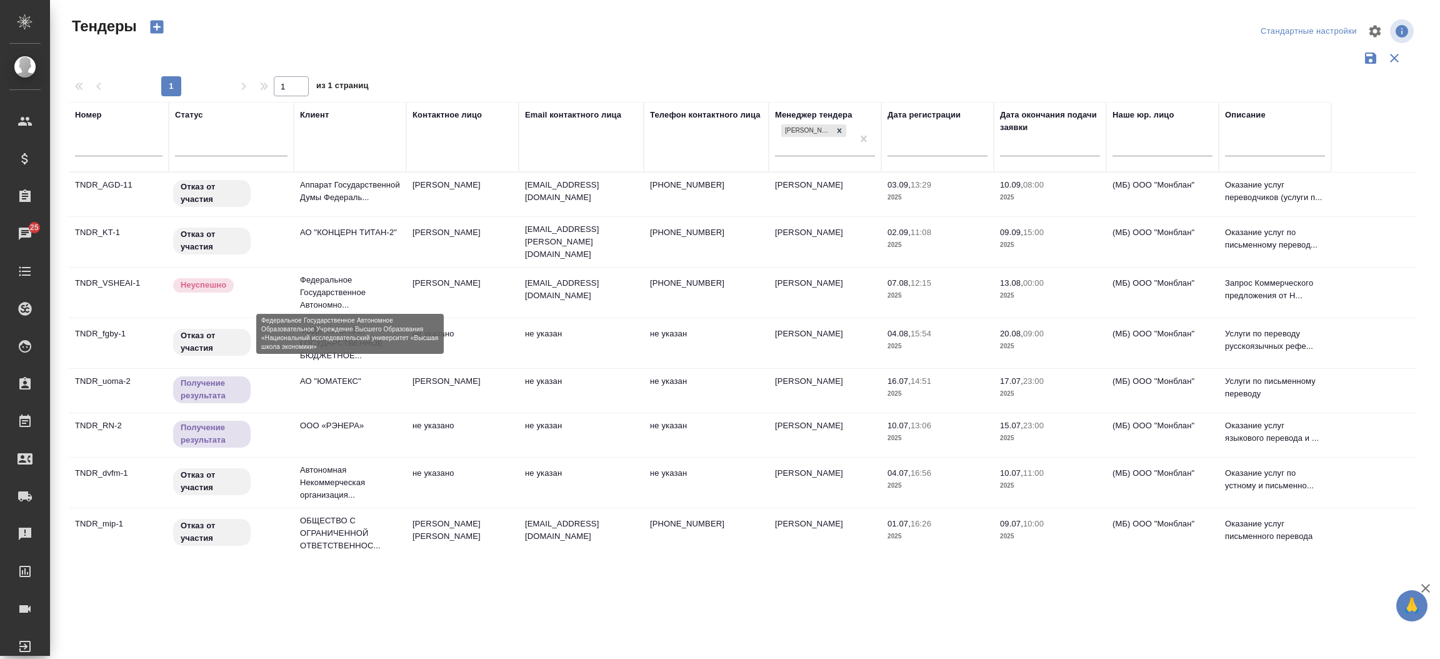
click at [339, 290] on p "Федеральное Государственное Автономно..." at bounding box center [350, 293] width 100 height 38
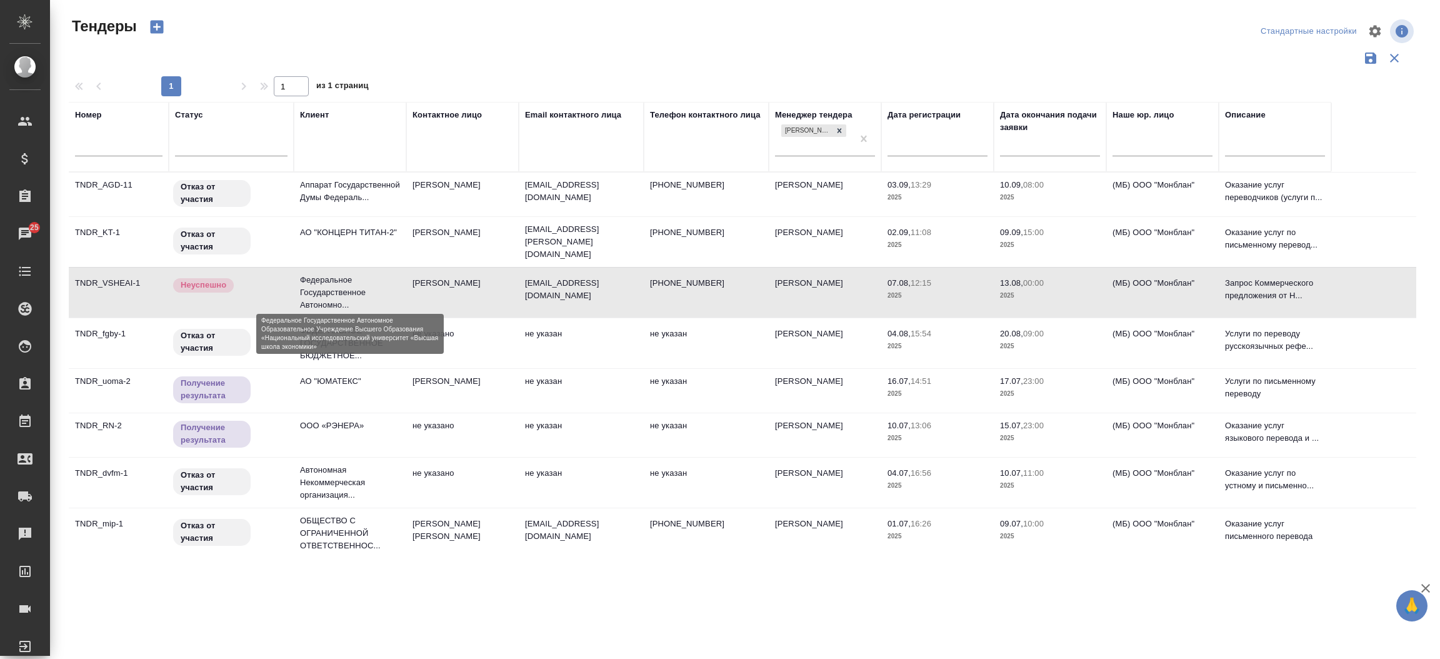
click at [339, 290] on p "Федеральное Государственное Автономно..." at bounding box center [350, 293] width 100 height 38
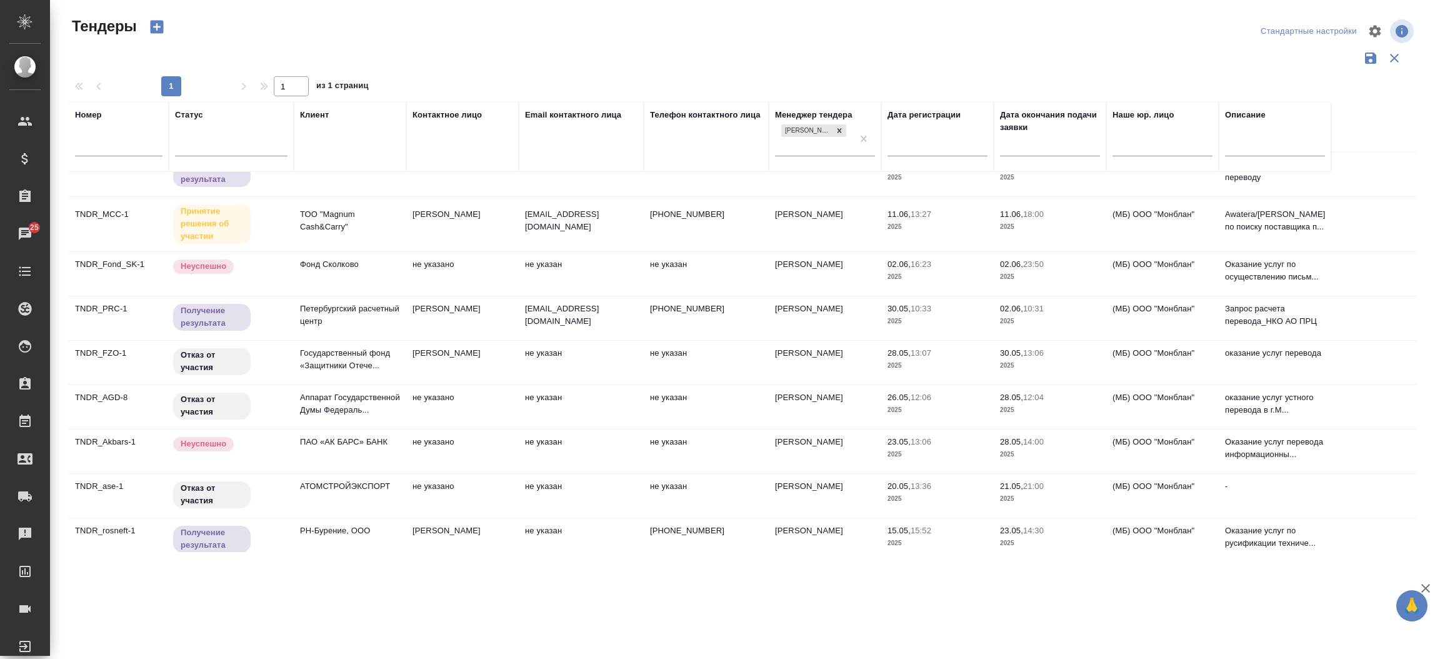
scroll to position [412, 0]
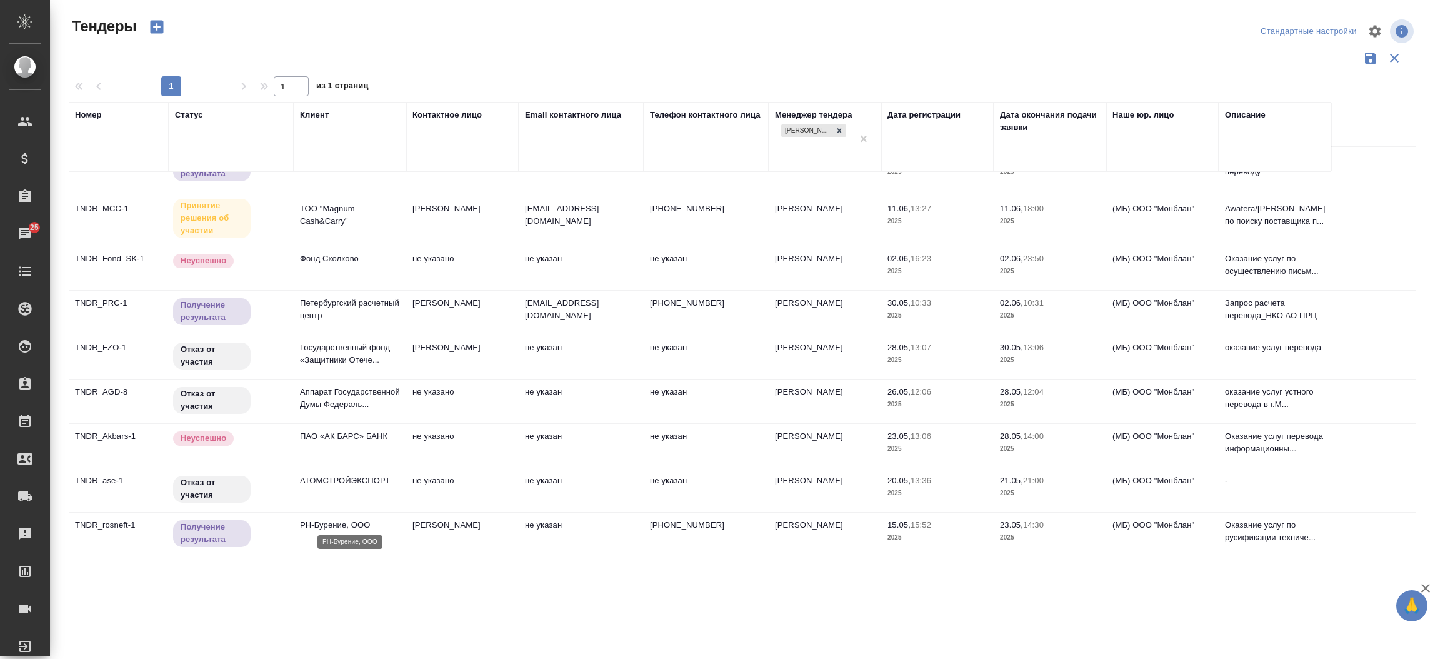
click at [306, 523] on p "РН-Бурение, ООО" at bounding box center [350, 525] width 100 height 13
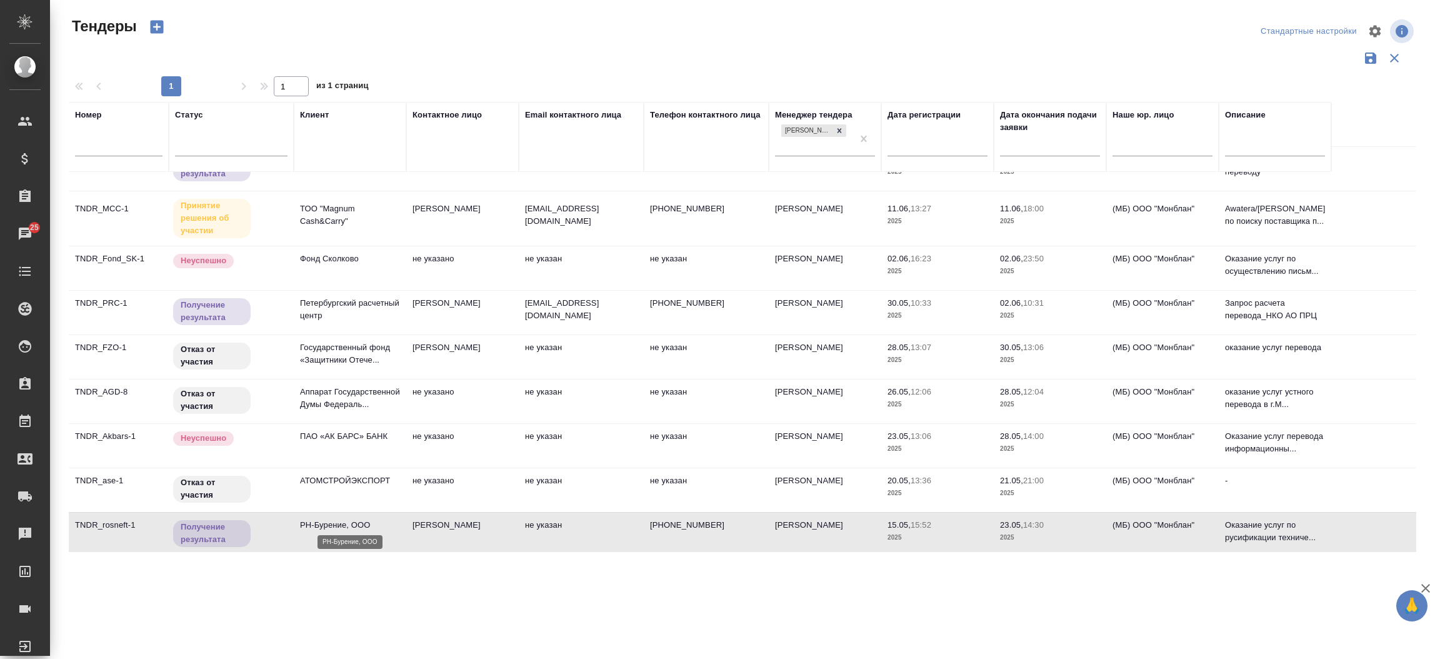
click at [306, 523] on p "РН-Бурение, ООО" at bounding box center [350, 525] width 100 height 13
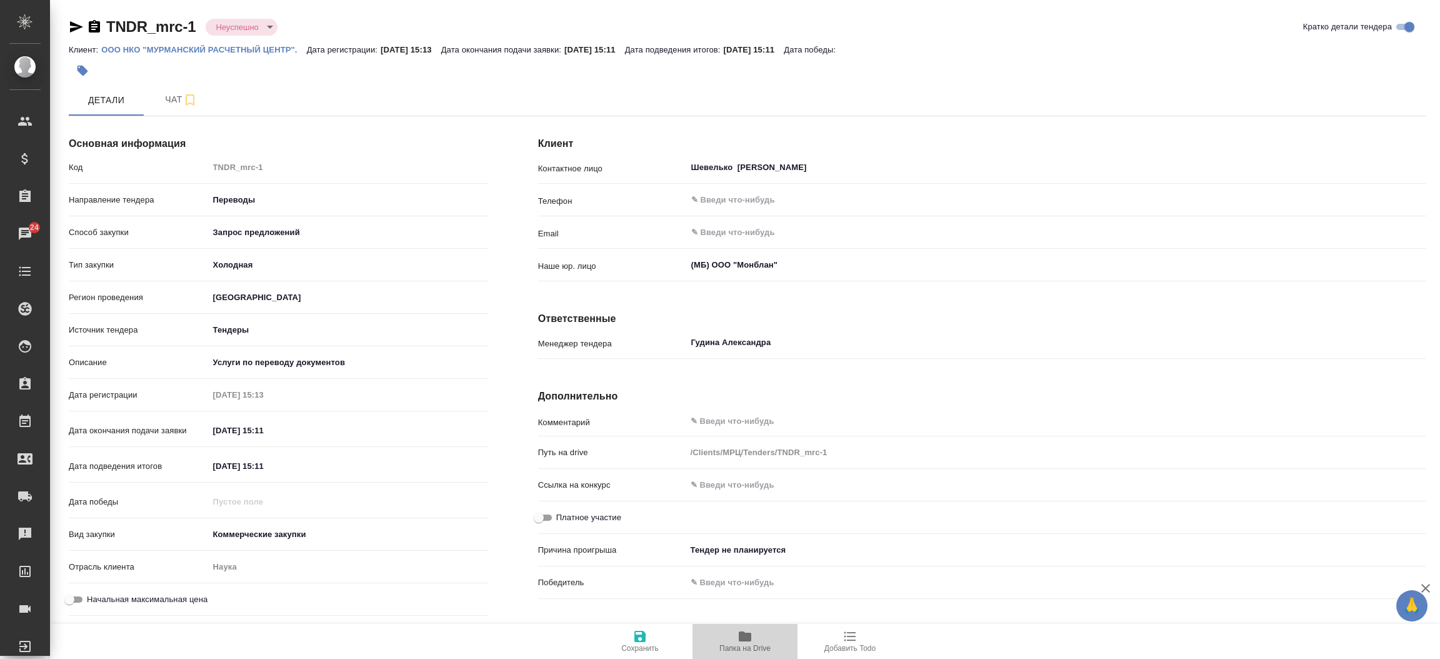
click at [736, 640] on span "Папка на Drive" at bounding box center [745, 641] width 90 height 24
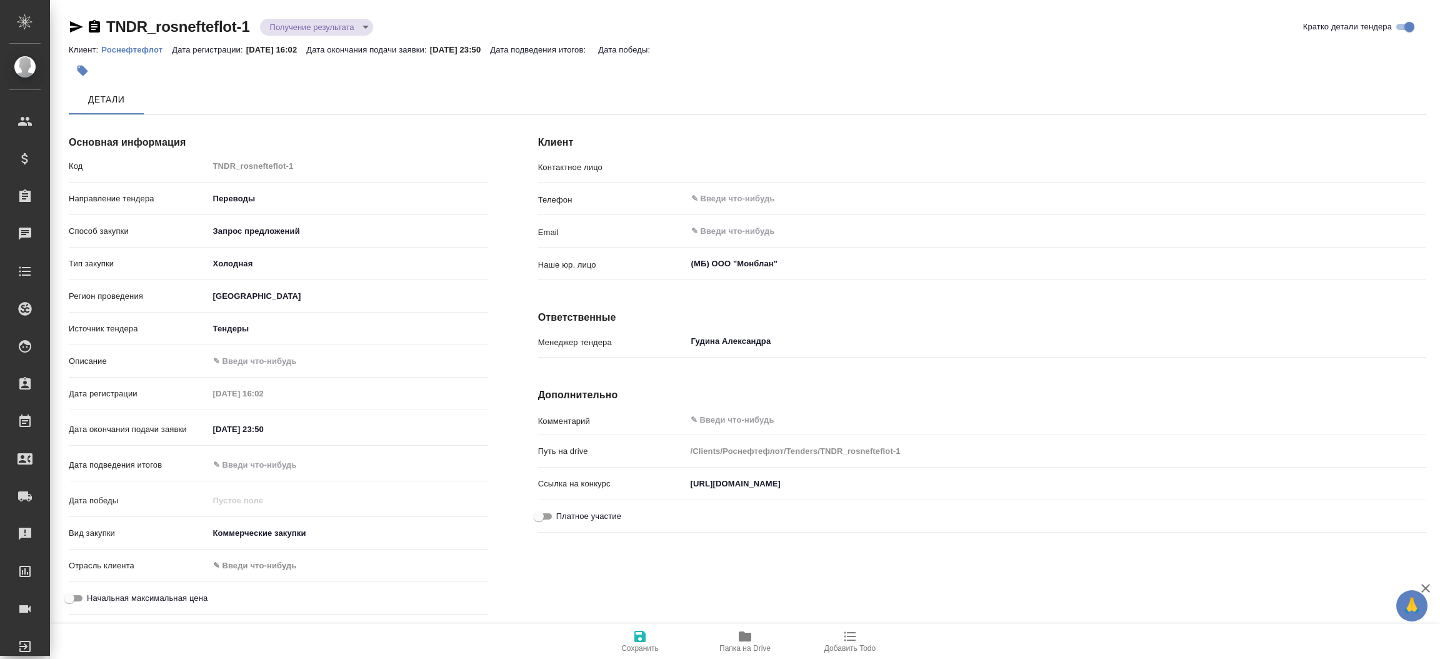
type input "[PERSON_NAME]"
click at [733, 628] on button "Папка на Drive" at bounding box center [745, 641] width 105 height 35
click at [141, 43] on div "Клиент: Роснефтефлот Дата регистрации: [DATE] 16:02 Дата окончания подачи заявк…" at bounding box center [748, 49] width 1358 height 15
click at [136, 45] on p "Роснефтефлот" at bounding box center [136, 49] width 71 height 9
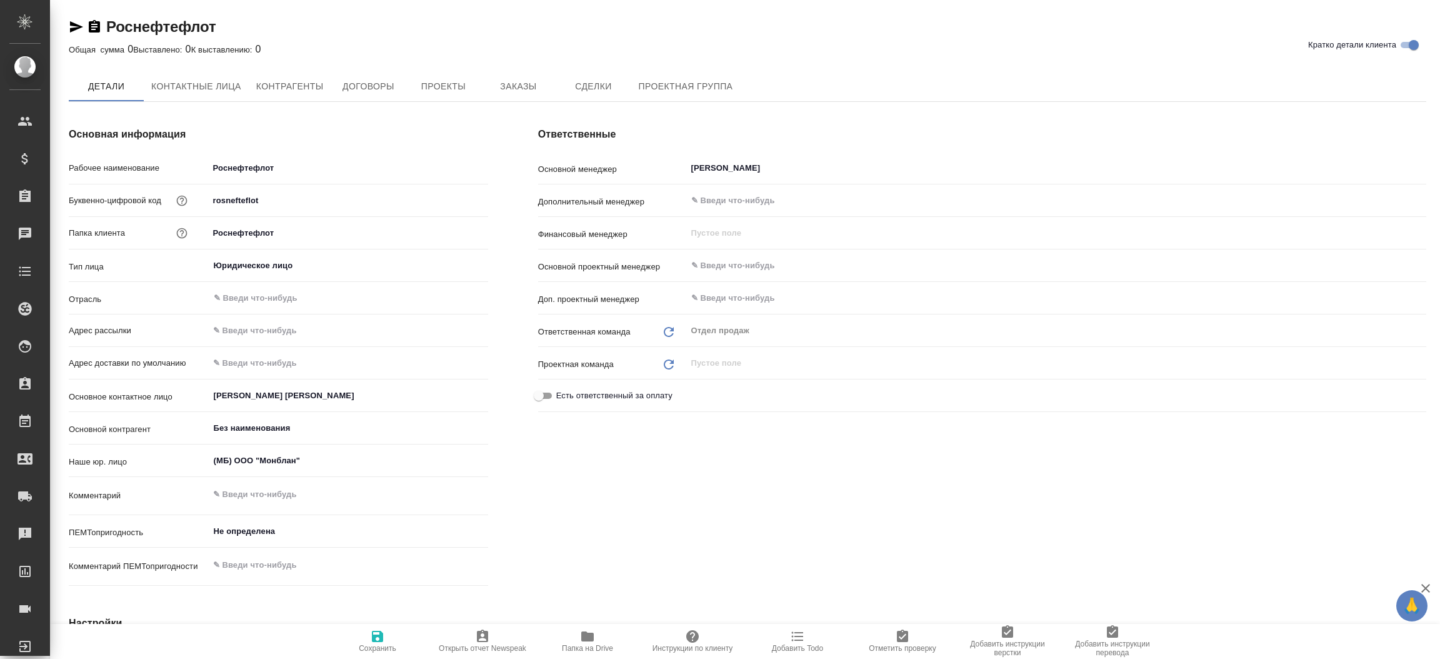
type textarea "x"
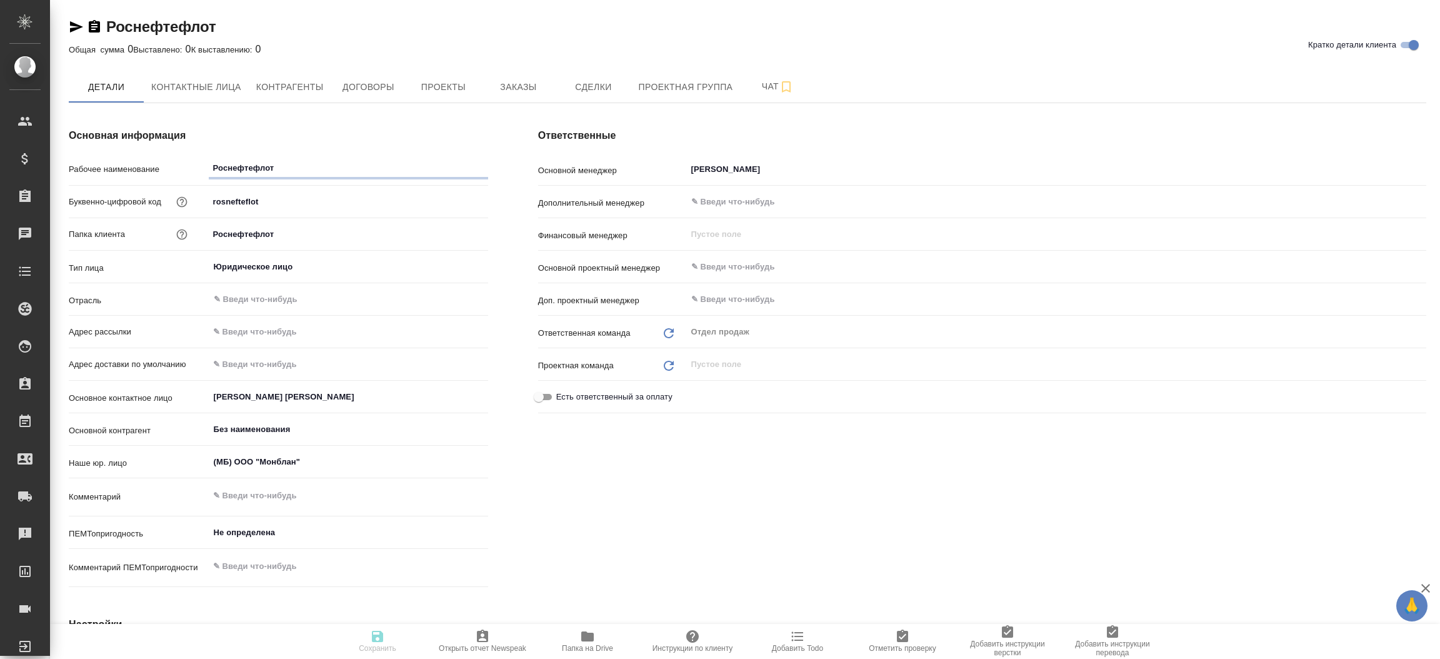
type textarea "x"
click at [226, 89] on span "Контактные лица" at bounding box center [196, 87] width 90 height 16
select select "RU"
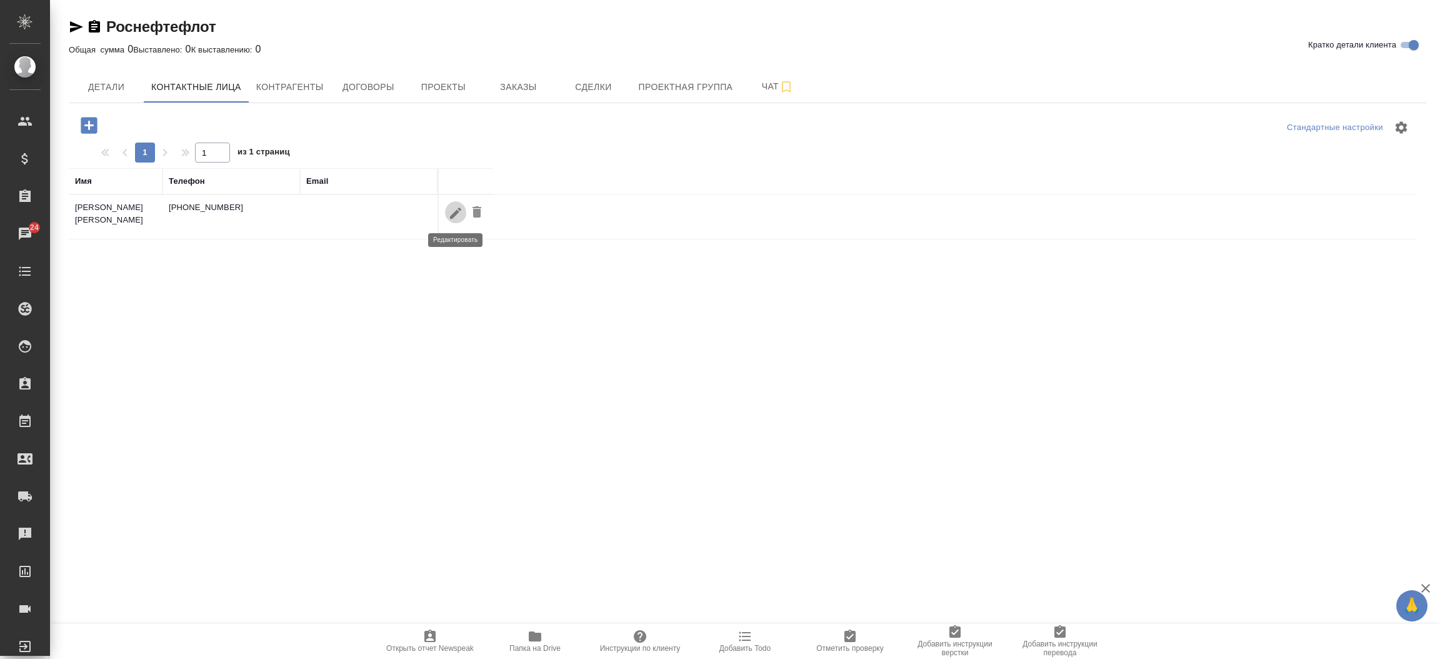
click at [455, 213] on icon "button" at bounding box center [455, 212] width 11 height 11
type input "[PERSON_NAME]"
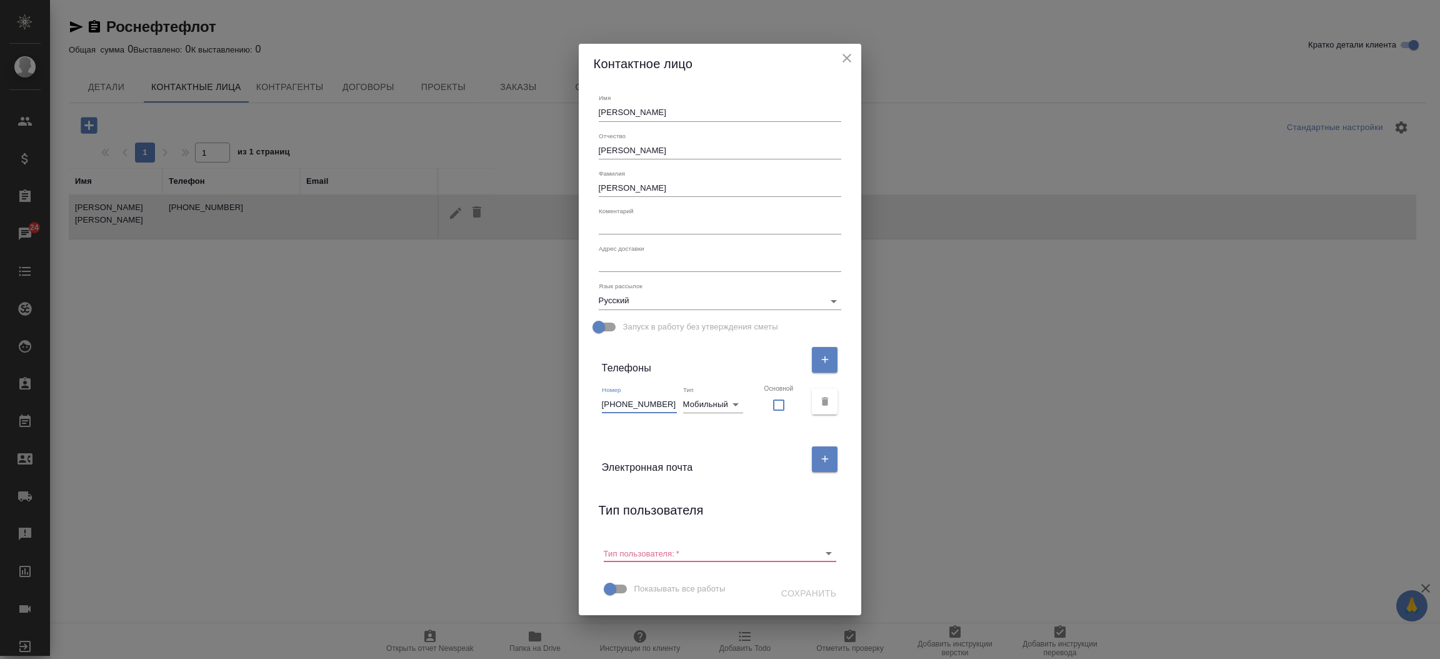
click at [676, 401] on input "[PHONE_NUMBER]" at bounding box center [639, 405] width 75 height 18
click at [840, 55] on icon "close" at bounding box center [847, 58] width 15 height 15
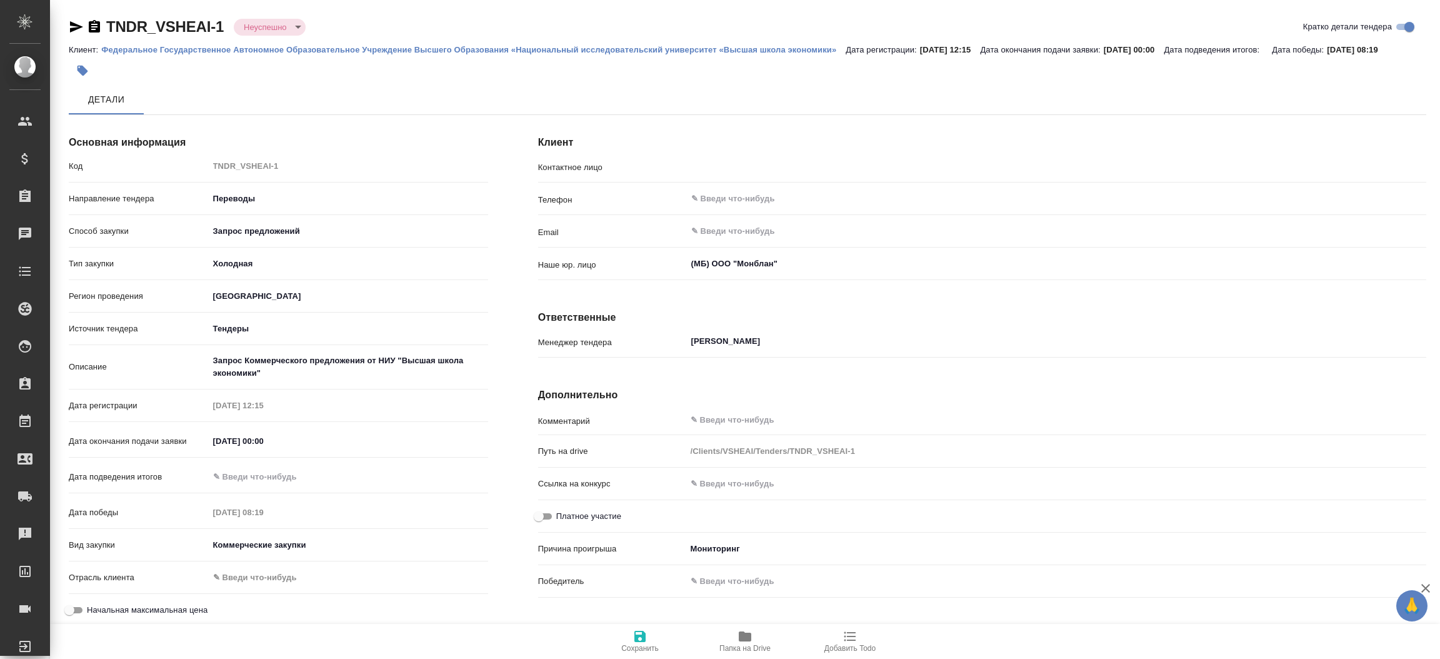
type input "[PERSON_NAME]"
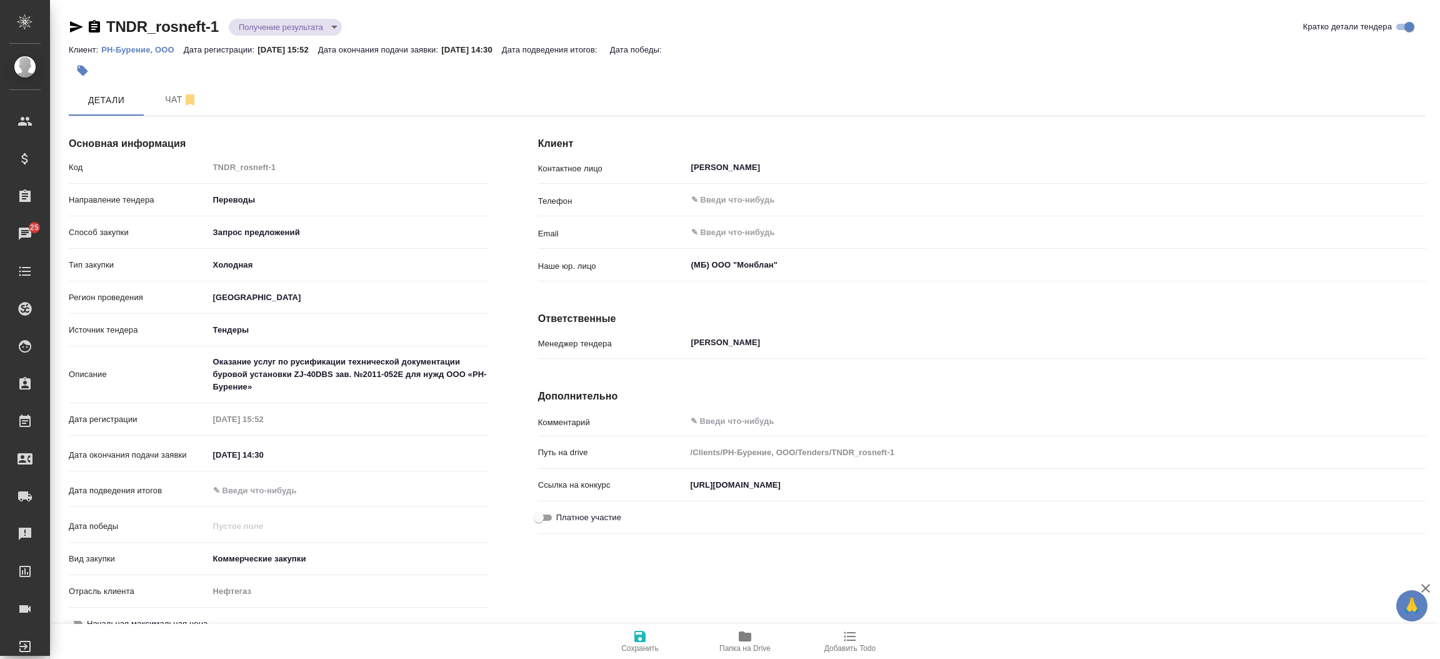
click at [163, 51] on p "РН-Бурение, ООО" at bounding box center [142, 49] width 83 height 9
drag, startPoint x: 258, startPoint y: 388, endPoint x: 196, endPoint y: 345, distance: 74.6
click at [196, 345] on div "Код TNDR_rosneft-1 Направление тендера Переводы translations Способ закупки Зап…" at bounding box center [278, 401] width 419 height 490
click at [753, 638] on span "Папка на Drive" at bounding box center [745, 641] width 90 height 24
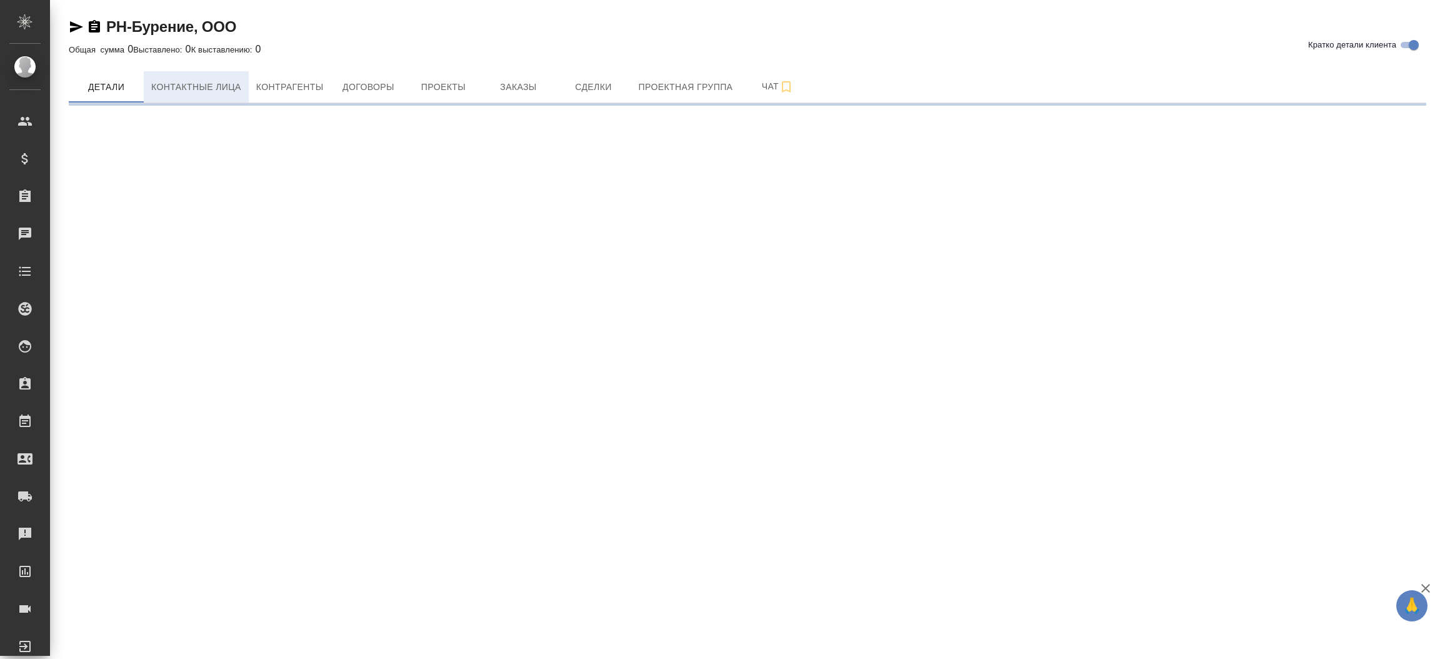
click at [189, 93] on span "Контактные лица" at bounding box center [196, 87] width 90 height 16
select select "RU"
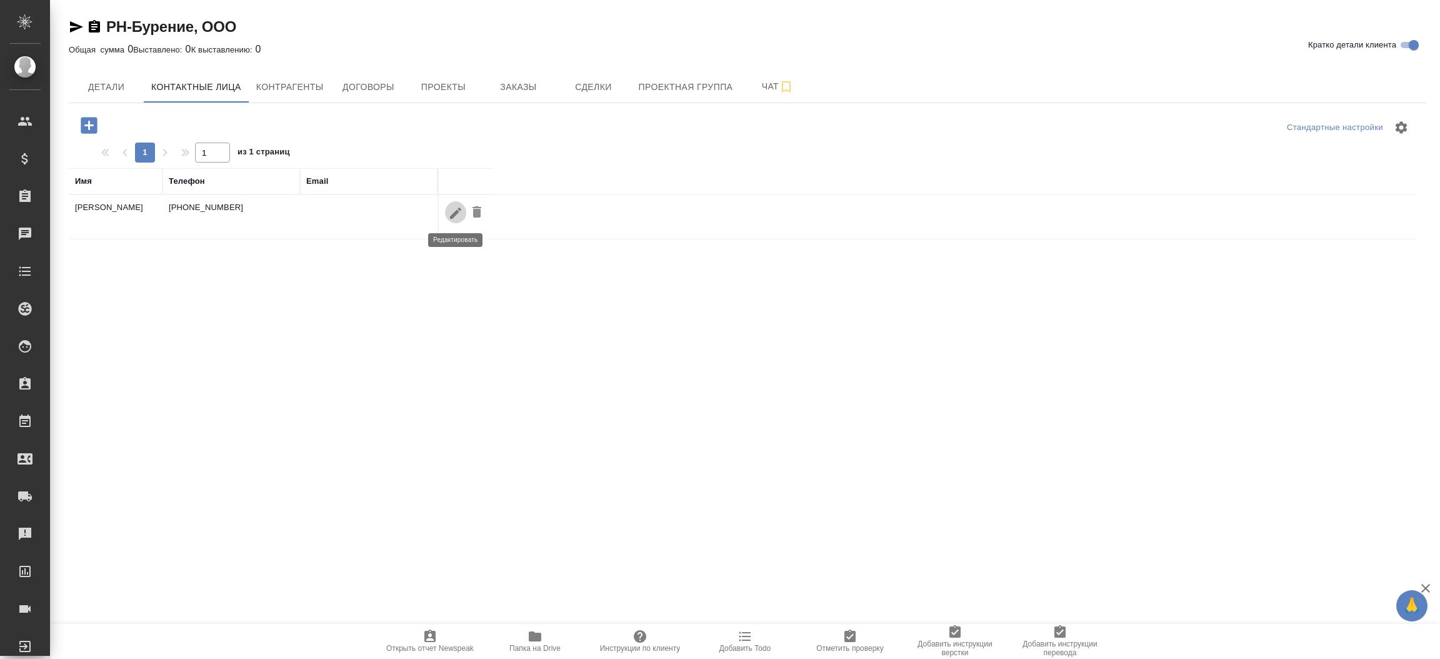
click at [451, 213] on icon "button" at bounding box center [455, 213] width 15 height 15
type input "Погосов"
type input "Артем"
type input "Павлович"
type input "Cупер-пользователь"
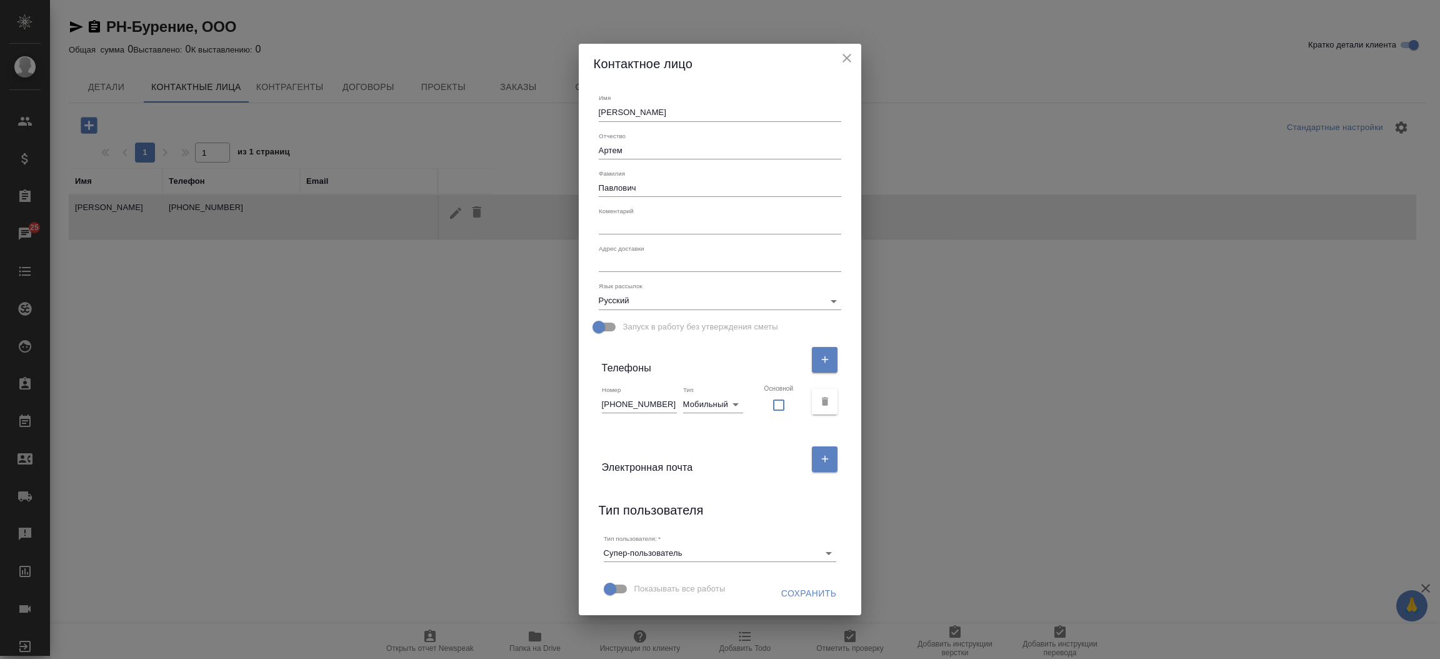
click at [655, 396] on input "+79181532099" at bounding box center [639, 405] width 75 height 18
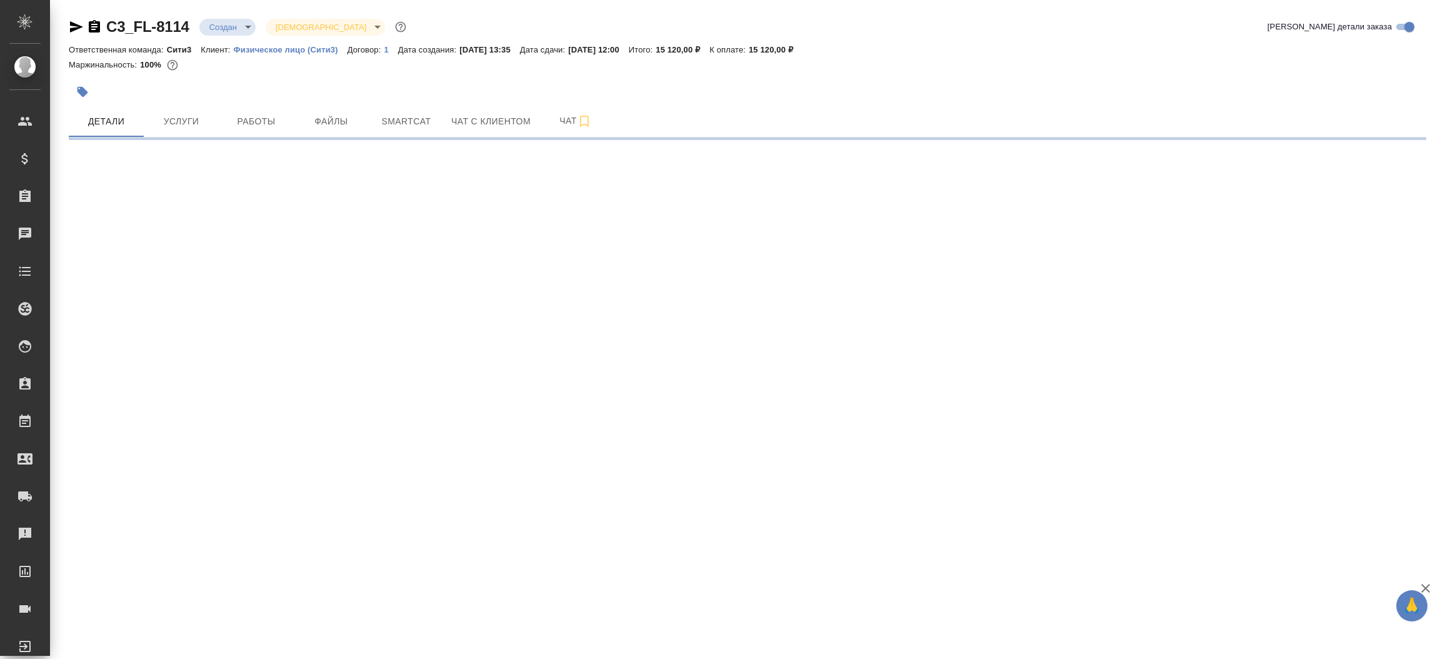
select select "RU"
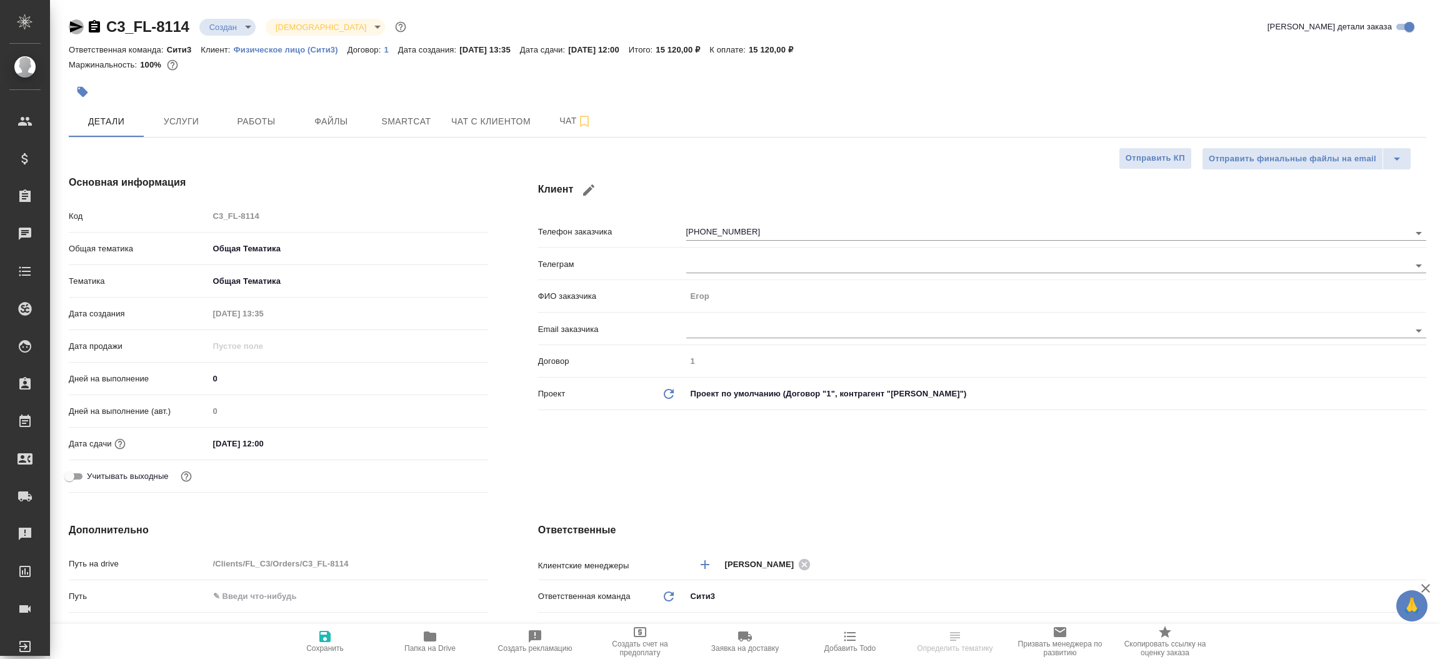
type textarea "x"
click at [77, 24] on icon "button" at bounding box center [76, 26] width 13 height 11
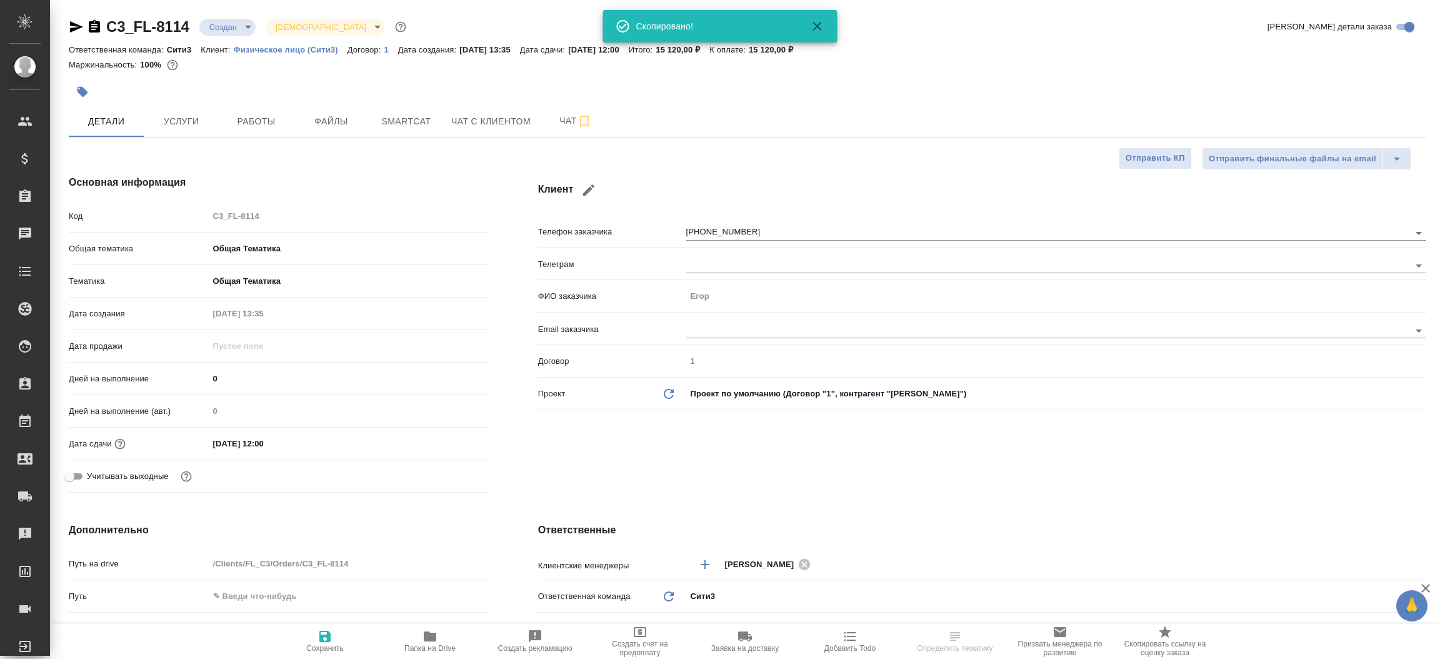
type textarea "x"
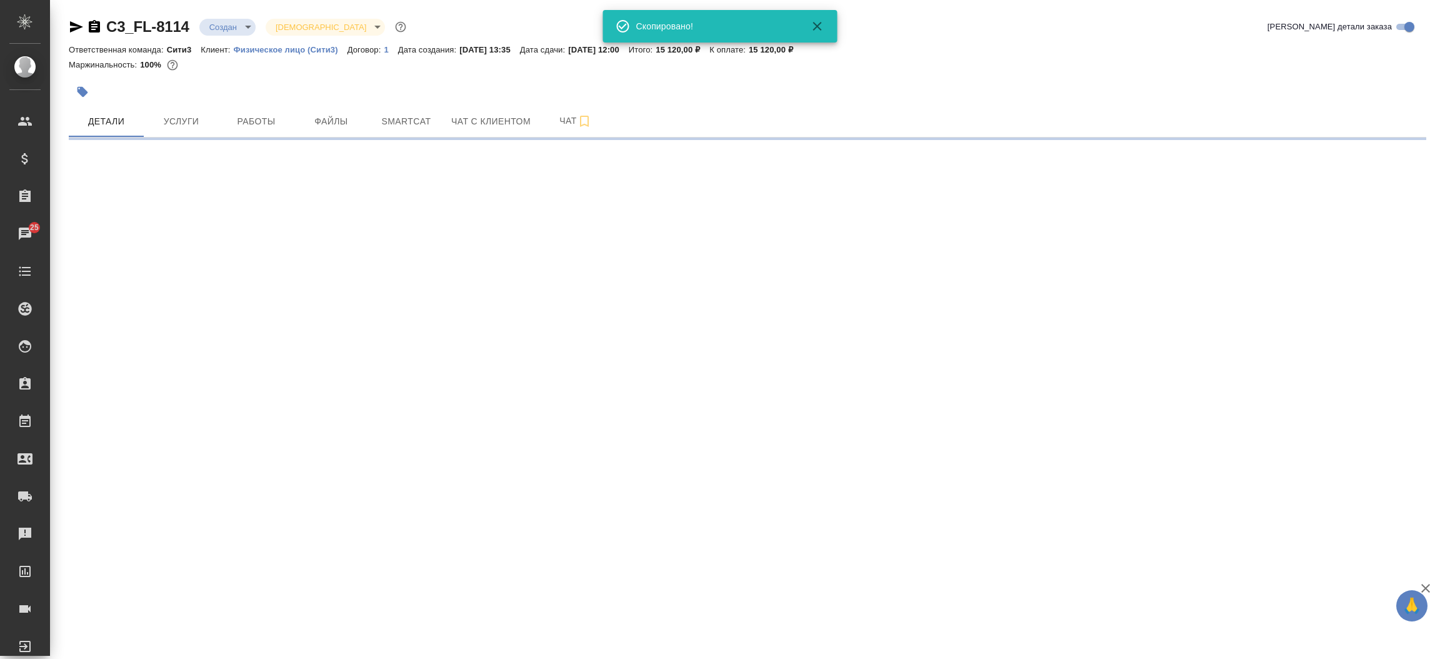
select select "RU"
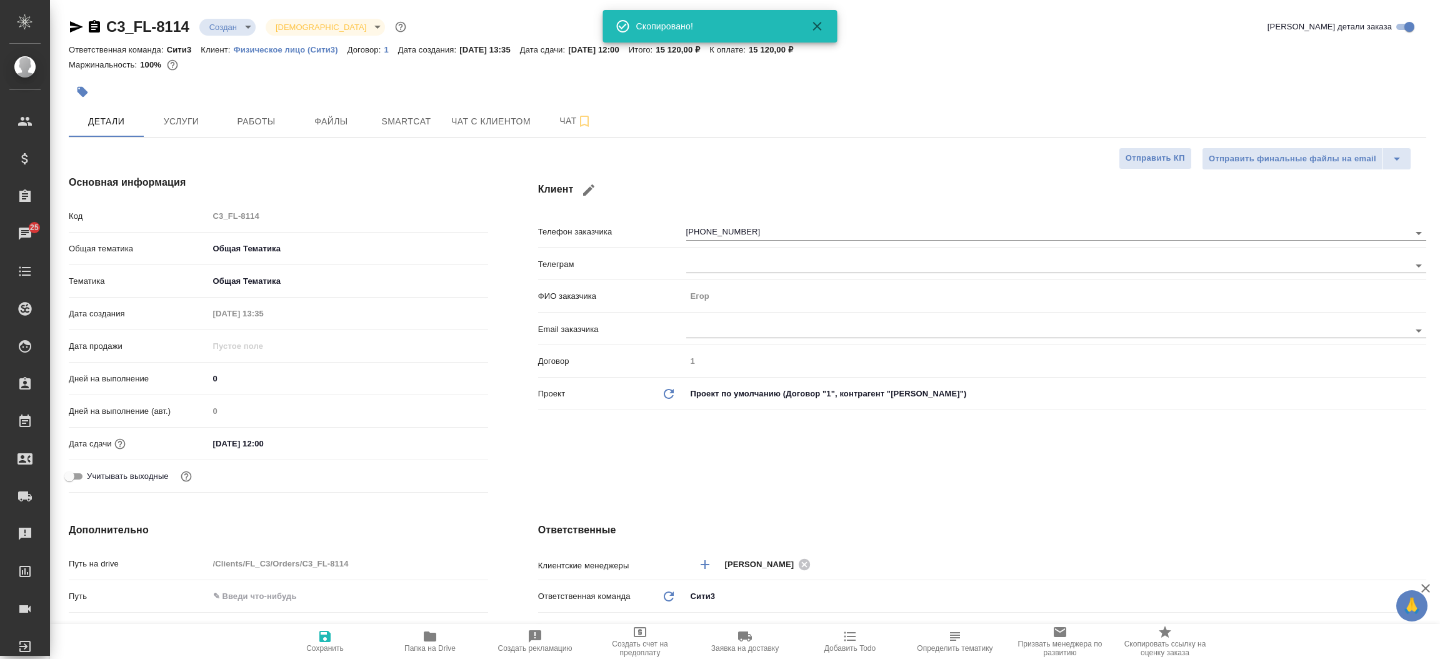
type textarea "x"
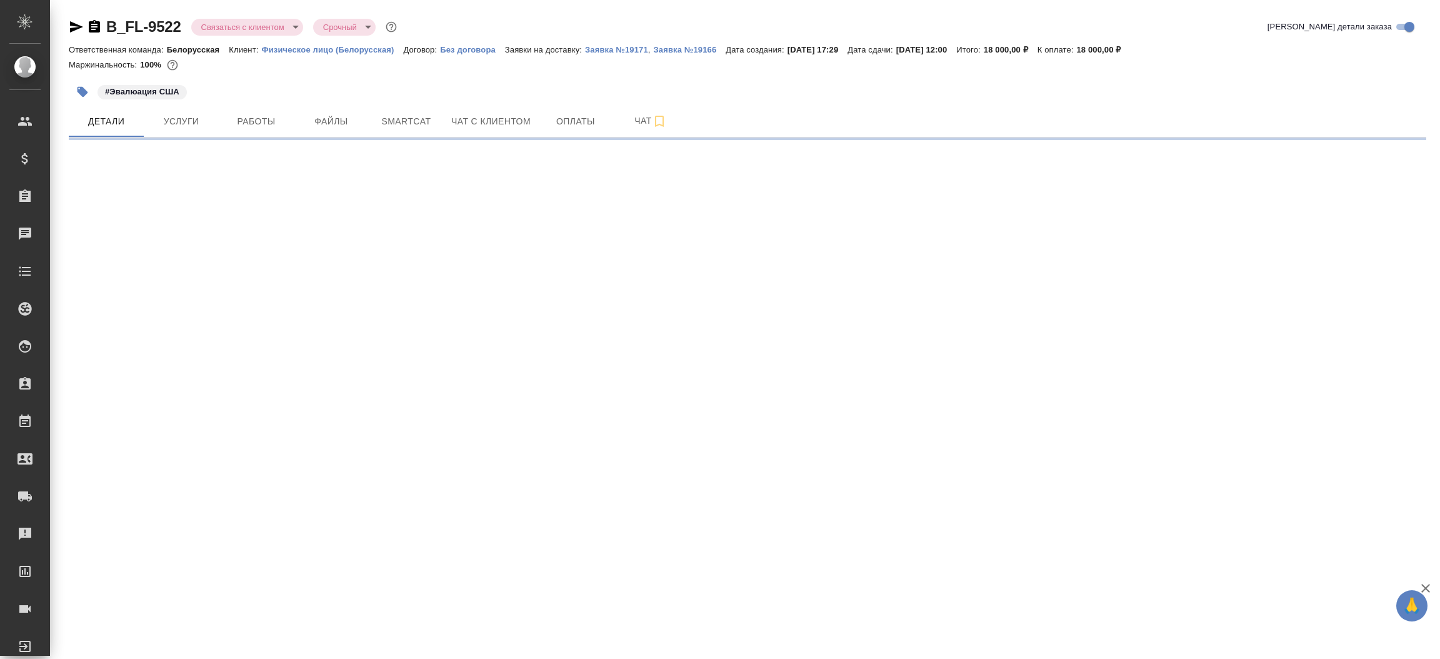
select select "RU"
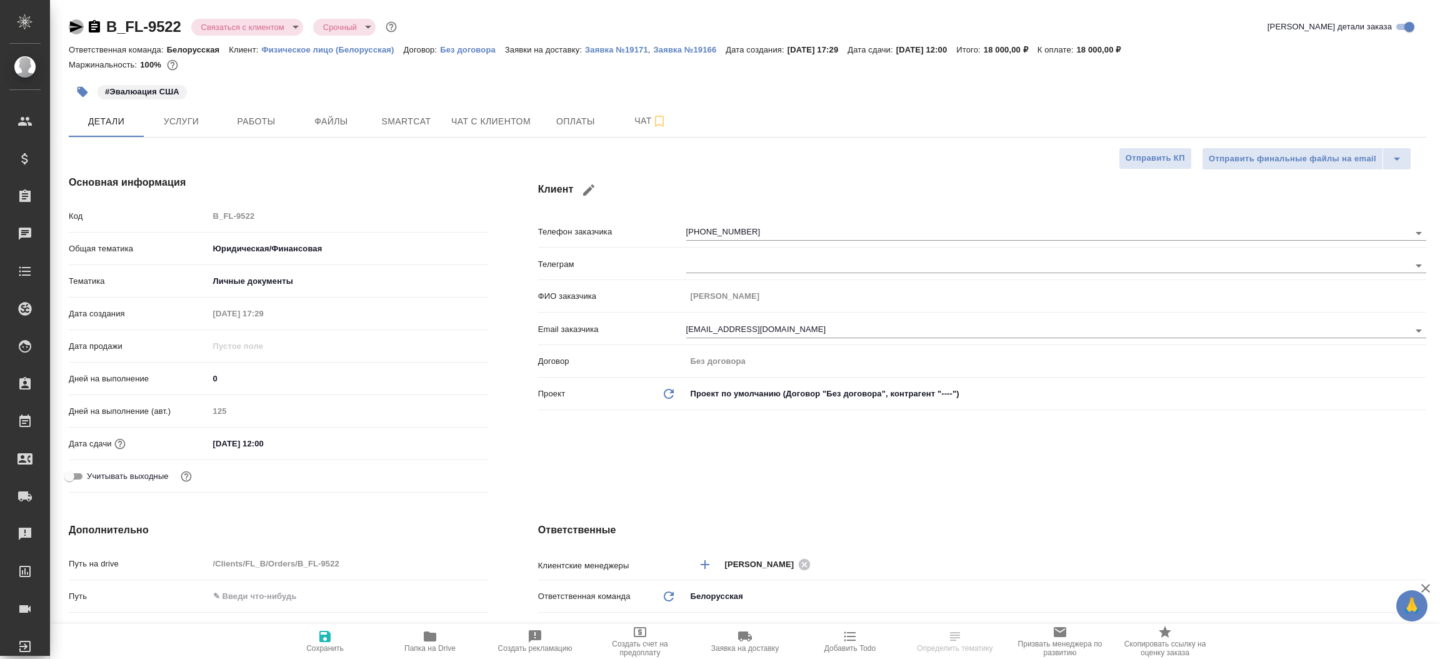
click at [69, 22] on icon "button" at bounding box center [76, 26] width 15 height 15
type textarea "x"
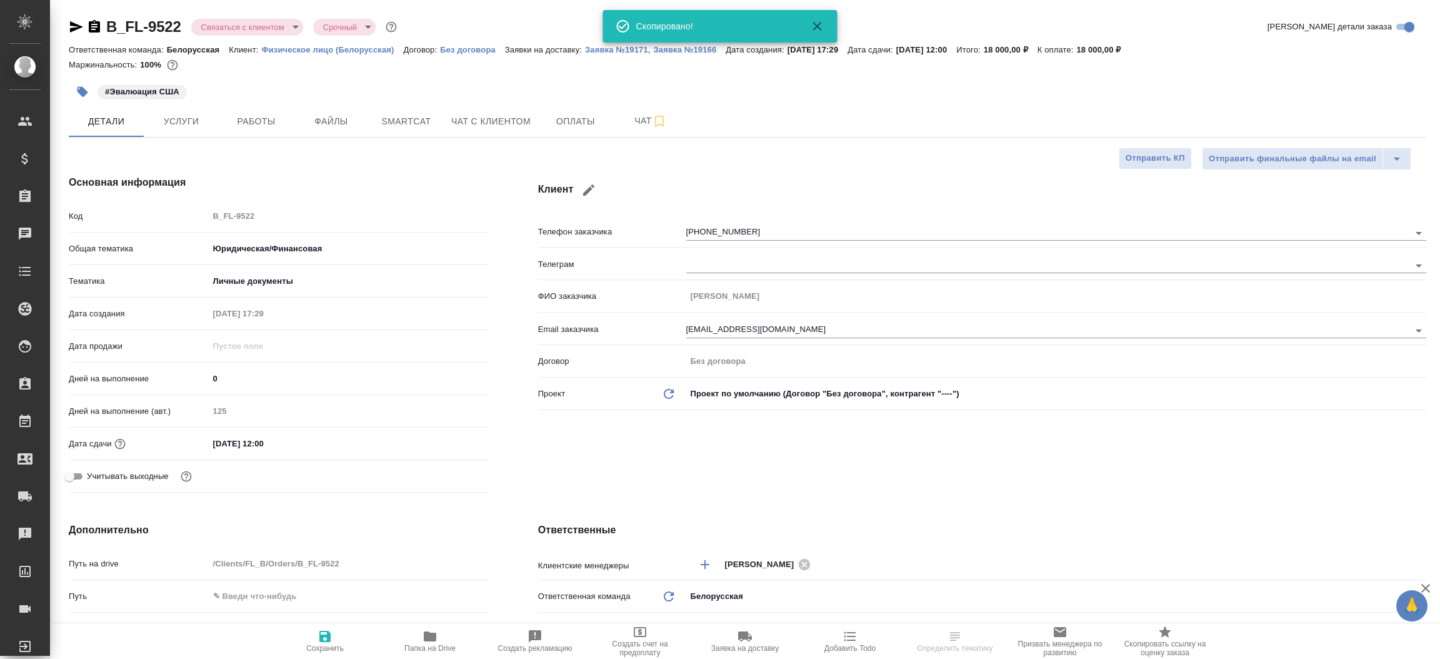
type textarea "x"
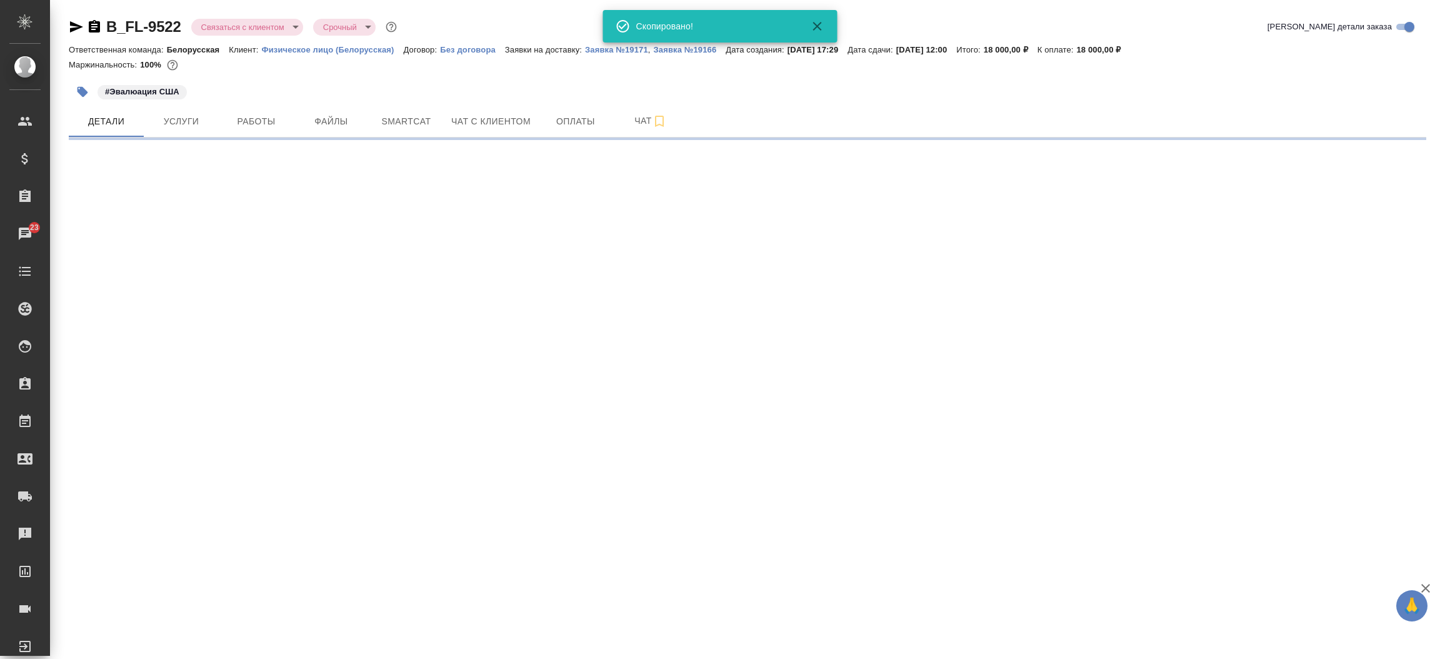
select select "RU"
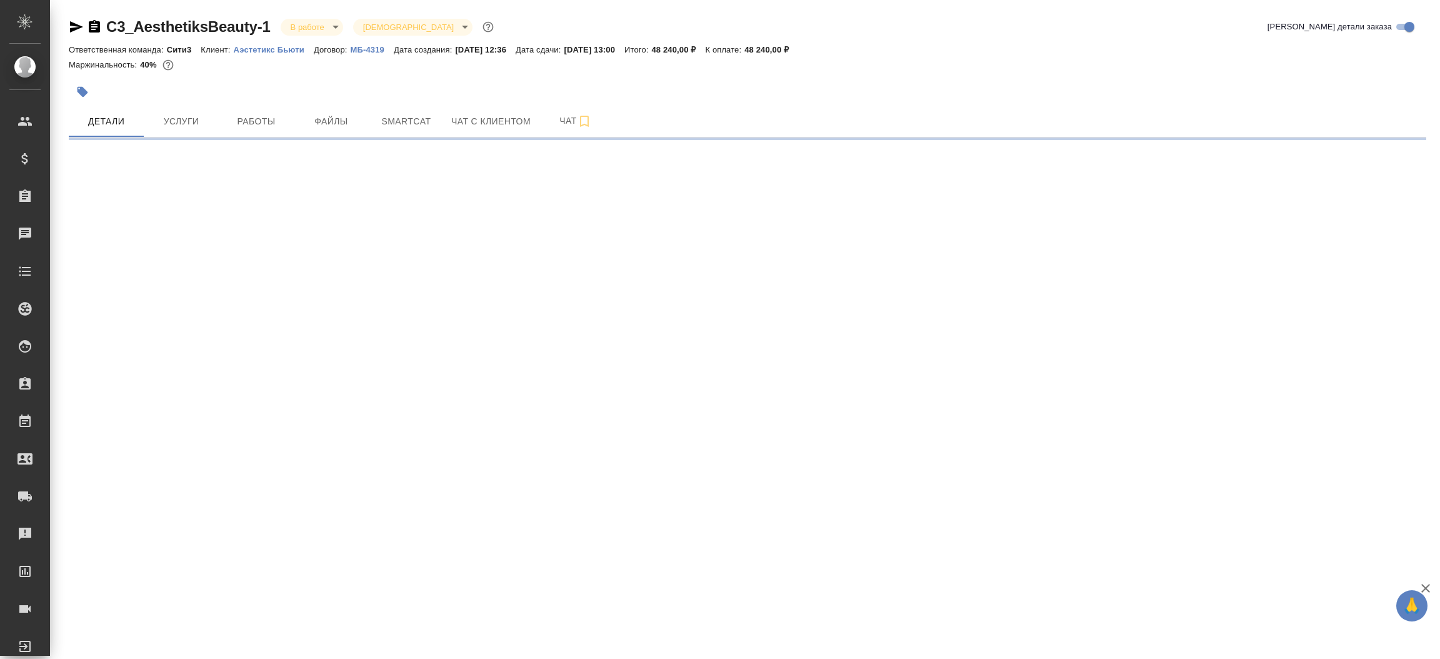
select select "RU"
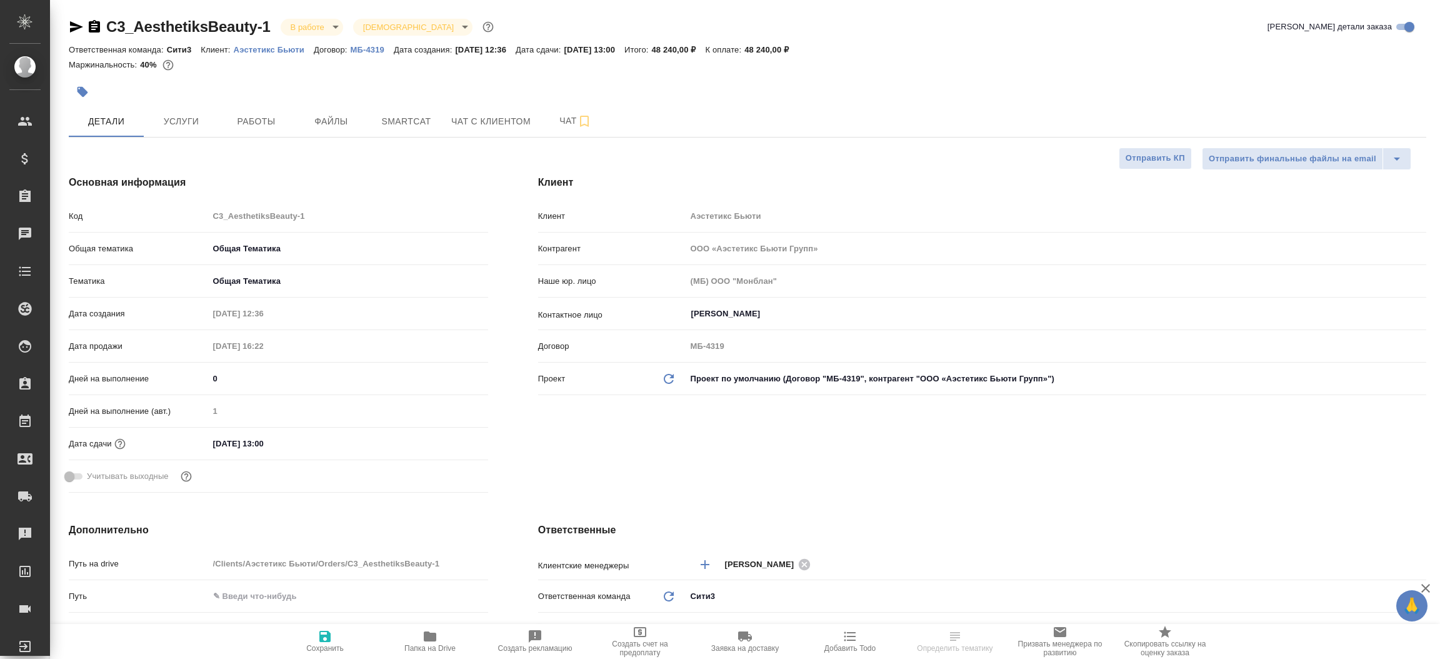
type textarea "x"
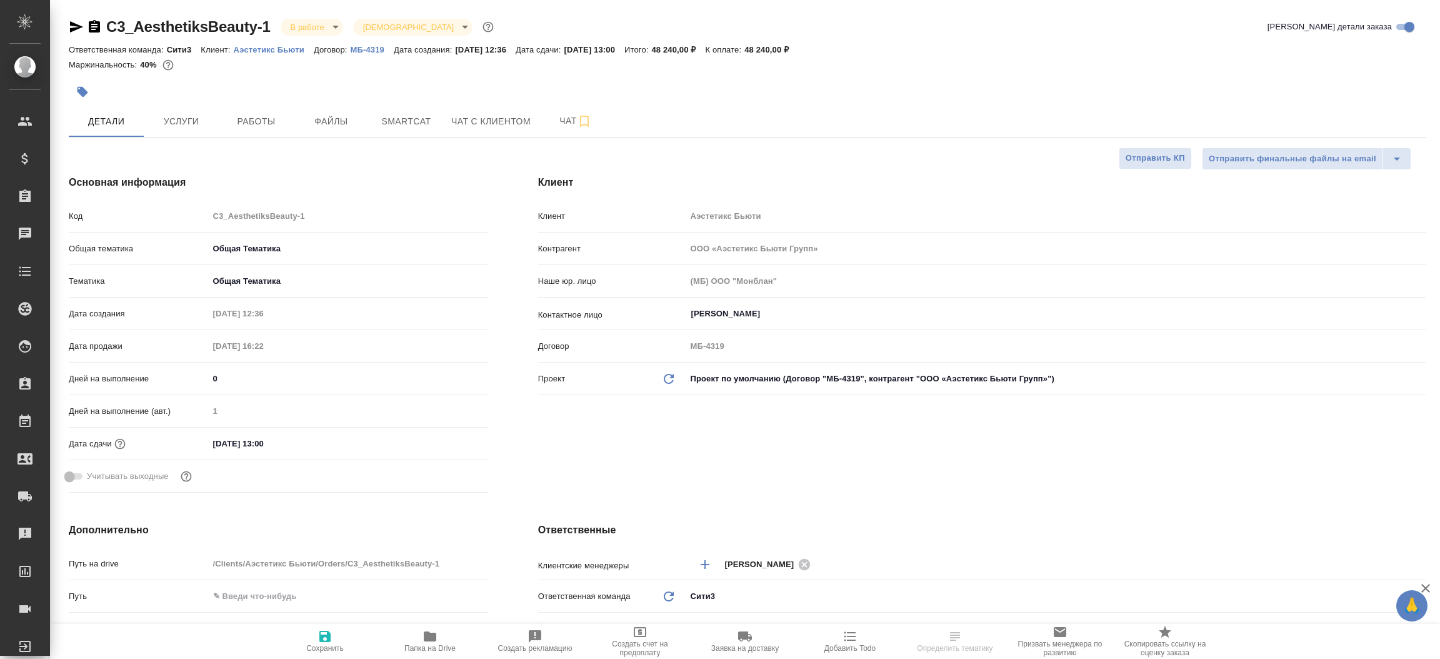
type textarea "x"
click at [76, 29] on icon "button" at bounding box center [76, 26] width 15 height 15
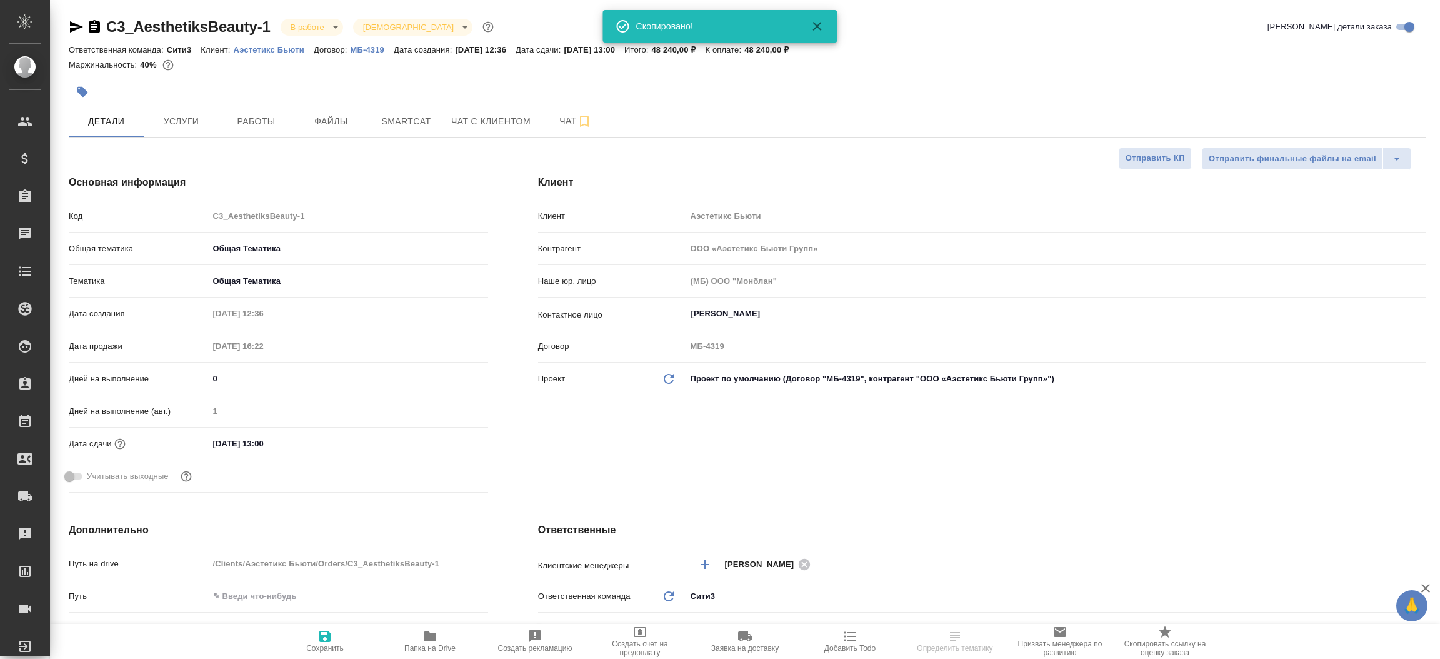
type textarea "x"
select select "RU"
type textarea "x"
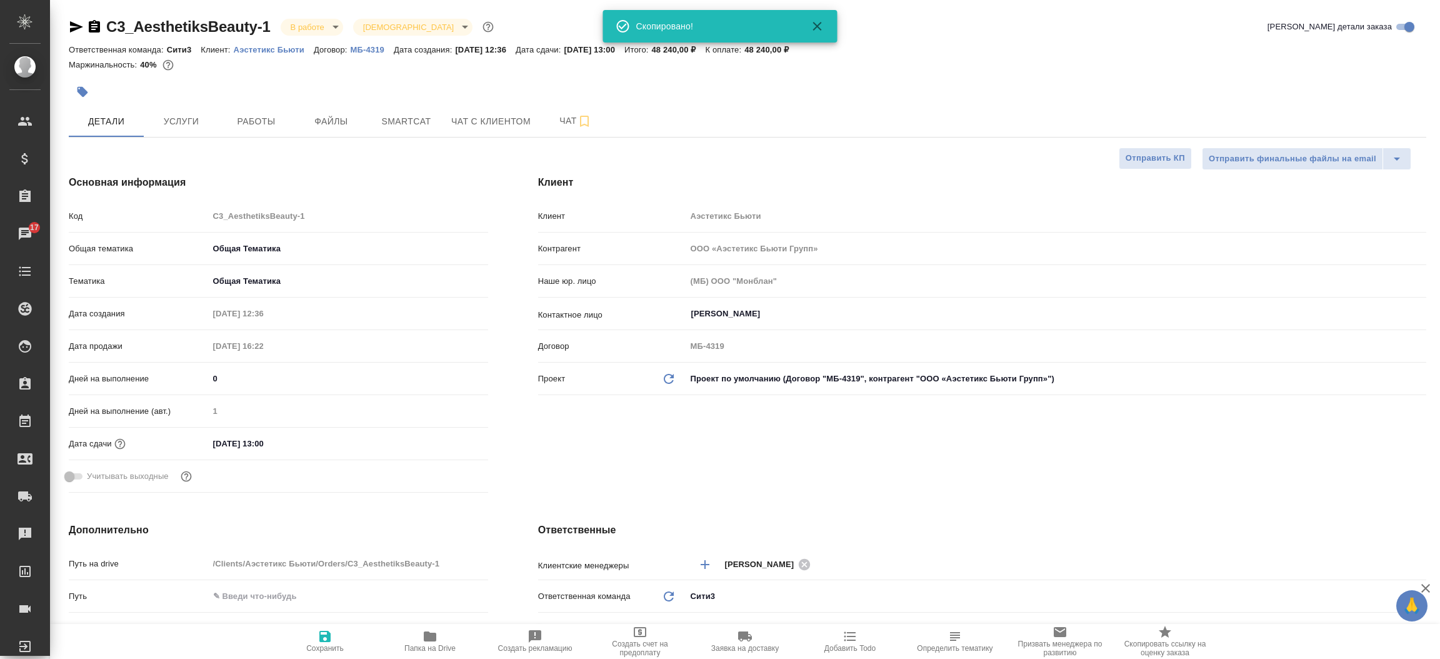
type textarea "x"
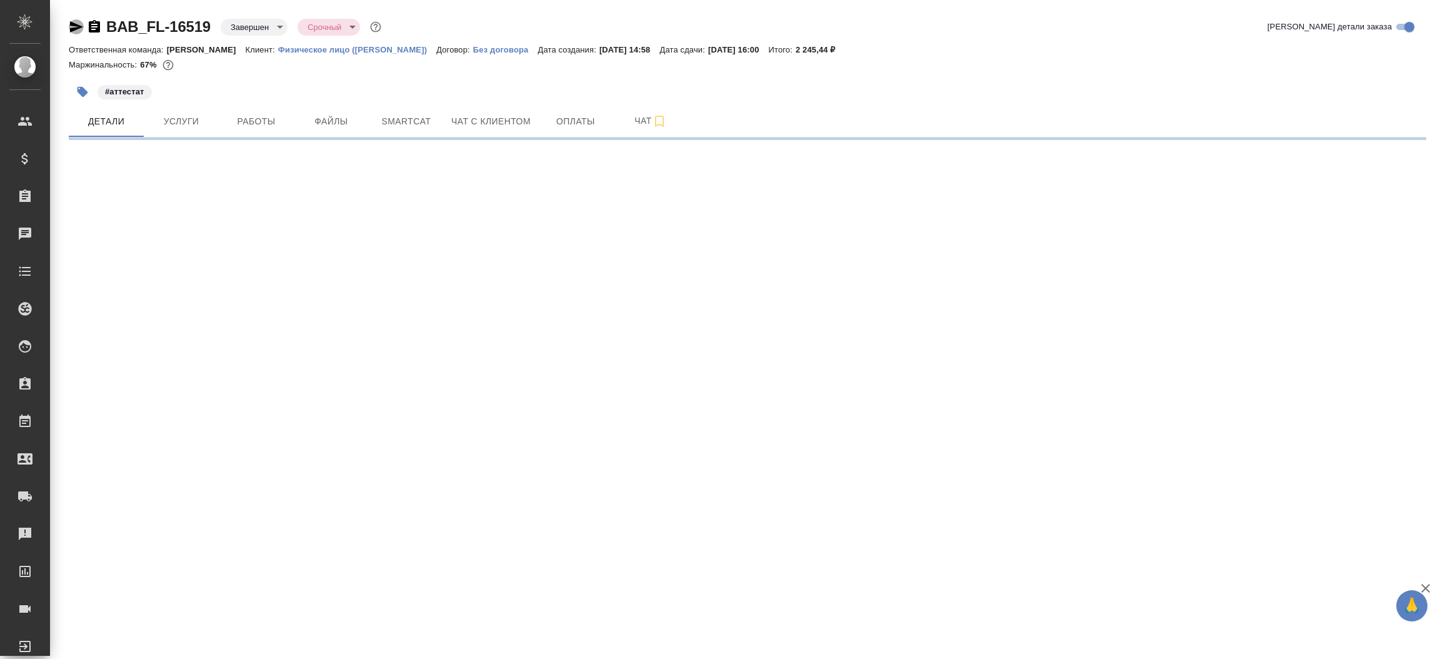
click at [72, 33] on icon "button" at bounding box center [76, 26] width 15 height 15
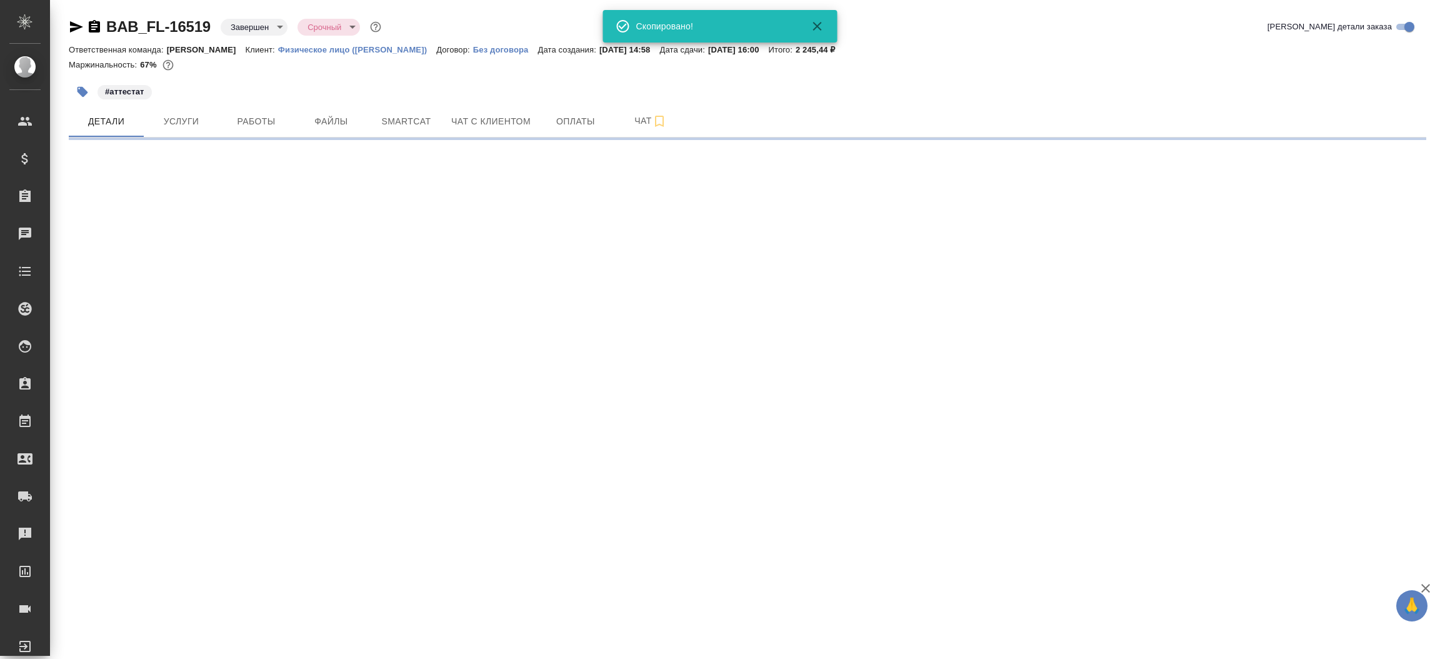
select select "RU"
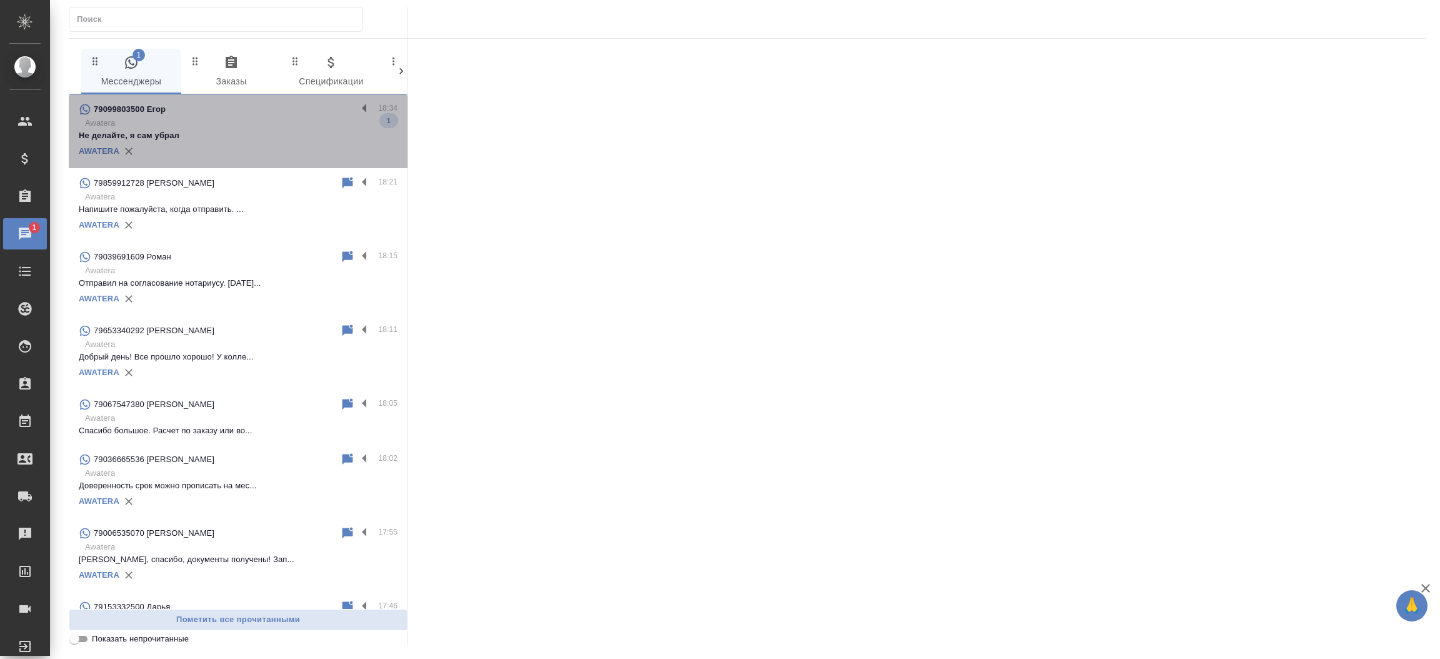
click at [264, 134] on p "Не делайте, я сам убрал" at bounding box center [238, 135] width 319 height 13
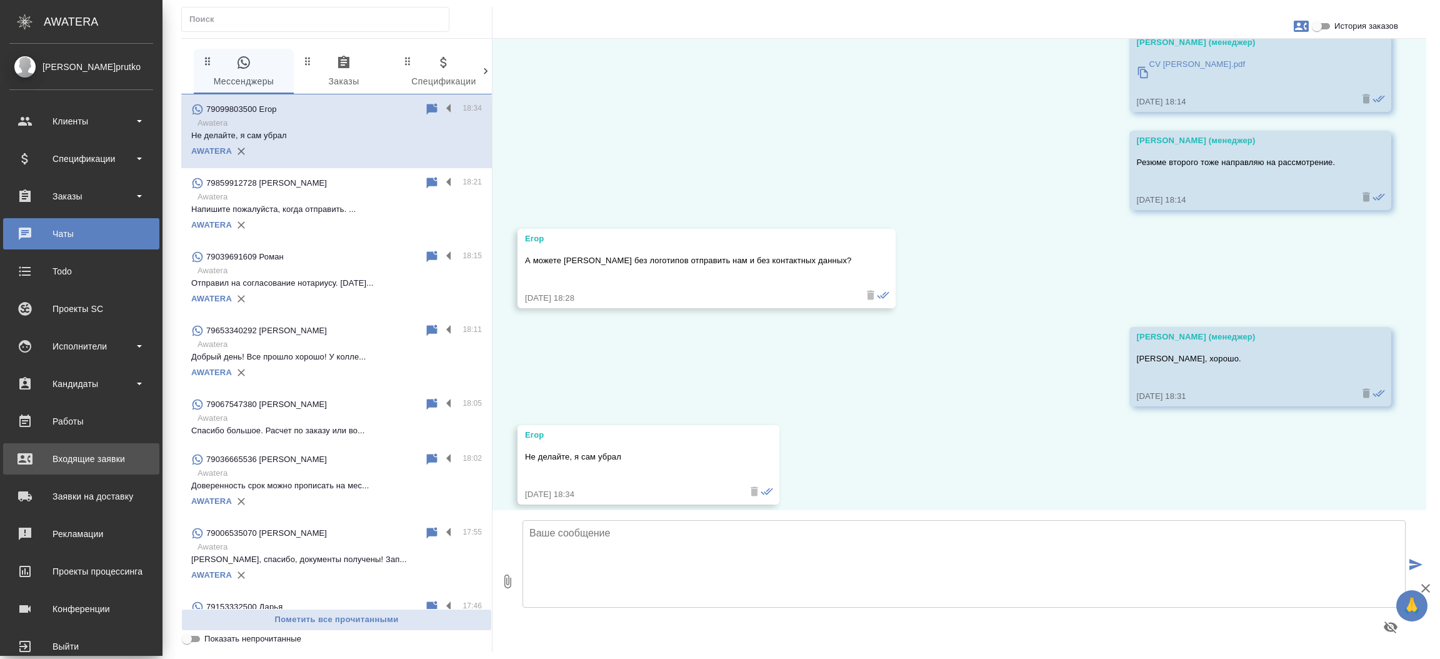
scroll to position [1456, 0]
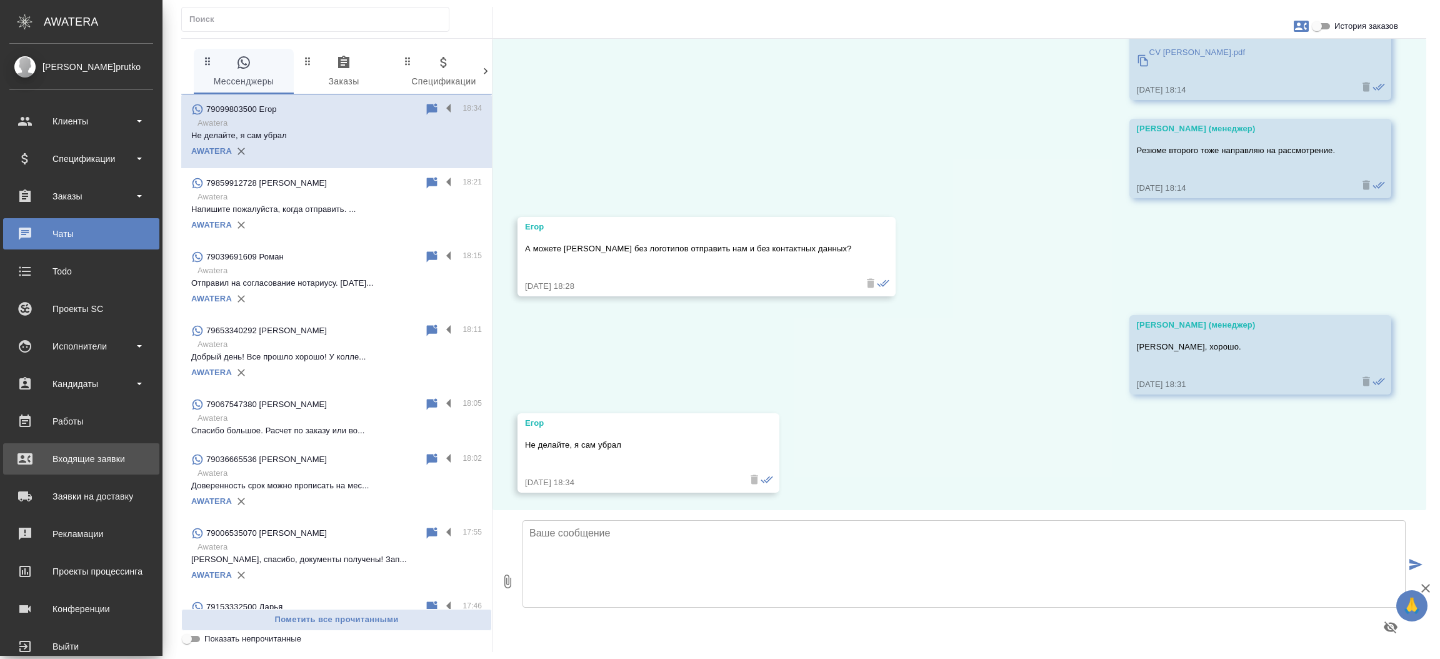
click at [48, 451] on div "Входящие заявки" at bounding box center [81, 458] width 144 height 19
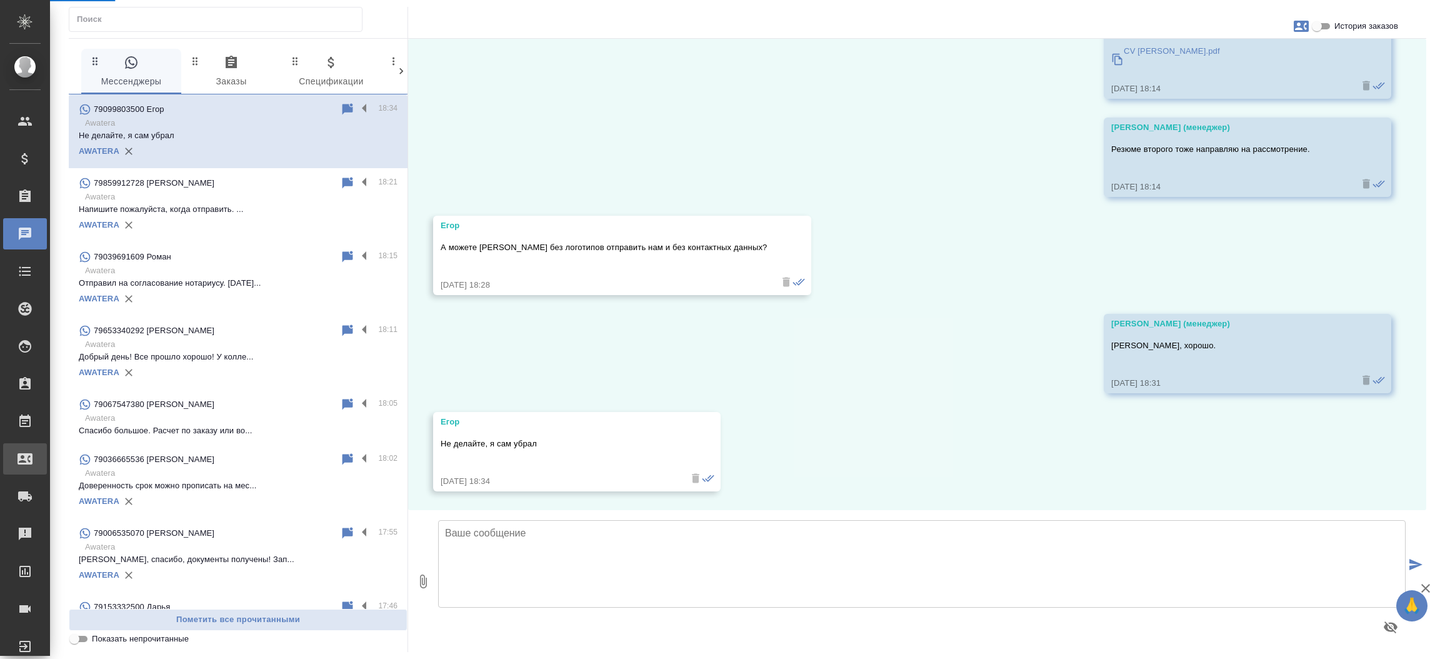
click at [25, 451] on div "Входящие заявки" at bounding box center [9, 458] width 31 height 19
select select "RU"
